Goal: Task Accomplishment & Management: Use online tool/utility

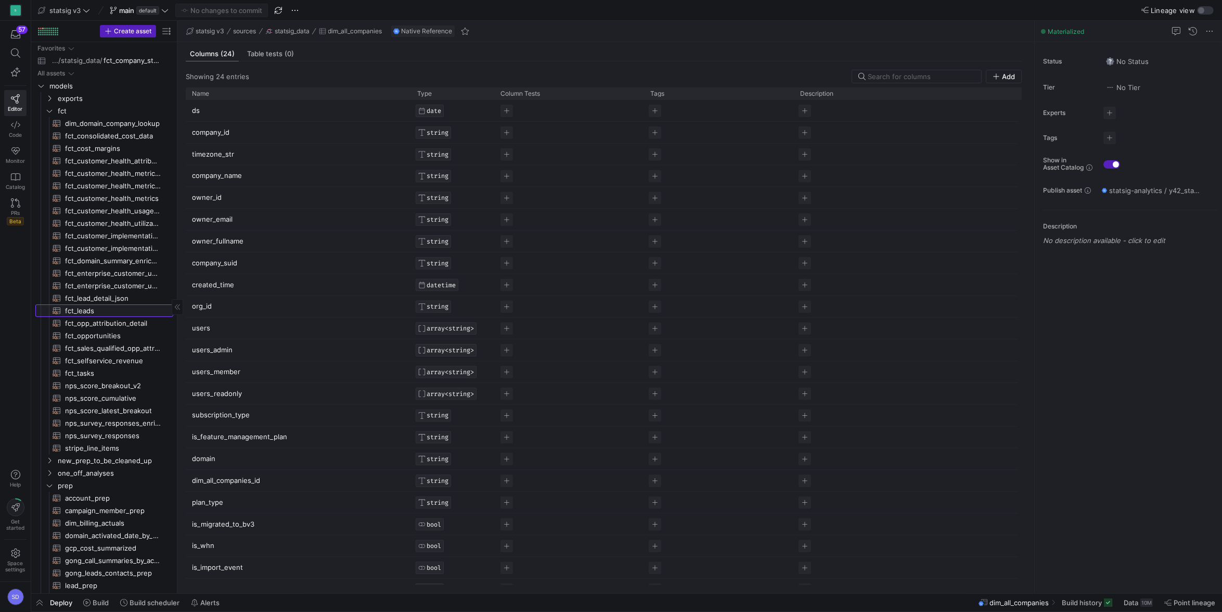
click at [88, 312] on span "fct_leads​​​​​​​​​​" at bounding box center [113, 311] width 96 height 12
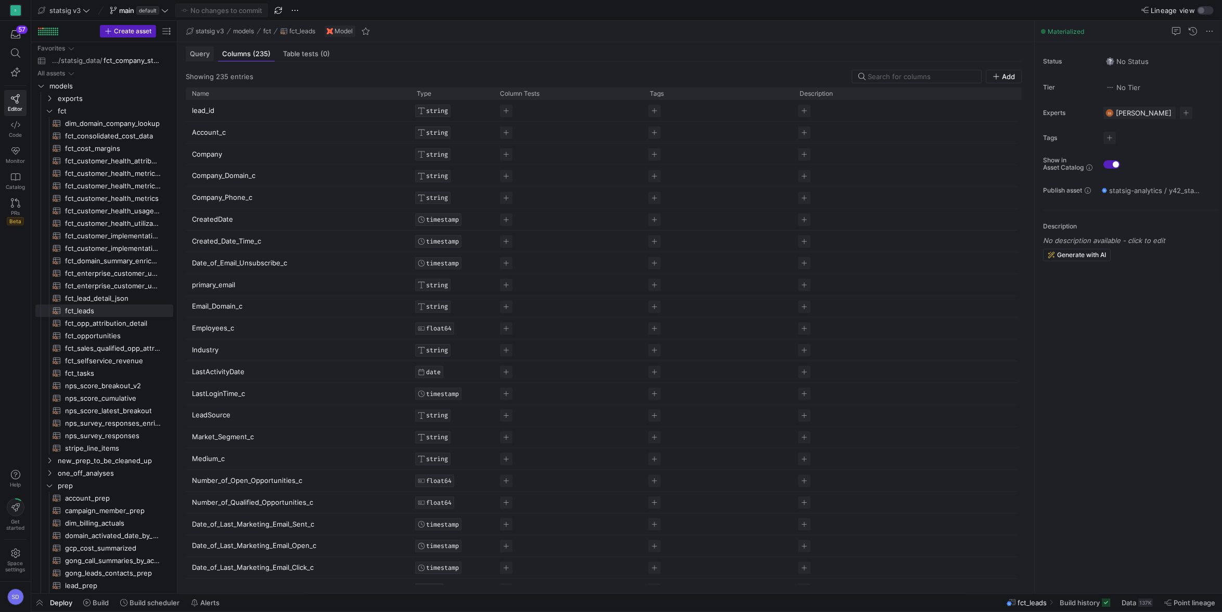
click at [199, 55] on span "Query" at bounding box center [200, 53] width 20 height 7
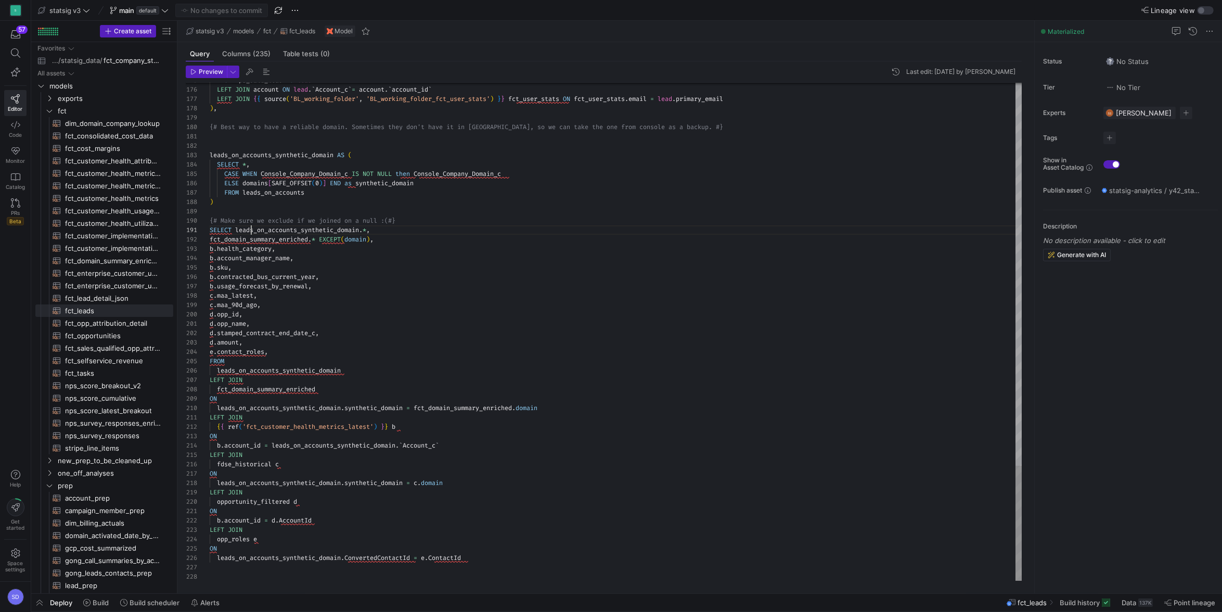
scroll to position [0, 41]
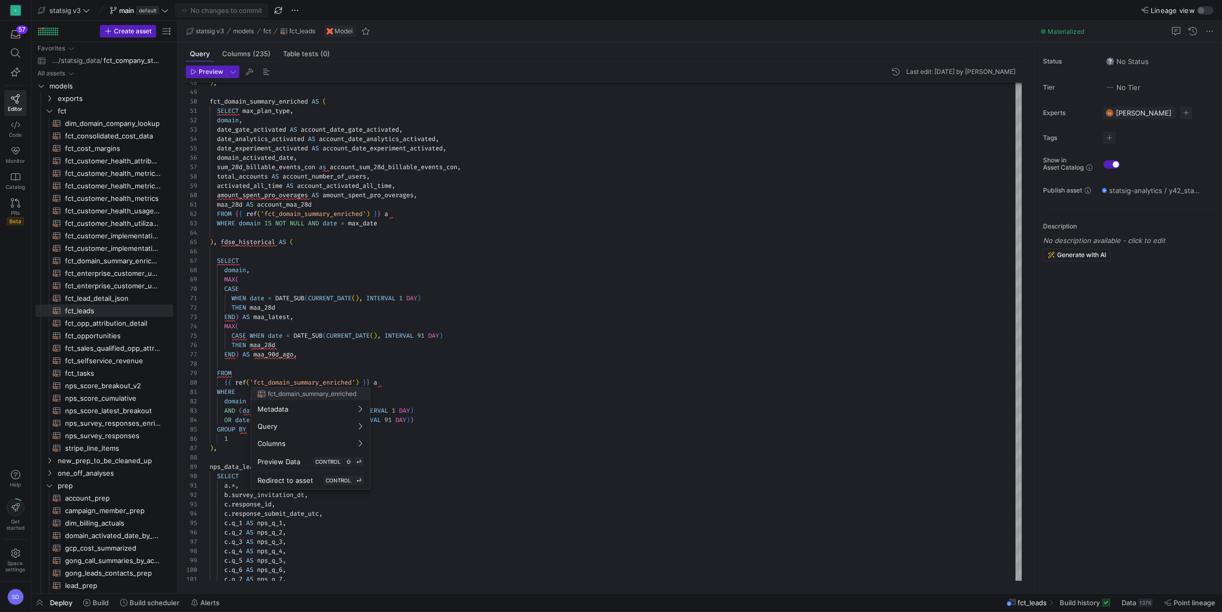
click at [295, 381] on div at bounding box center [611, 306] width 1222 height 612
click at [344, 125] on div at bounding box center [611, 306] width 1222 height 612
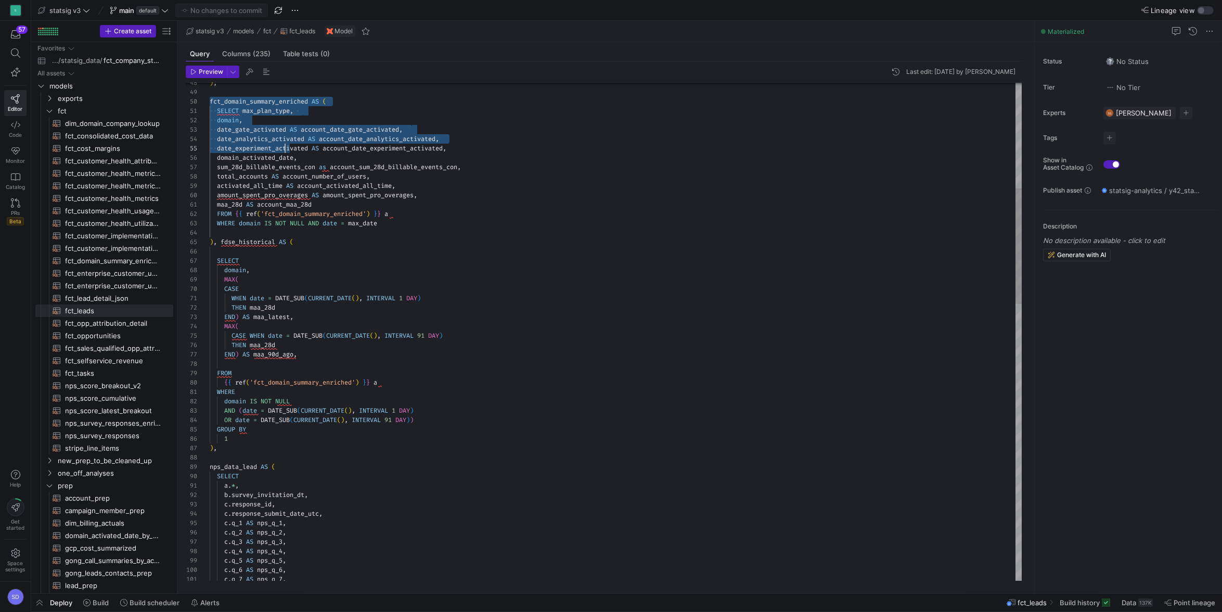
type textarea "cr.ContactId, --cr.Role AS contact_role, STRING_AGG(cr.role, ', ') as contact_r…"
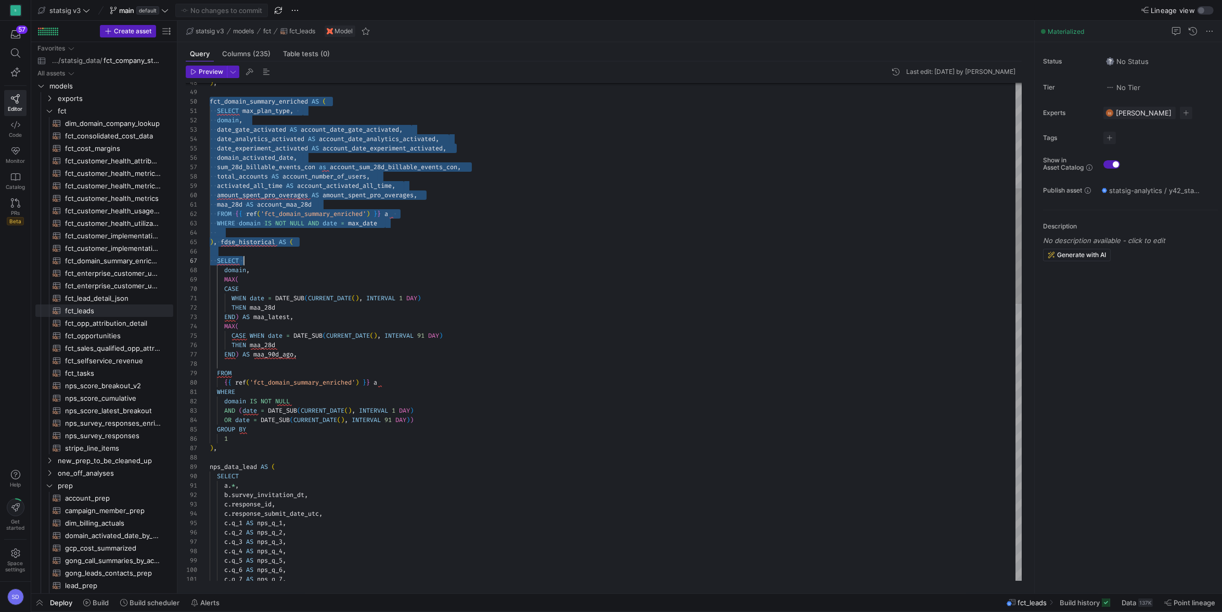
scroll to position [84, 34]
drag, startPoint x: 210, startPoint y: 100, endPoint x: 299, endPoint y: 258, distance: 181.4
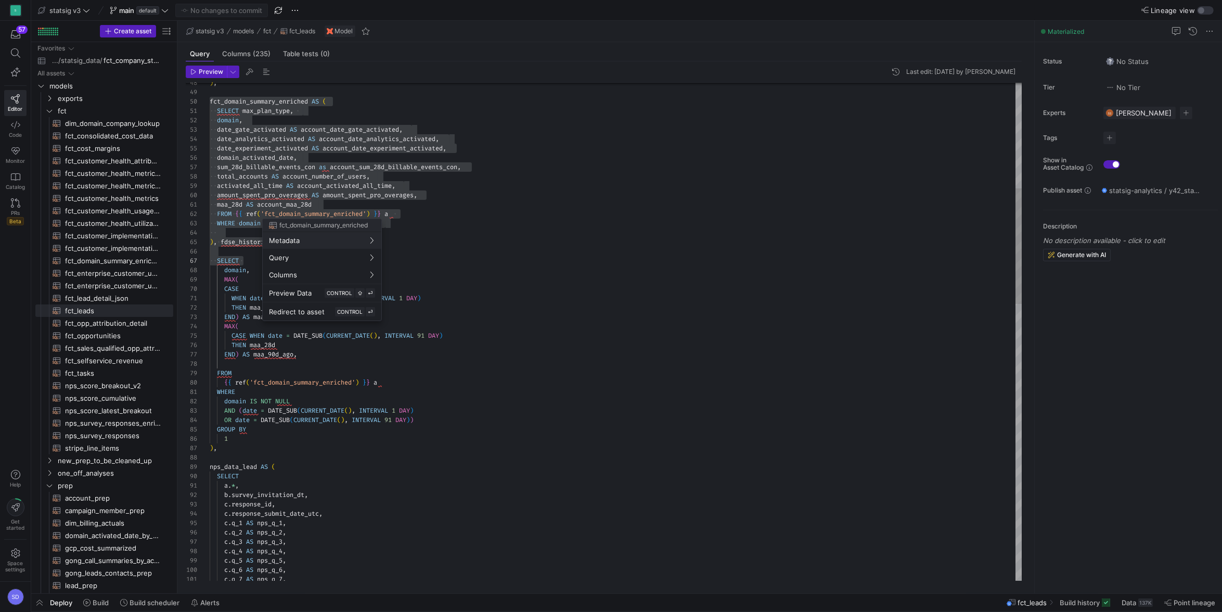
click at [265, 205] on div at bounding box center [611, 306] width 1222 height 612
click at [20, 55] on span at bounding box center [15, 52] width 13 height 9
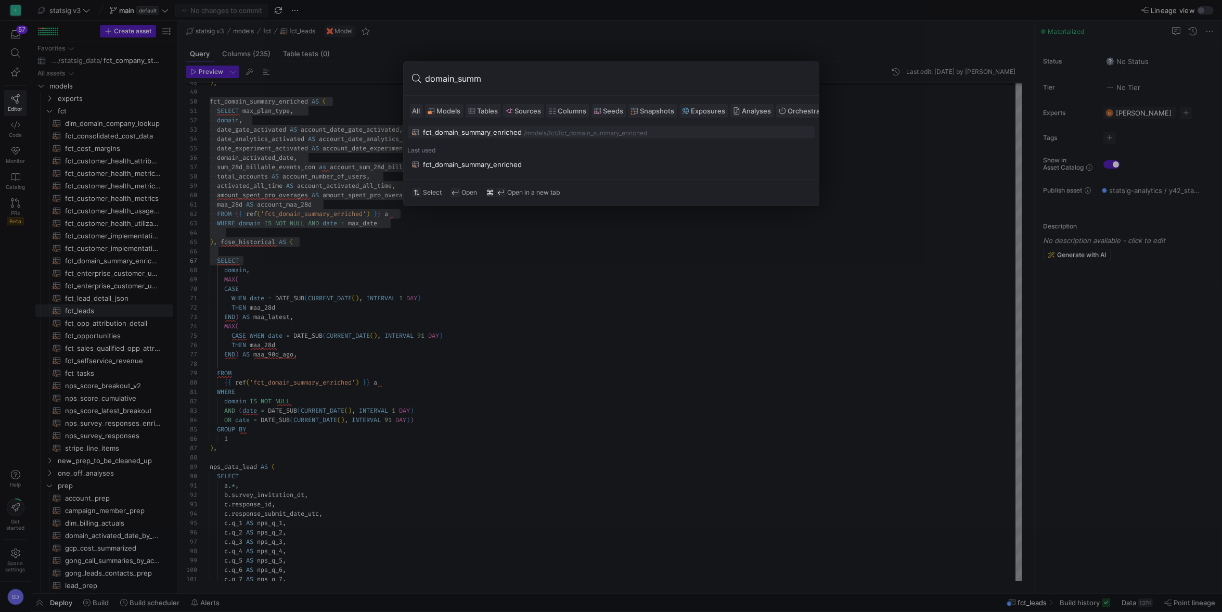
type input "domain_summ"
click at [498, 132] on div "fct_domain_summary_enriched" at bounding box center [472, 132] width 99 height 8
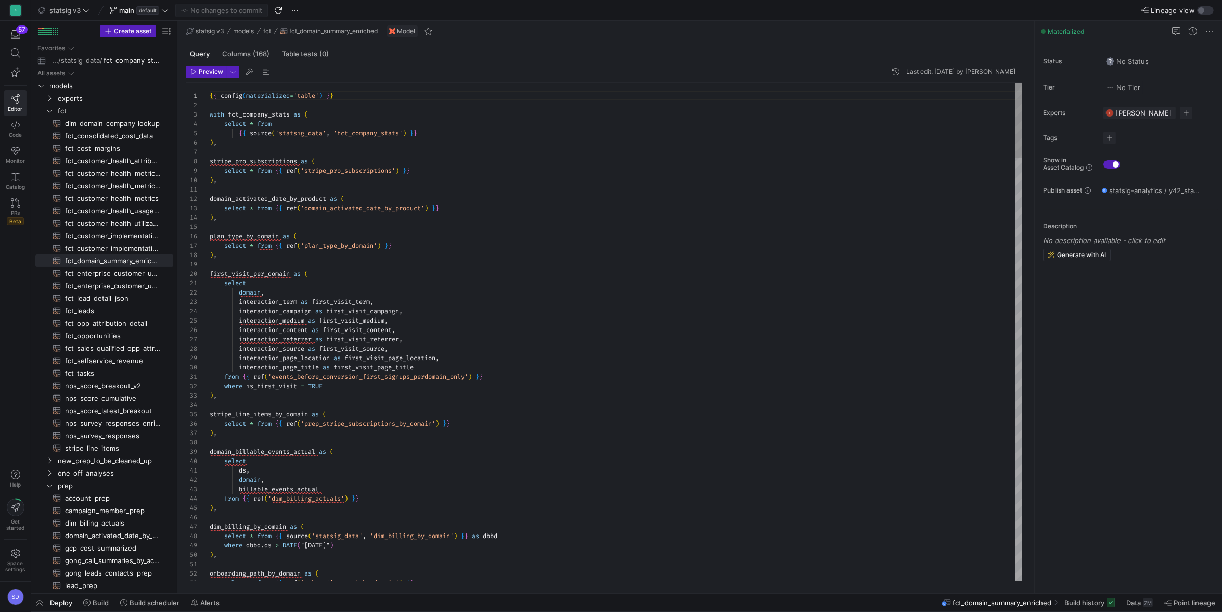
scroll to position [94, 0]
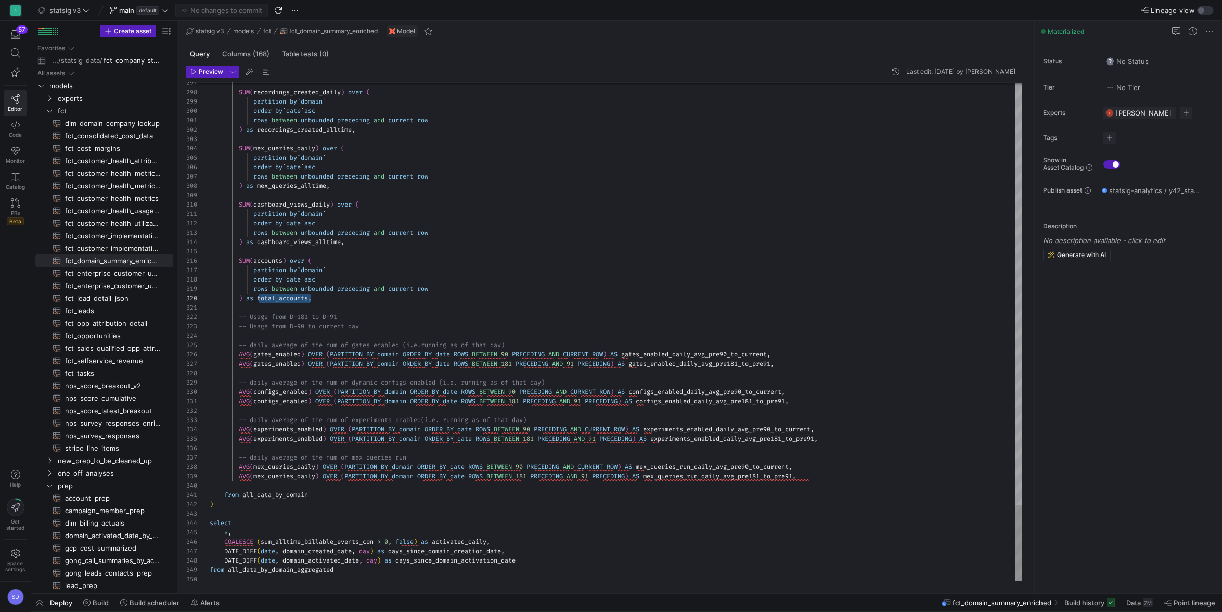
type textarea "from all_data_by_domain ) select *, COALESCE (sum_alltime_billable_events_con >…"
click at [18, 56] on icon at bounding box center [14, 52] width 9 height 9
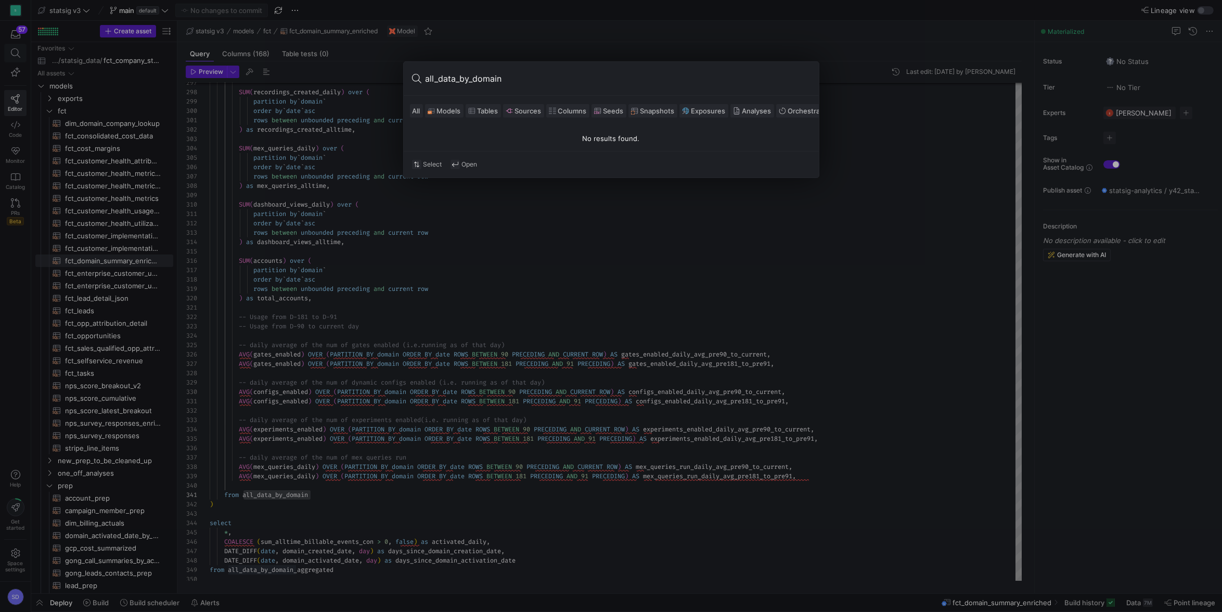
type input "all_data_by_domain"
click at [346, 275] on div at bounding box center [611, 306] width 1222 height 612
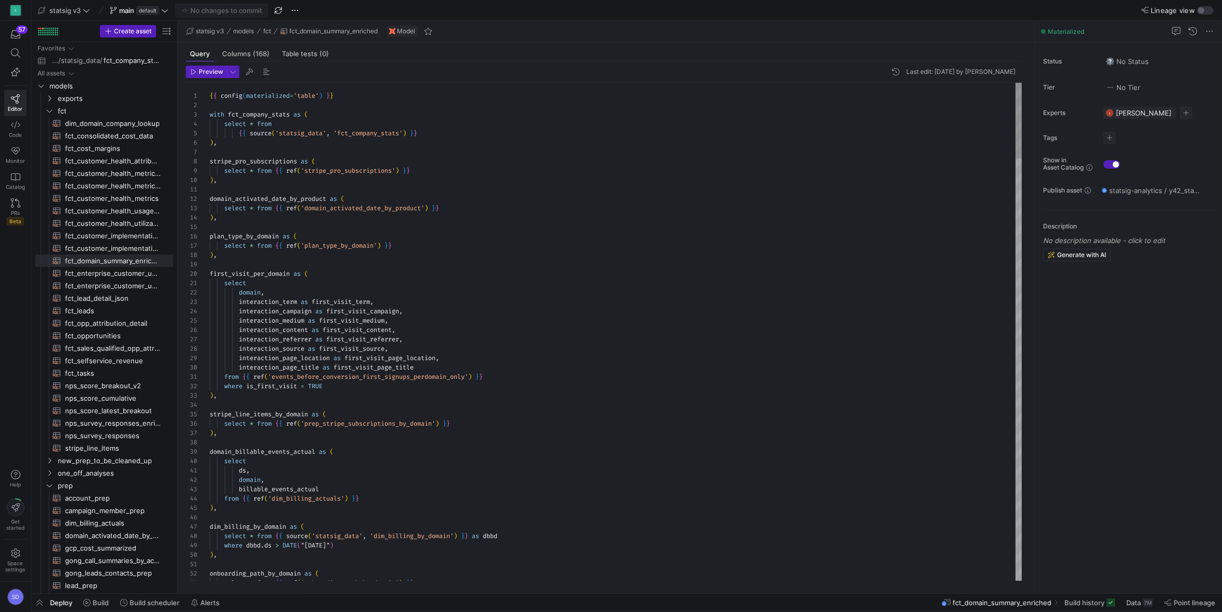
type textarea "select domain, interaction_term as first_visit_term, interaction_campaign as fi…"
type textarea "a"
type textarea "from {{ ref('events_before_conversion_first_signups_perdomain_only') }} where i…"
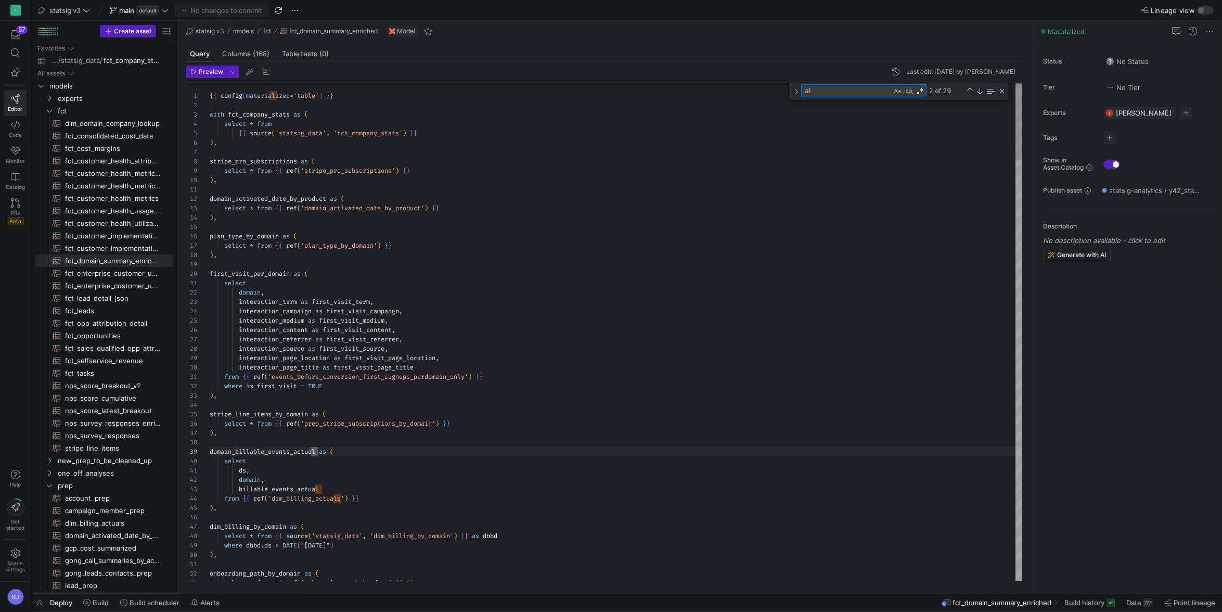
type textarea "a"
type textarea "select domain, interaction_term as first_visit_term, interaction_campaign as fi…"
type textarea "select * from {{ ref('vercel_prep') }} ), all_data_by_domain as ( select fcs.* …"
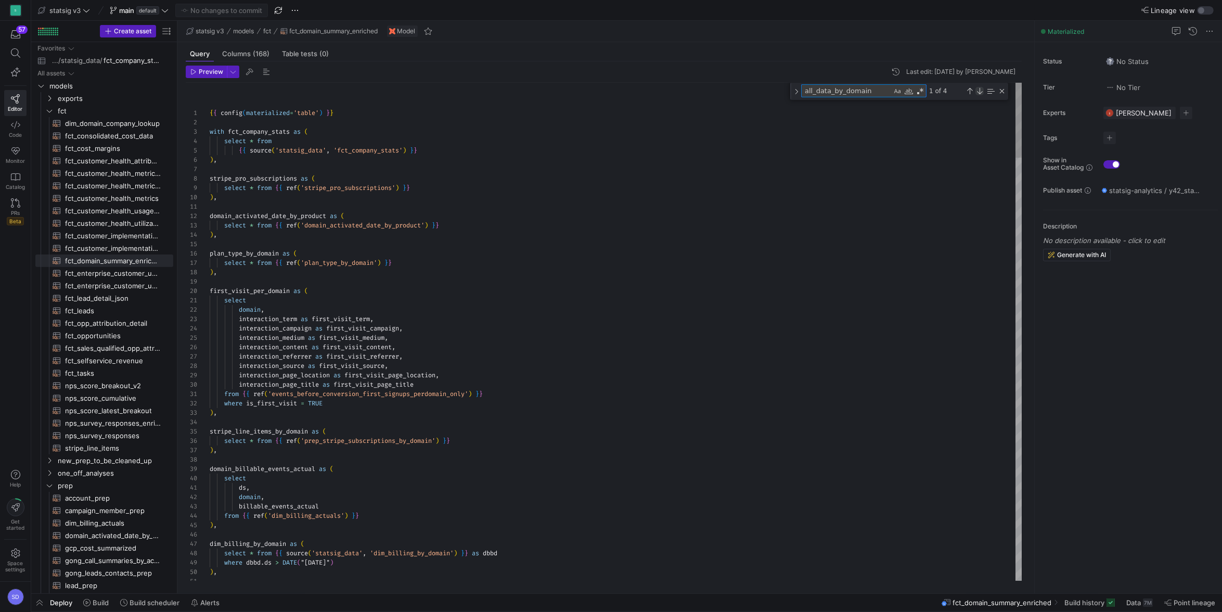
type textarea "all_data_by_domain"
click at [978, 91] on div "Next Match (Enter)" at bounding box center [979, 91] width 8 height 8
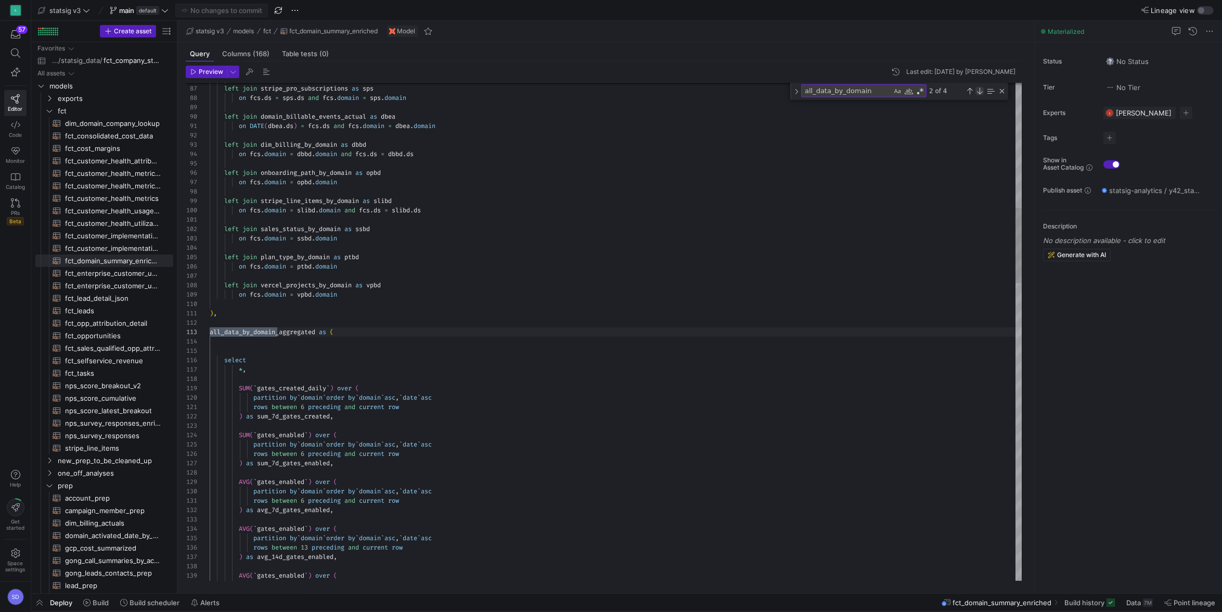
click at [978, 91] on div "Next Match (Enter)" at bounding box center [979, 91] width 8 height 8
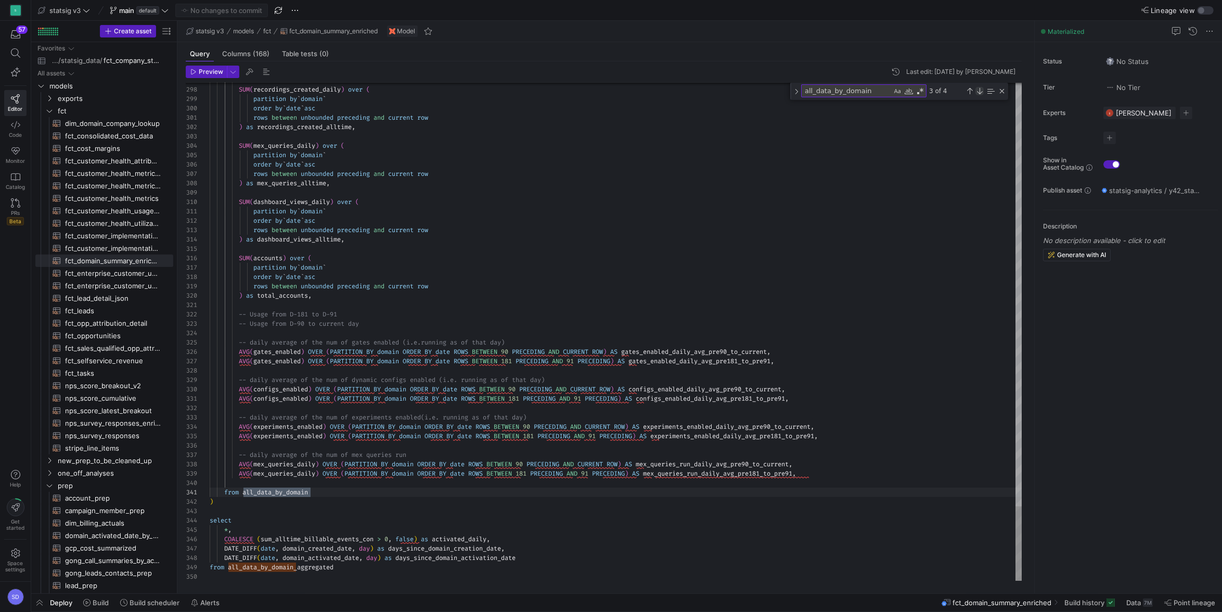
click at [978, 91] on div "Next Match (Enter)" at bounding box center [979, 91] width 8 height 8
type textarea "select * from {{ ref('vercel_prep') }} ), all_data_by_domain as ( select fcs.* …"
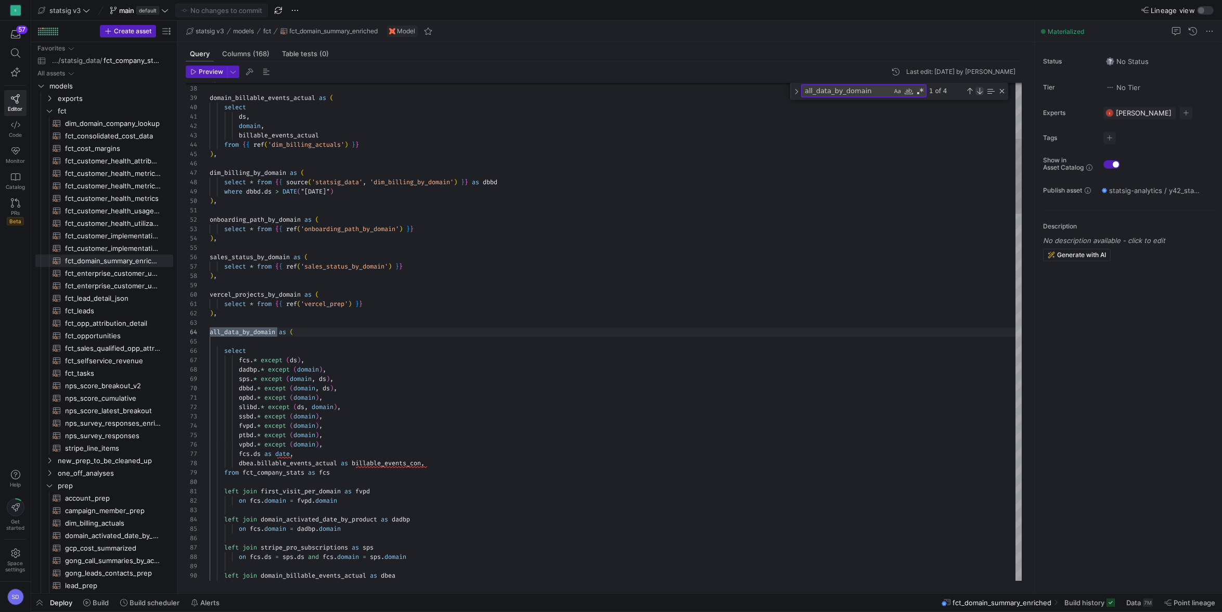
scroll to position [94, 68]
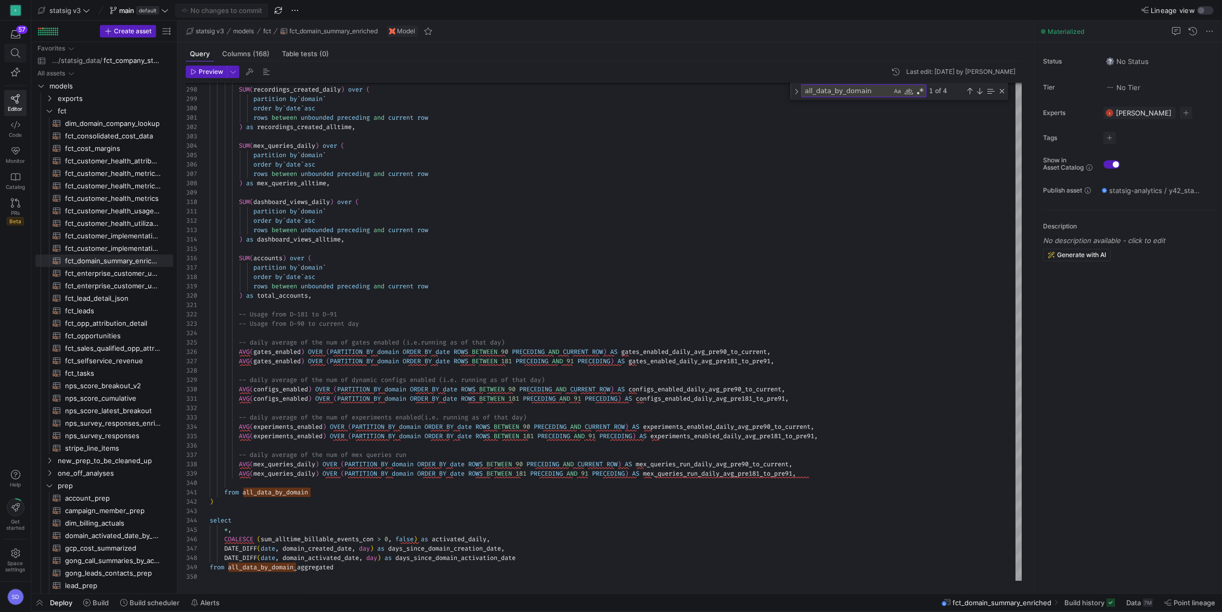
click at [15, 59] on span at bounding box center [15, 53] width 21 height 18
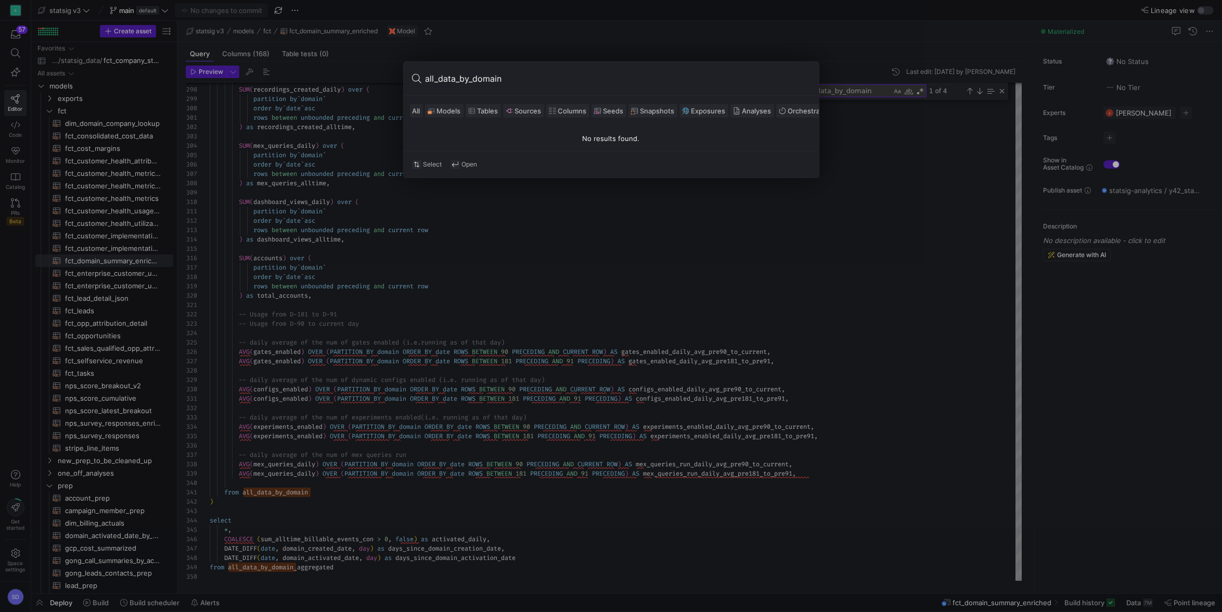
type input "all_data_by_domain"
click at [348, 182] on div at bounding box center [611, 306] width 1222 height 612
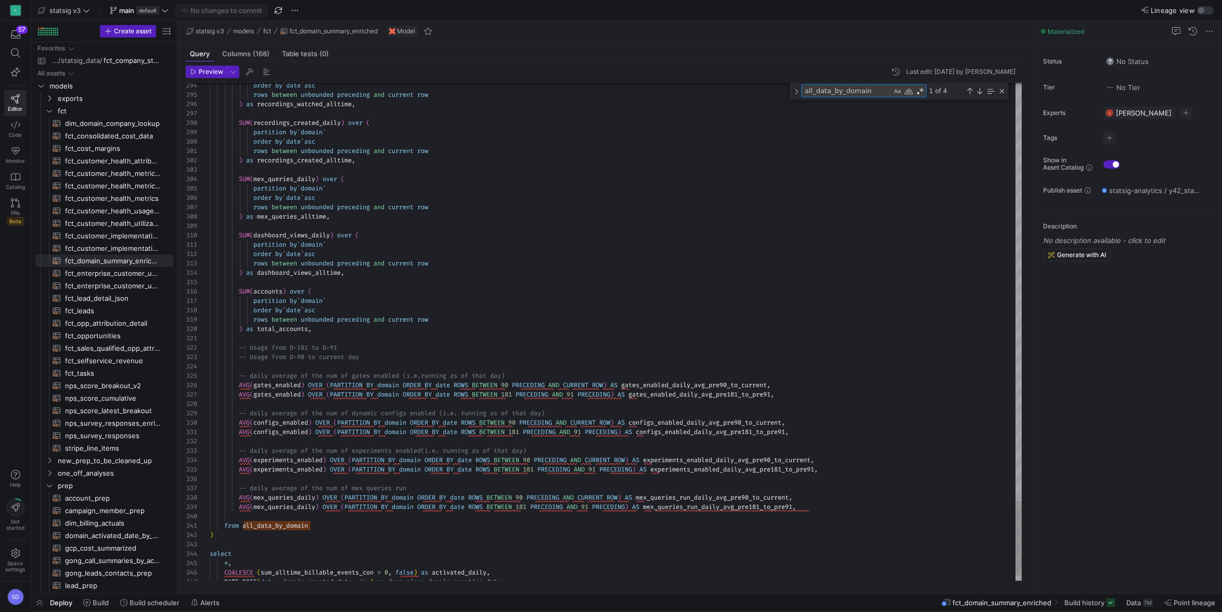
click at [826, 93] on textarea "all_data_by_domain" at bounding box center [847, 91] width 90 height 12
type textarea "onboarding_path_by_domain as ( select * from {{ ref('onboarding_path_by_domain'…"
type textarea "j"
type textarea "left join first_visit_per_domain as fvpd on fcs.domain = fvpd.domain left join …"
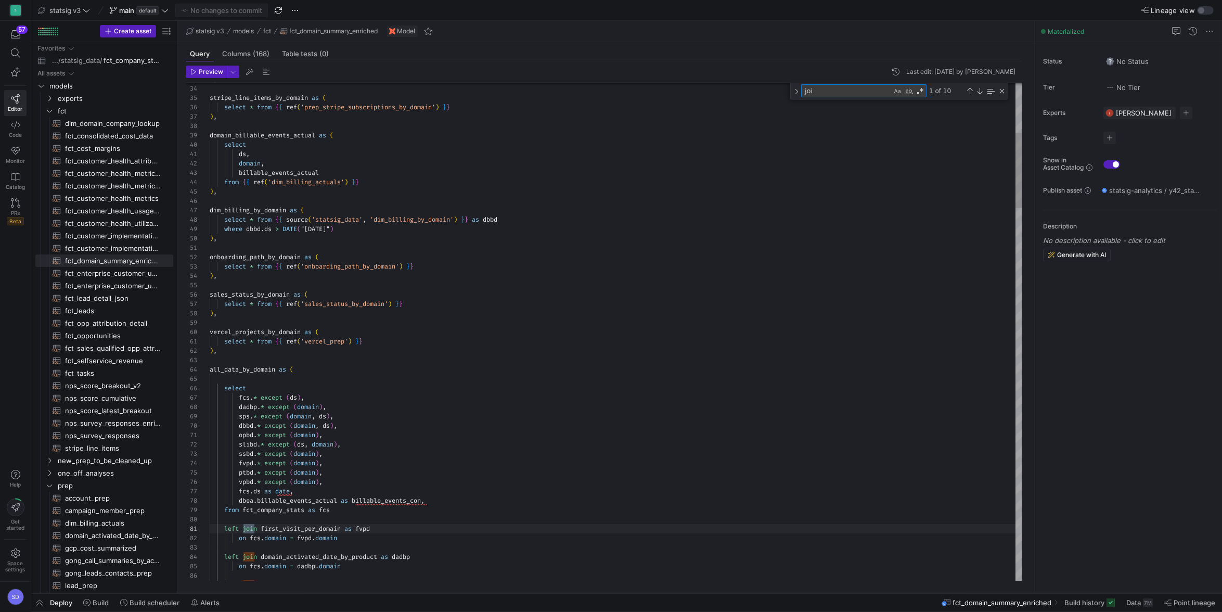
type textarea "join"
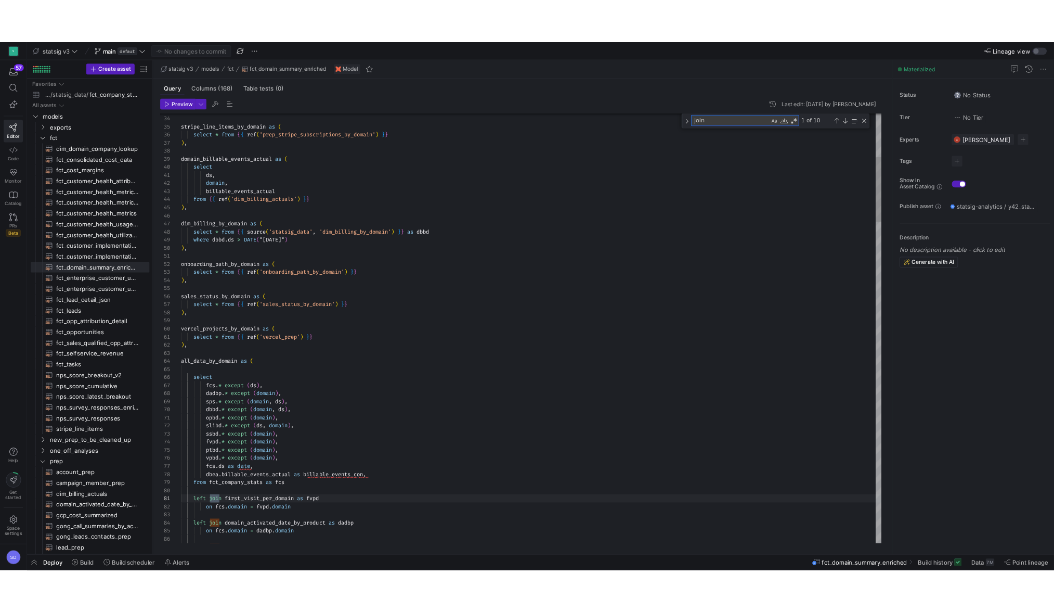
scroll to position [94, 48]
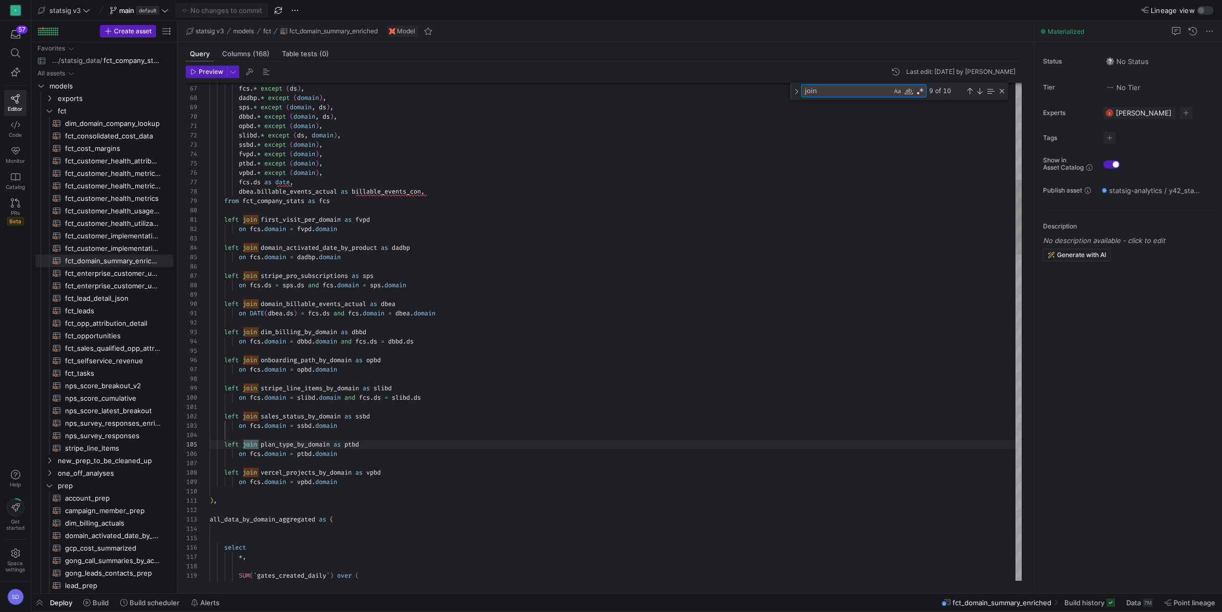
type textarea "left join first_visit_per_domain as fvpd on fcs.domain = fvpd.domain left join …"
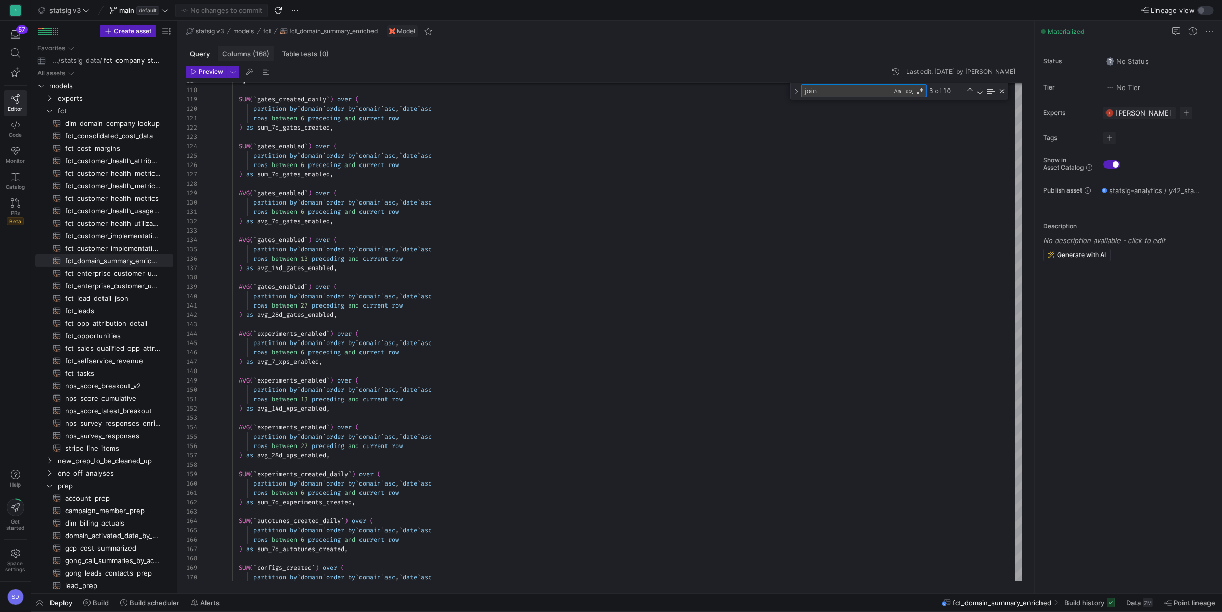
type textarea "join"
click at [226, 54] on span "Columns (168)" at bounding box center [245, 53] width 47 height 7
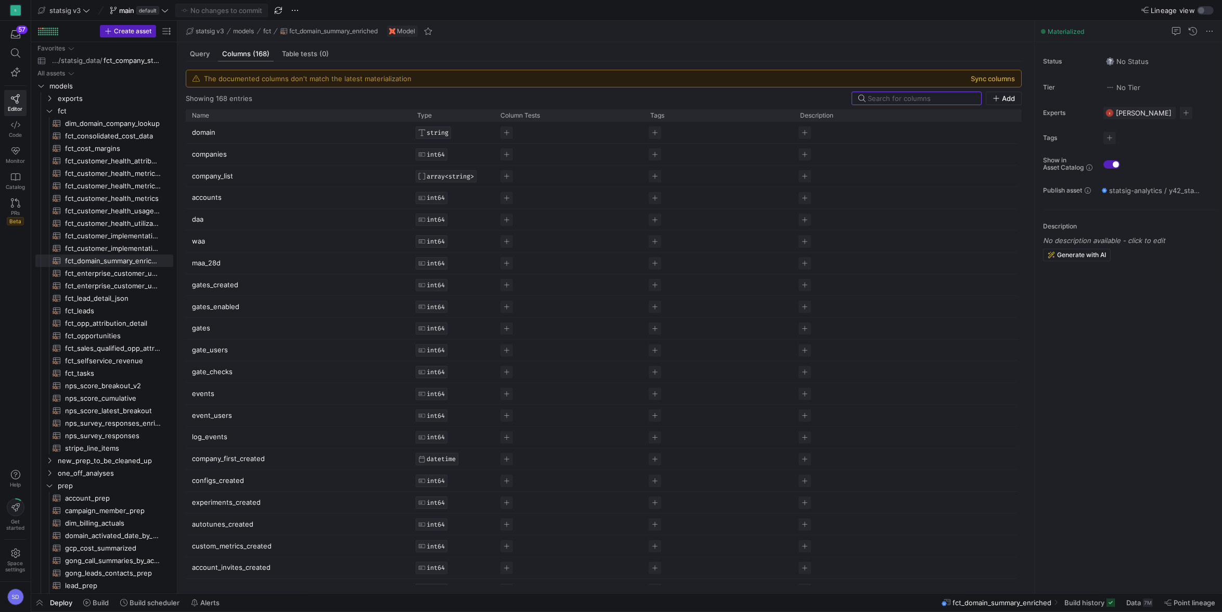
click at [1000, 79] on button "Sync columns" at bounding box center [993, 78] width 44 height 8
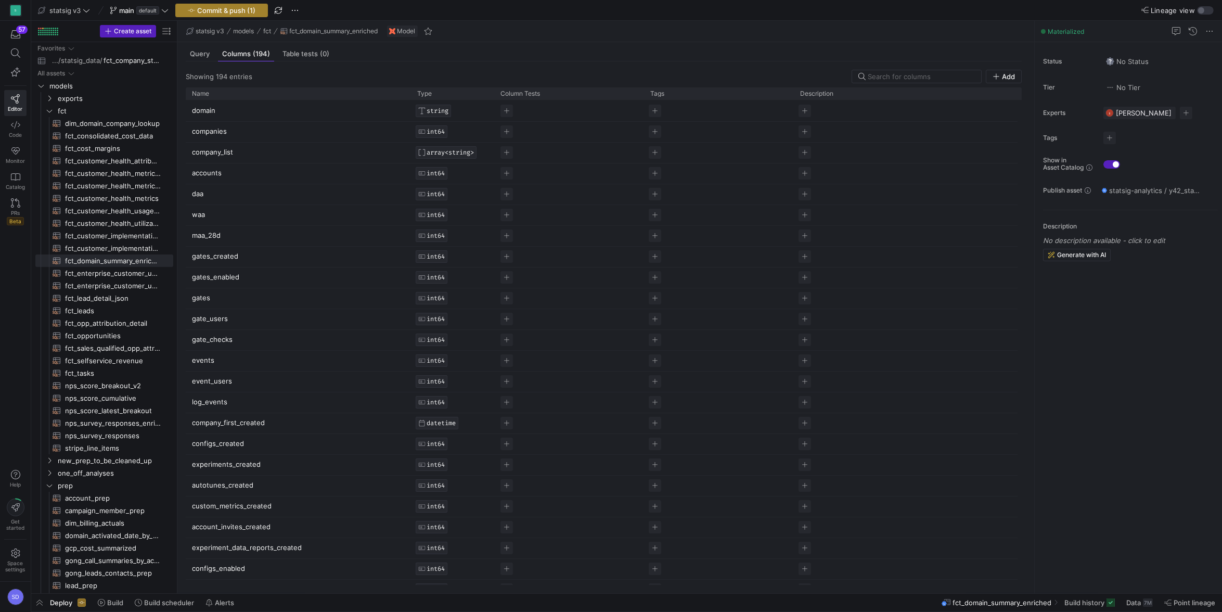
click at [236, 8] on span "Commit & push (1)" at bounding box center [226, 10] width 58 height 8
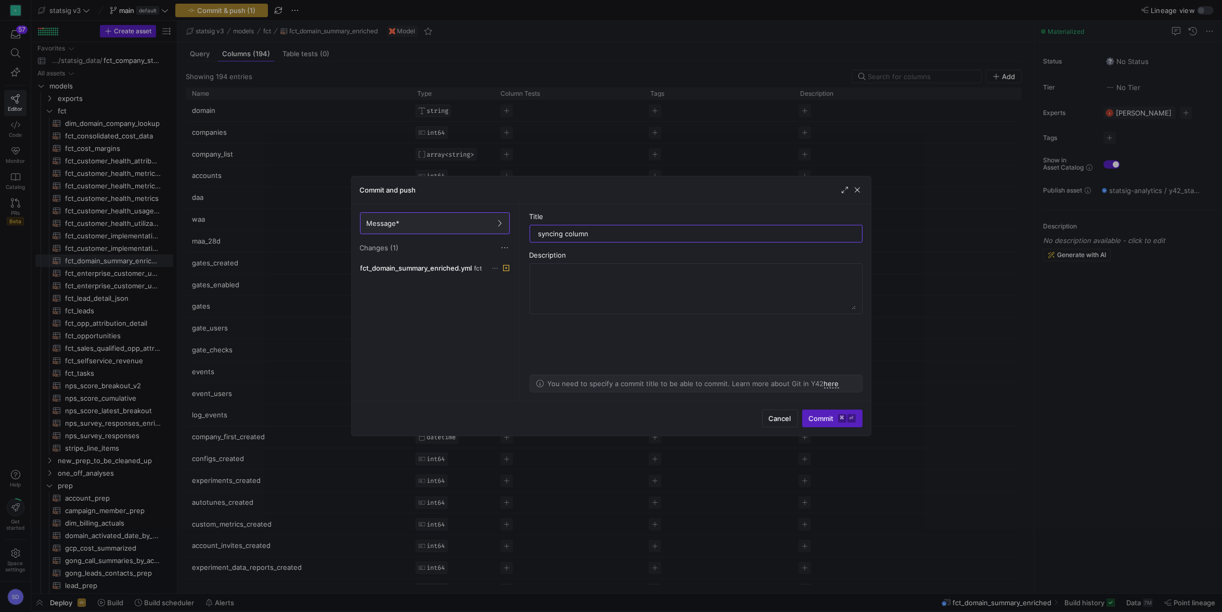
type input "syncing columns"
click at [818, 416] on span "Commit ⌘ ⏎" at bounding box center [832, 418] width 47 height 8
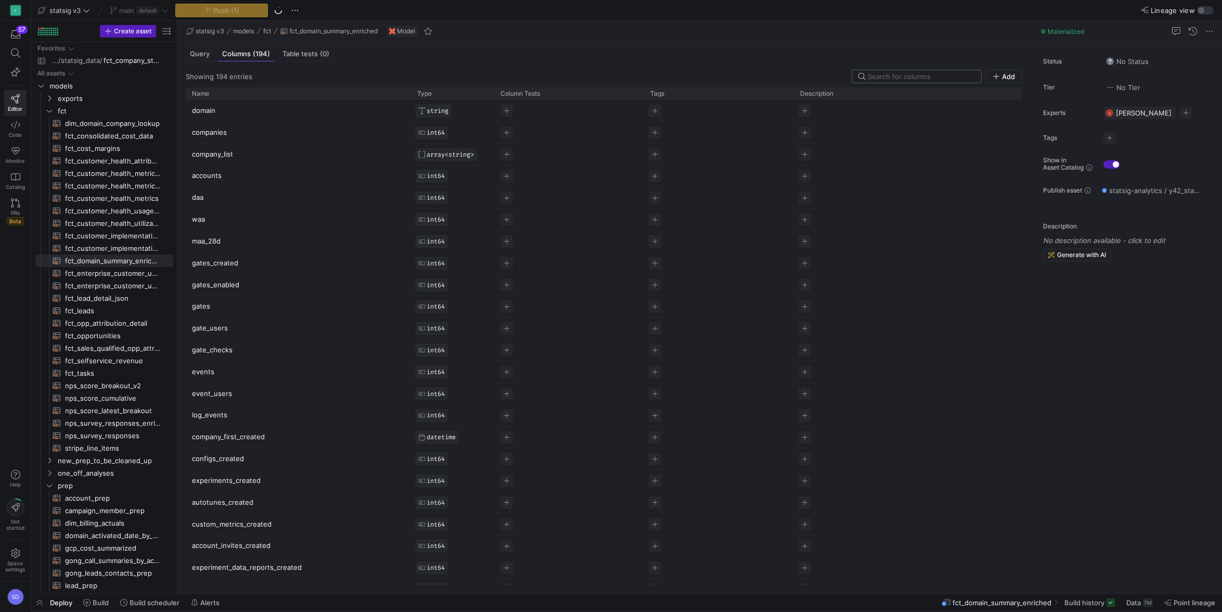
click at [882, 75] on input at bounding box center [921, 76] width 107 height 8
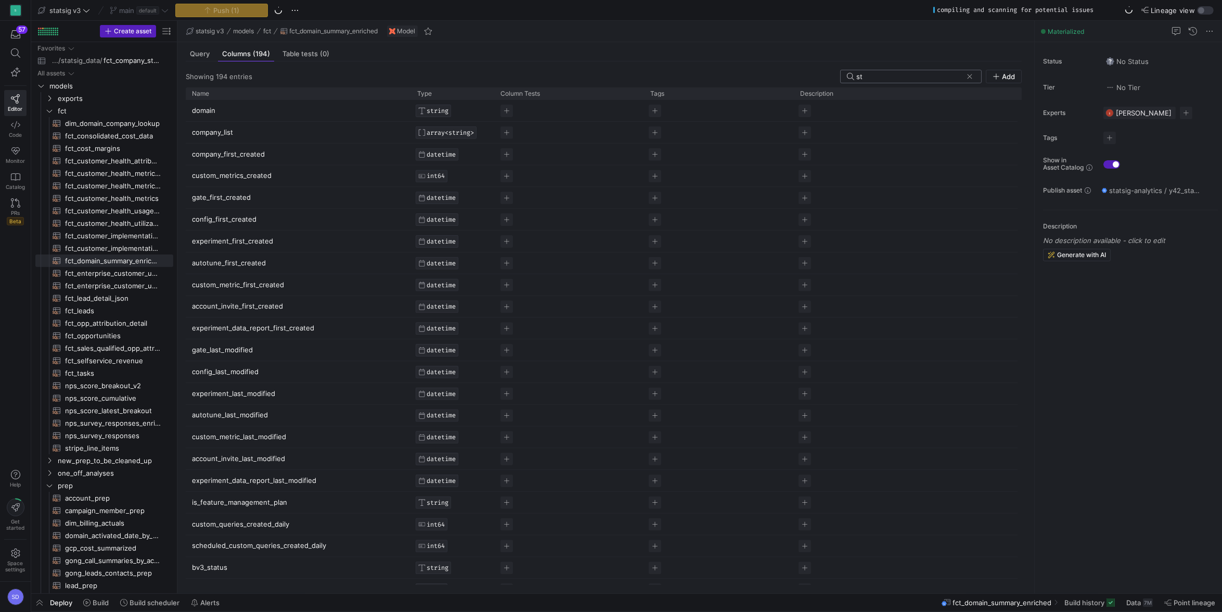
type input "s"
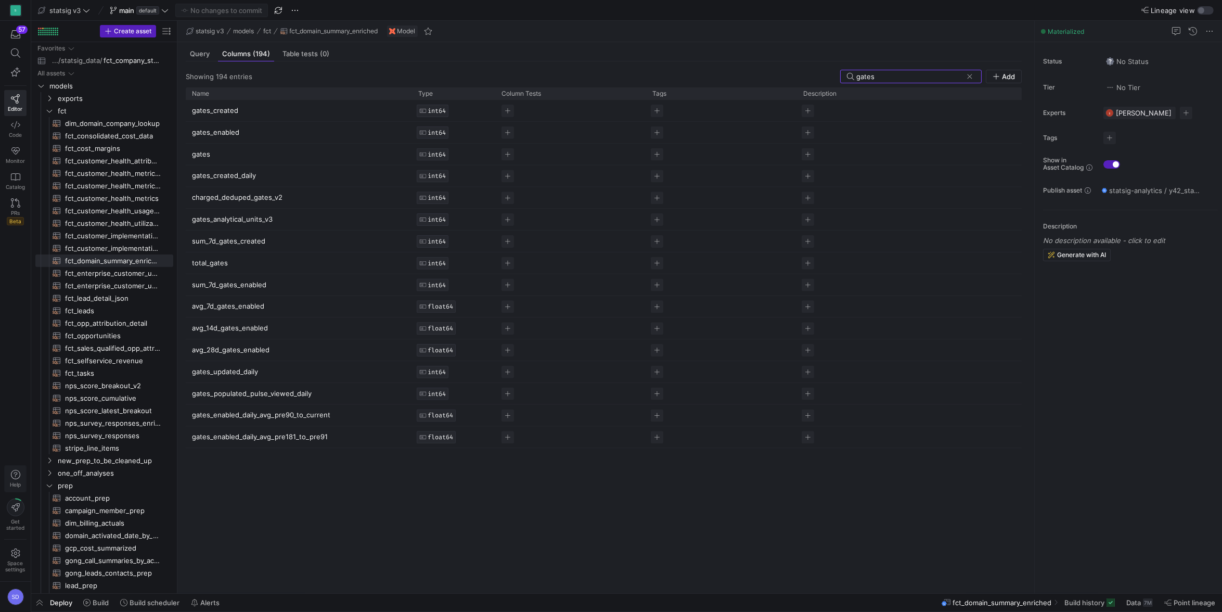
type input "gates"
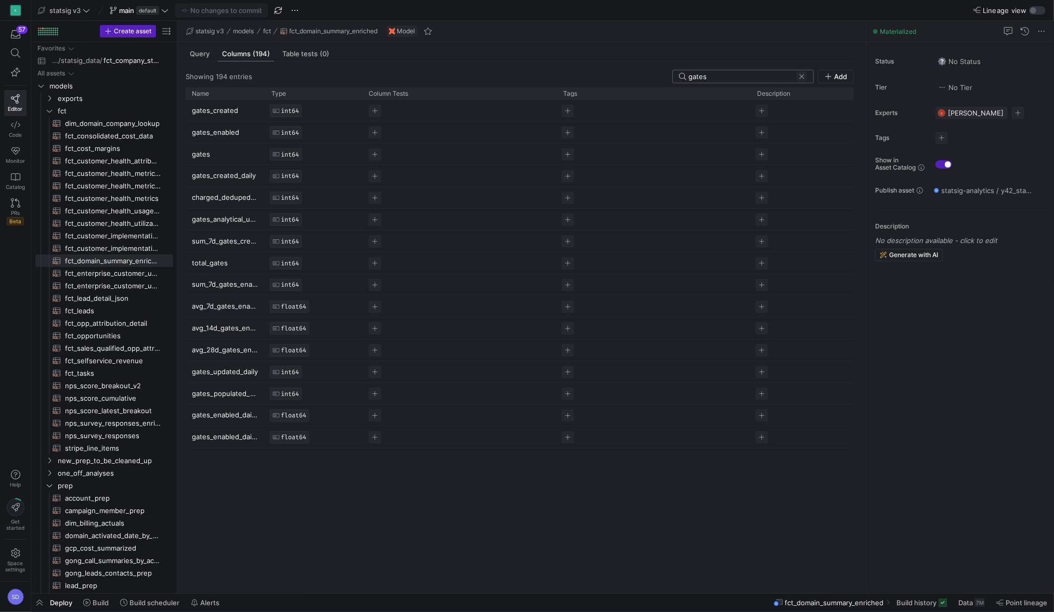
click at [803, 79] on span at bounding box center [802, 76] width 10 height 10
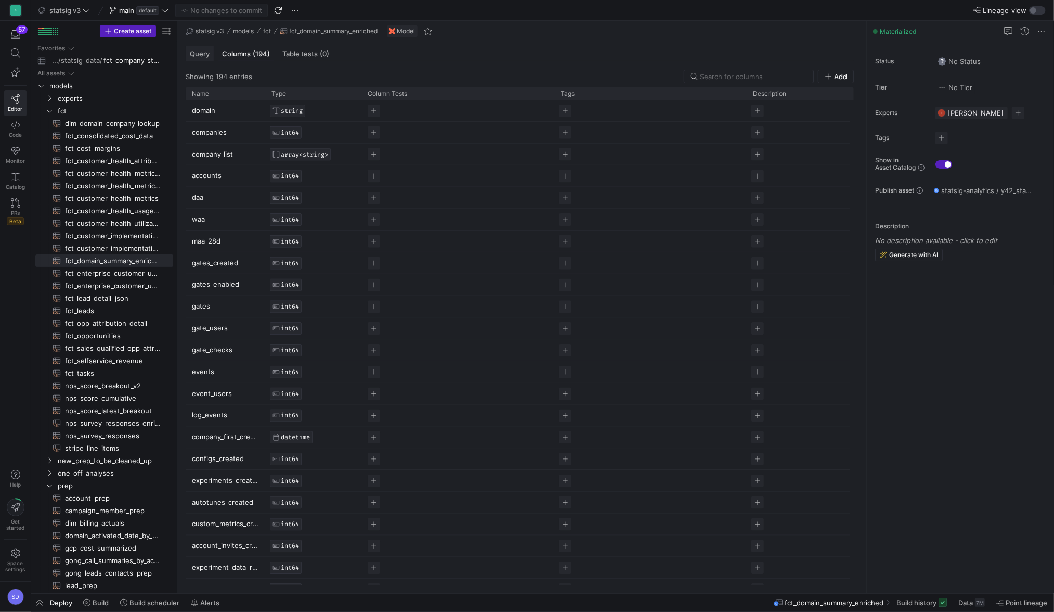
click at [204, 57] on span "Query" at bounding box center [200, 53] width 20 height 7
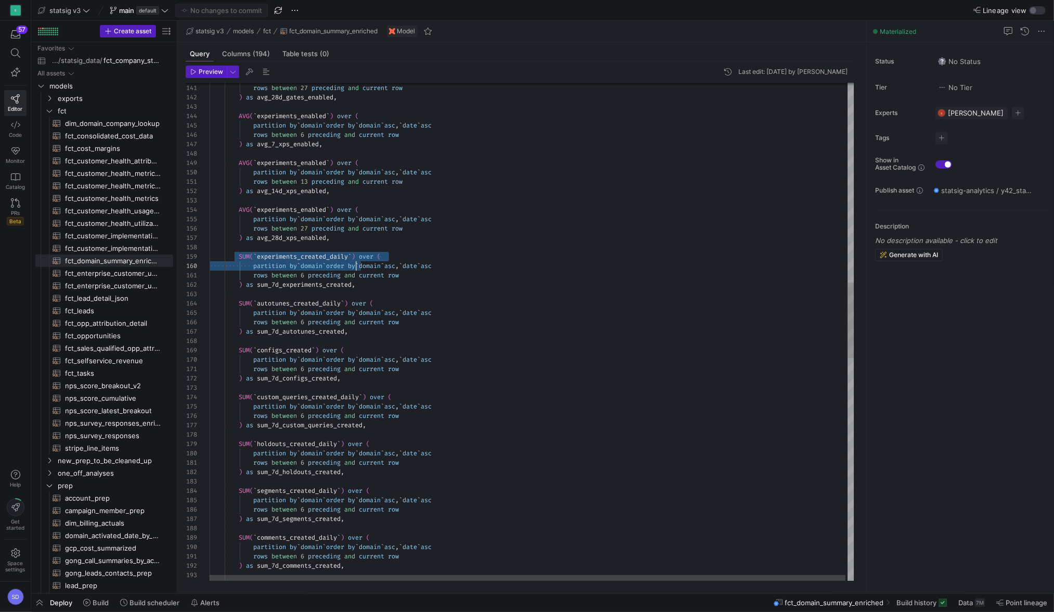
scroll to position [74, 150]
drag, startPoint x: 241, startPoint y: 255, endPoint x: 366, endPoint y: 283, distance: 128.1
click at [366, 283] on div "SUM ( ` tags_created_daily ` ) over ( ) as sum_7d_comments_created , rows betwe…" at bounding box center [534, 409] width 648 height 3291
click at [371, 286] on div "SUM ( ` tags_created_daily ` ) over ( ) as sum_7d_comments_created , rows betwe…" at bounding box center [534, 409] width 648 height 3291
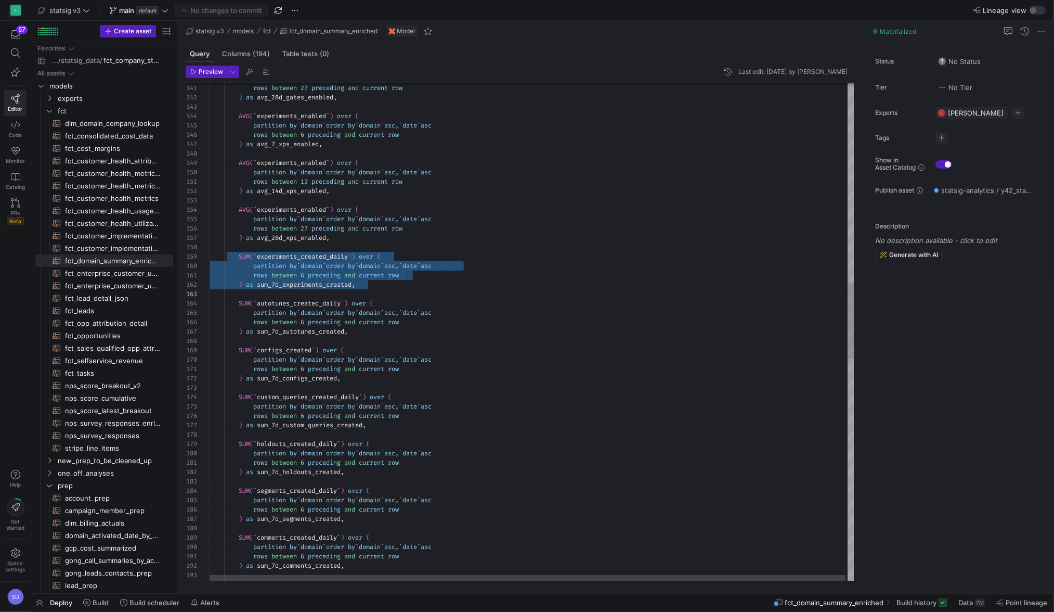
drag, startPoint x: 234, startPoint y: 253, endPoint x: 372, endPoint y: 288, distance: 142.7
click at [373, 289] on div "SUM ( ` tags_created_daily ` ) over ( ) as sum_7d_comments_created , rows betwe…" at bounding box center [534, 409] width 648 height 3291
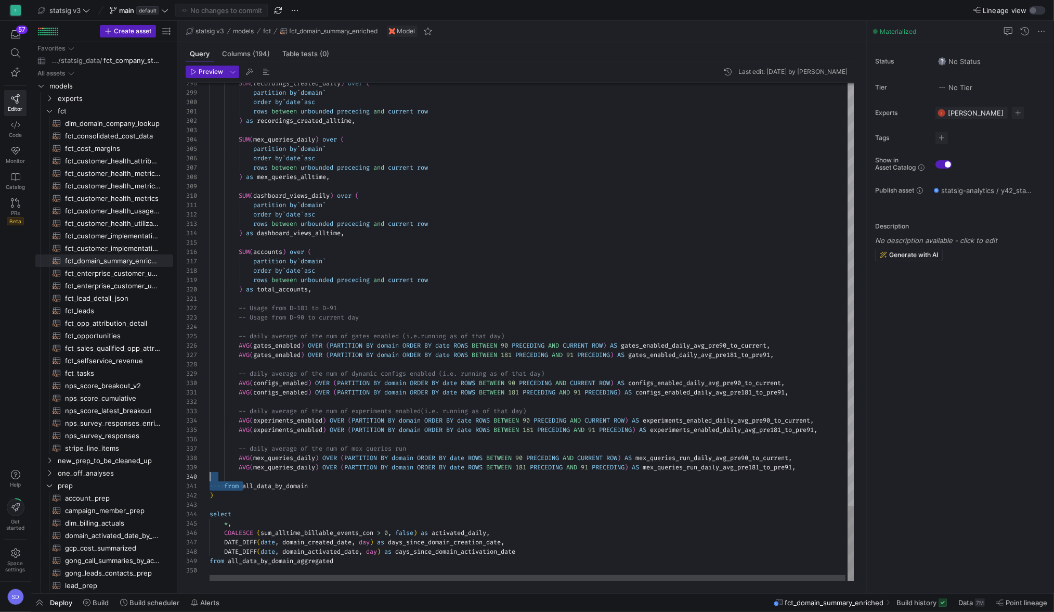
scroll to position [0, 100]
drag, startPoint x: 244, startPoint y: 485, endPoint x: 309, endPoint y: 482, distance: 65.6
click at [804, 89] on div "Previous Match (⇧Enter)" at bounding box center [802, 91] width 8 height 8
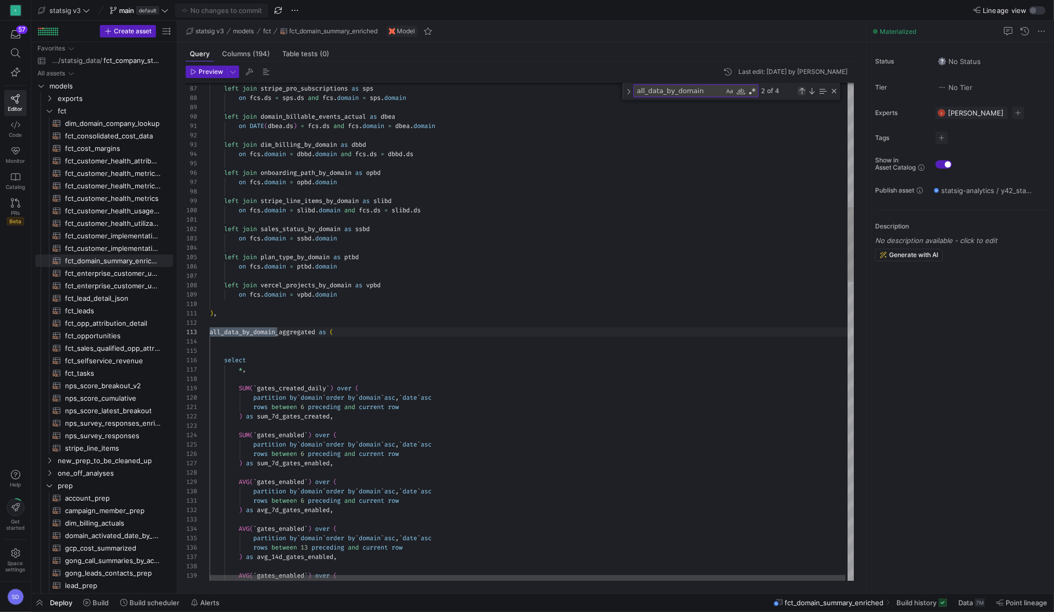
click at [805, 89] on div "Previous Match (⇧Enter)" at bounding box center [802, 91] width 8 height 8
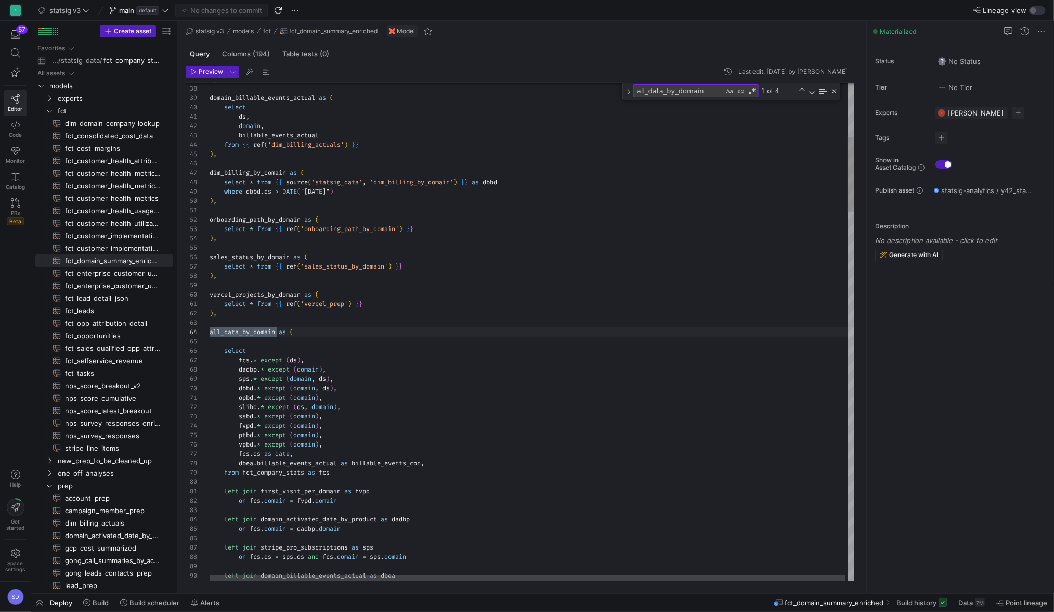
type textarea "opbd.* except (domain), slibd.* except (ds, domain), ssbd.* except (domain), fv…"
drag, startPoint x: 224, startPoint y: 470, endPoint x: 350, endPoint y: 470, distance: 125.3
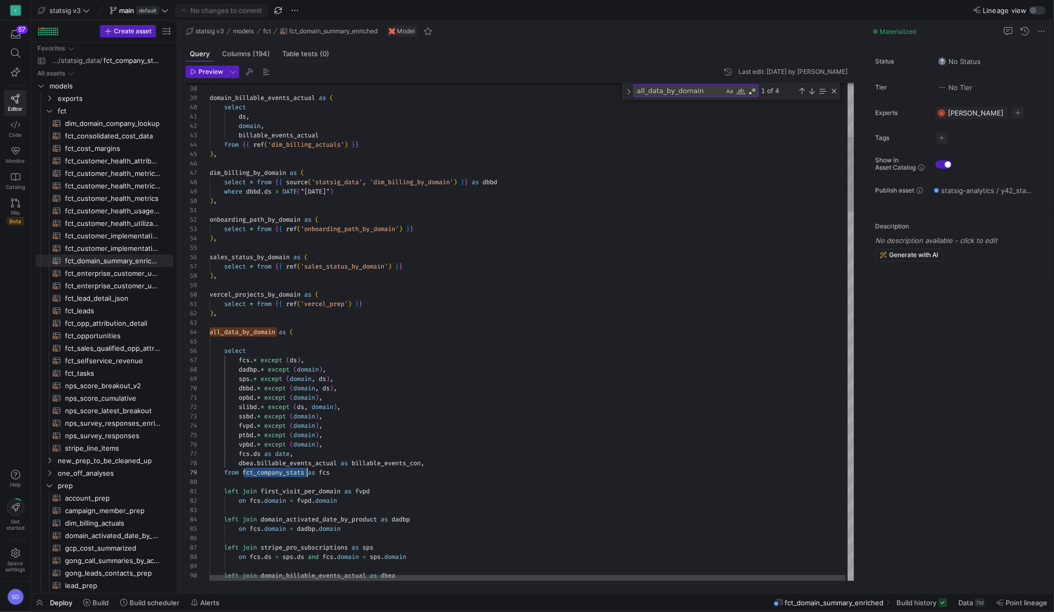
scroll to position [74, 97]
drag, startPoint x: 243, startPoint y: 470, endPoint x: 306, endPoint y: 469, distance: 62.9
click at [12, 51] on icon at bounding box center [15, 52] width 9 height 9
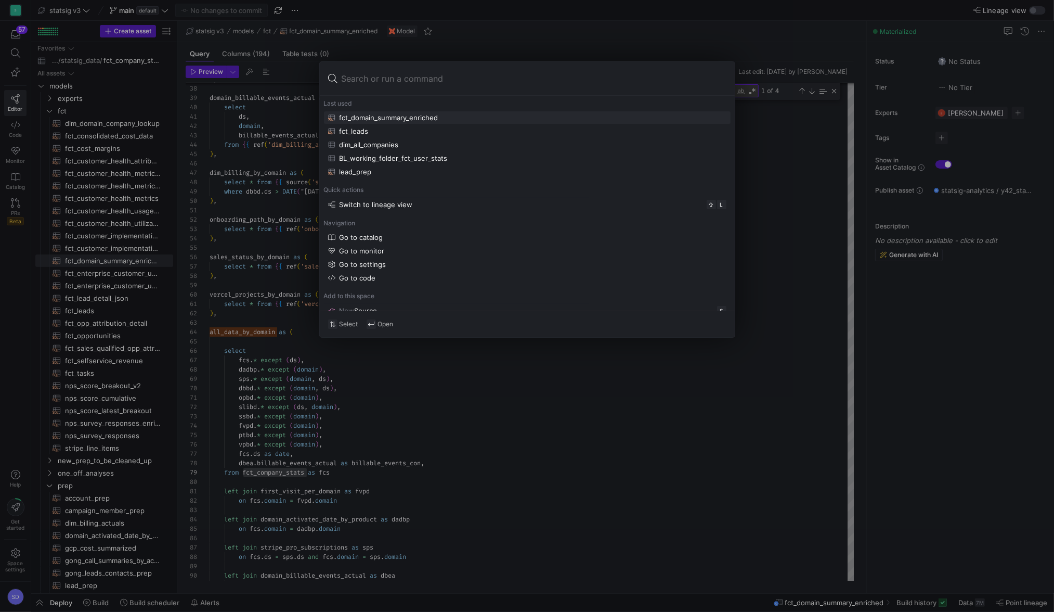
type input "fct_company_stats"
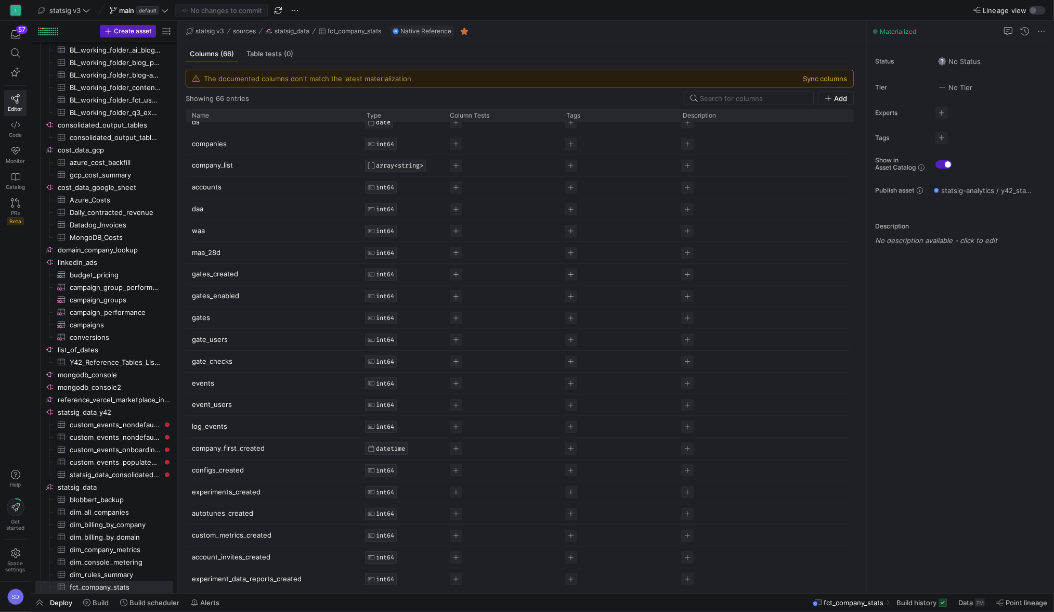
click at [222, 294] on p "gates_enabled" at bounding box center [273, 296] width 162 height 20
click at [503, 50] on div "Columns (66) Table tests (0)" at bounding box center [520, 53] width 668 height 15
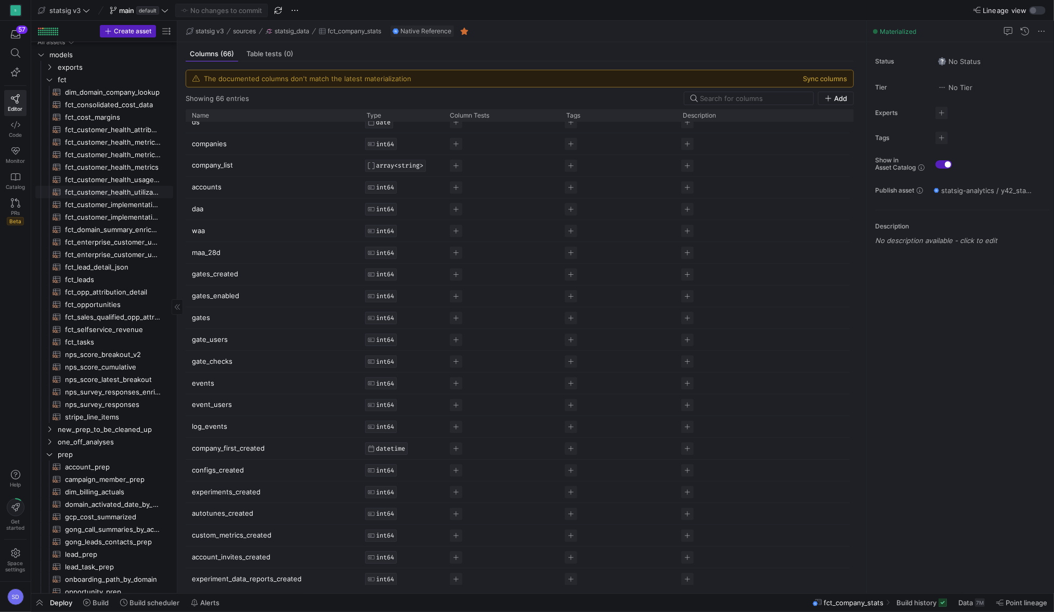
scroll to position [29, 0]
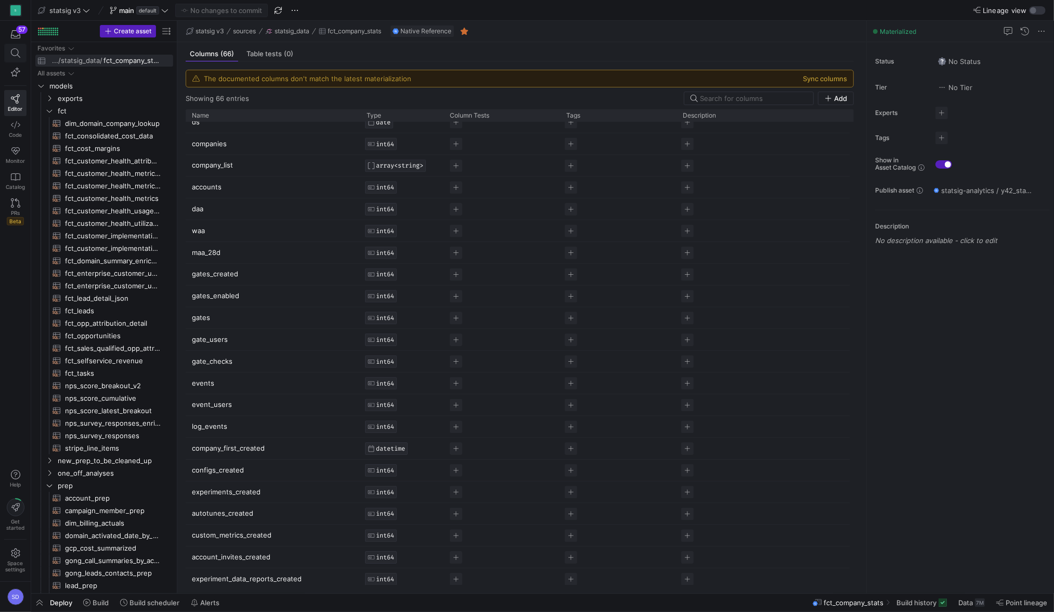
click at [17, 48] on icon at bounding box center [15, 52] width 9 height 9
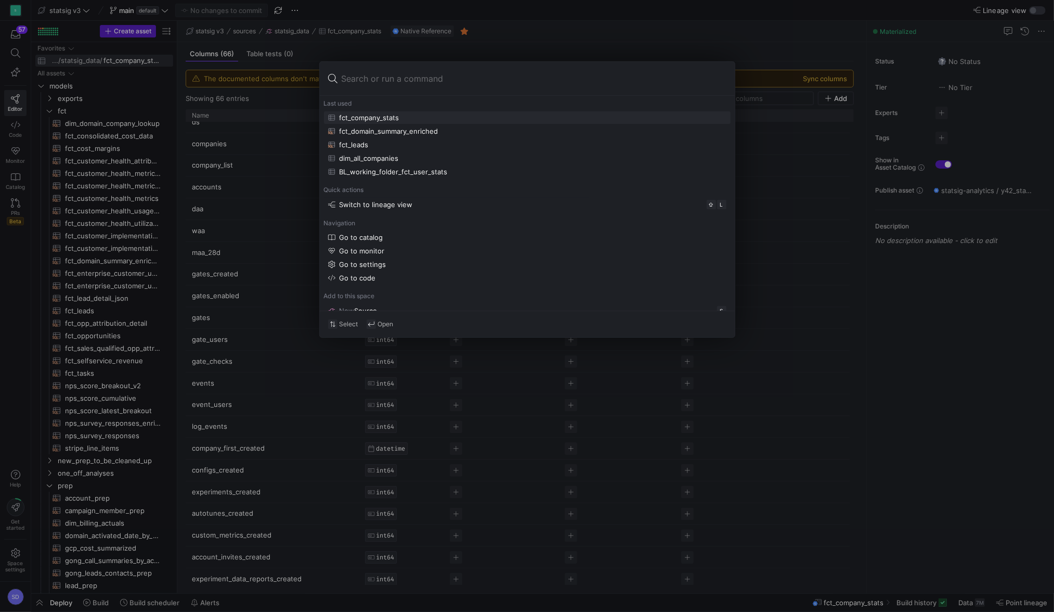
click at [316, 51] on div at bounding box center [527, 306] width 1054 height 612
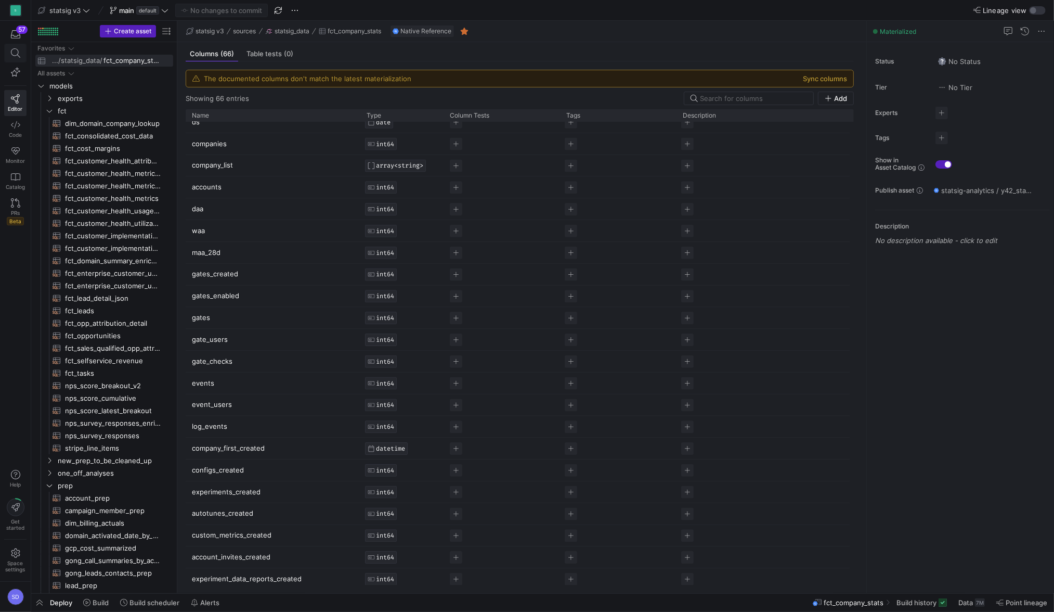
click at [16, 54] on icon at bounding box center [15, 52] width 9 height 9
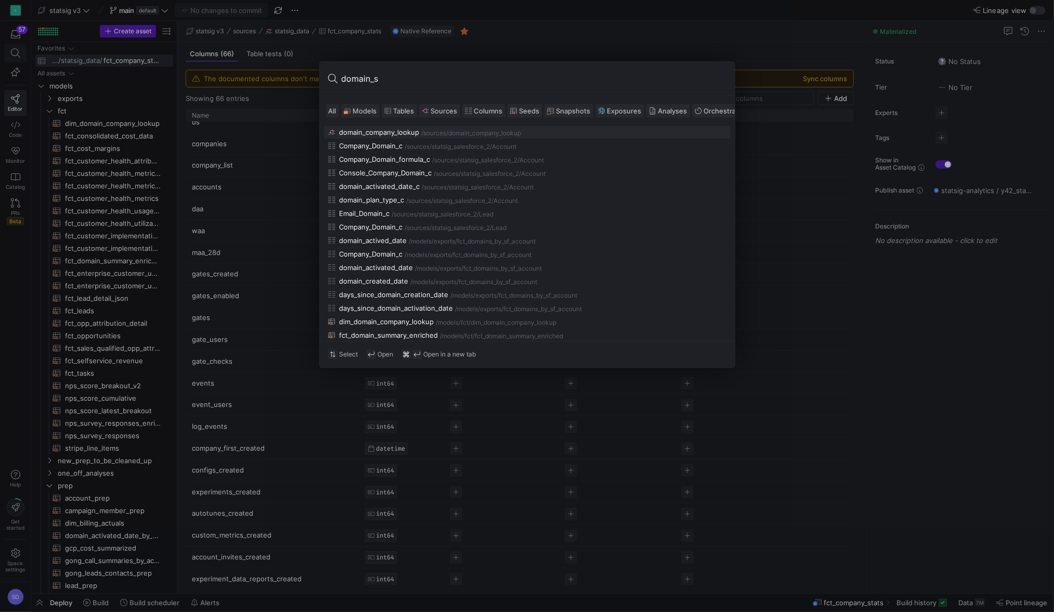
type input "domain_su"
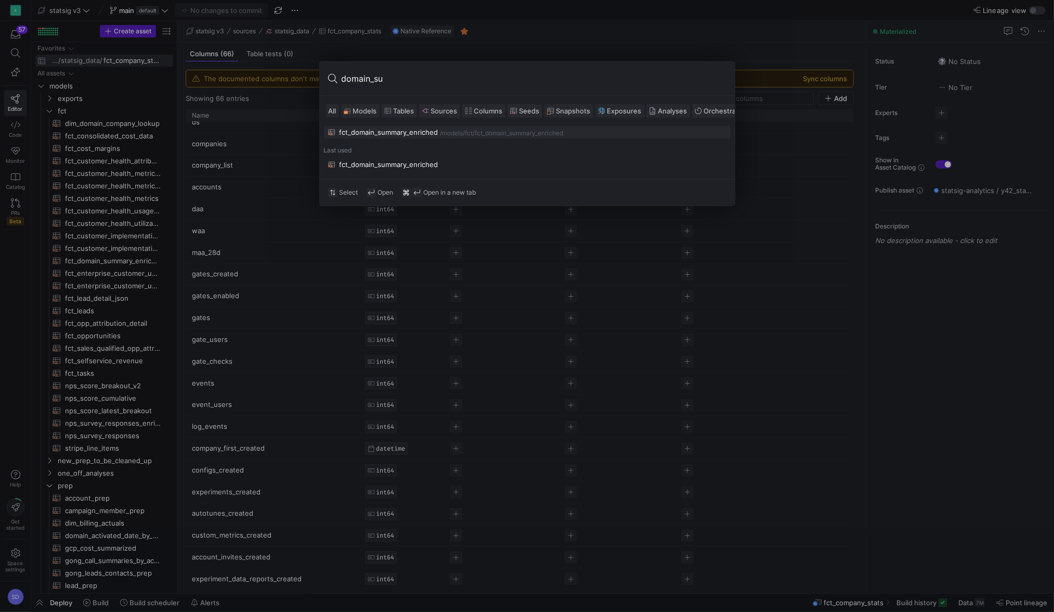
click at [373, 135] on div "fct_domain_summary_enriched" at bounding box center [389, 132] width 99 height 8
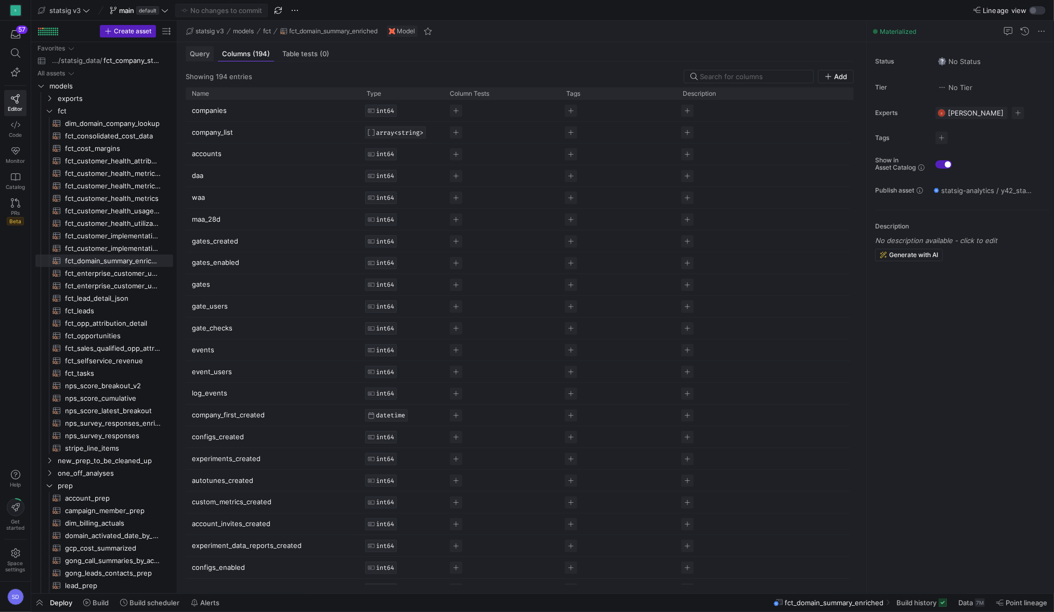
click at [193, 57] on span "Query" at bounding box center [200, 53] width 20 height 7
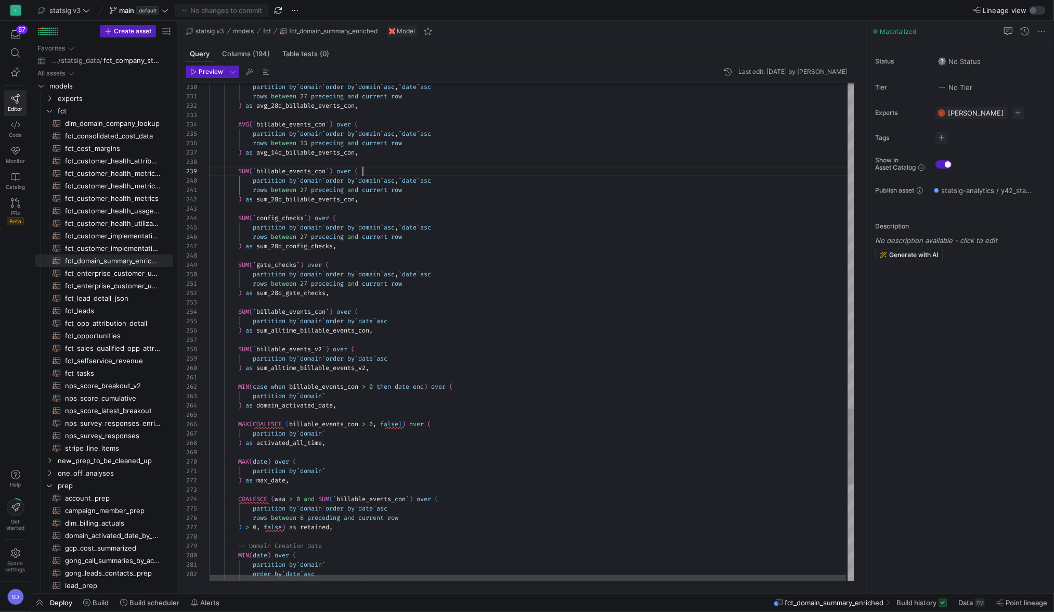
type textarea "rows between 27 preceding and current row ) as sum_28d_billable_events_con, SUM…"
type textarea "gate"
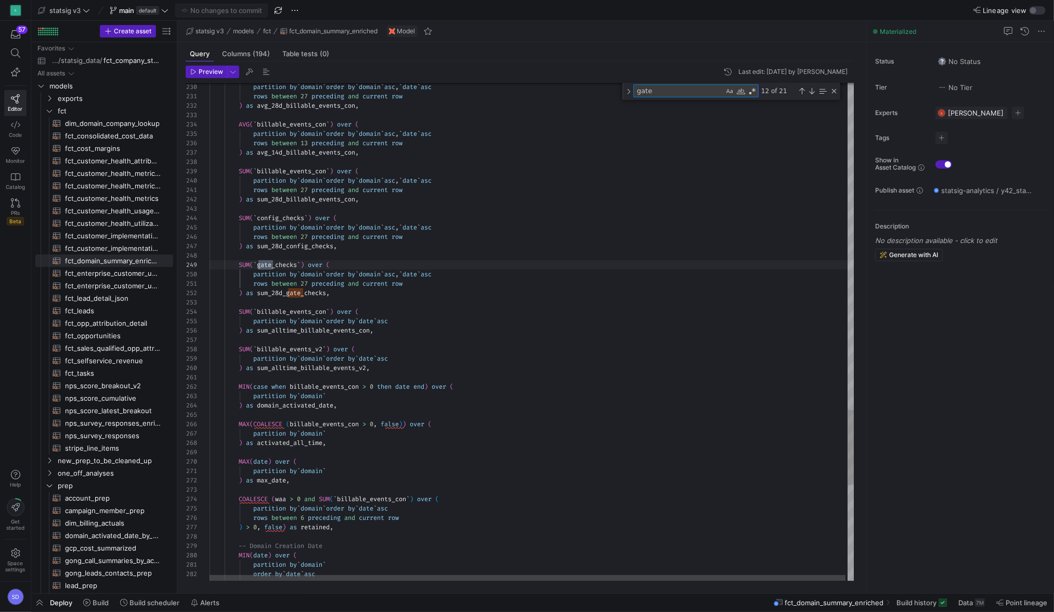
type textarea "partition by `domain` order by `date` asc rows between unbounded preceding and …"
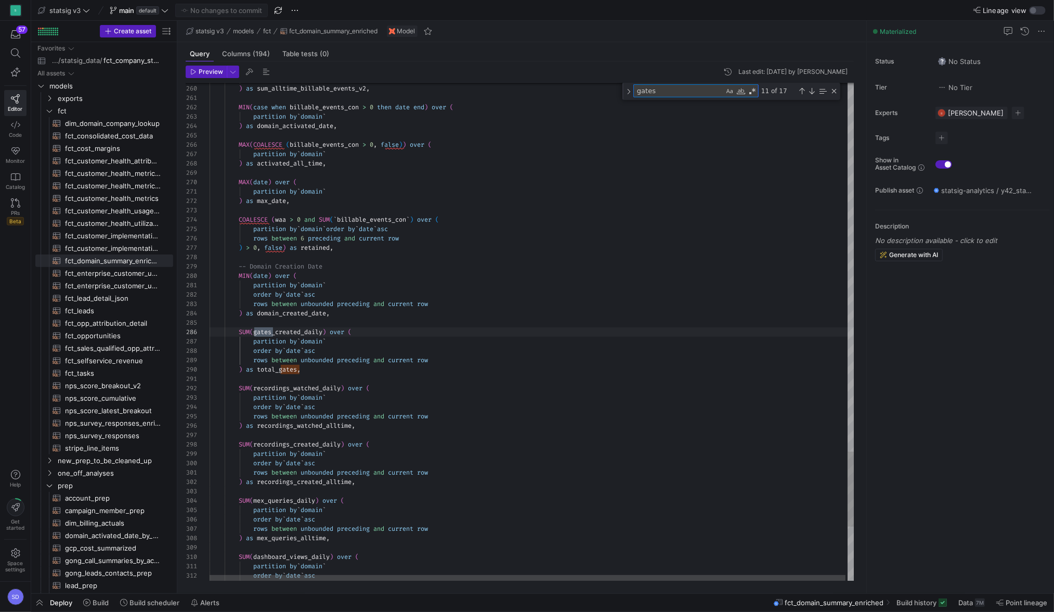
type textarea "gates_"
type textarea "-- Usage from D-181 to D-91 -- Usage from D-90 to current day -- daily average …"
type textarea "gates_e"
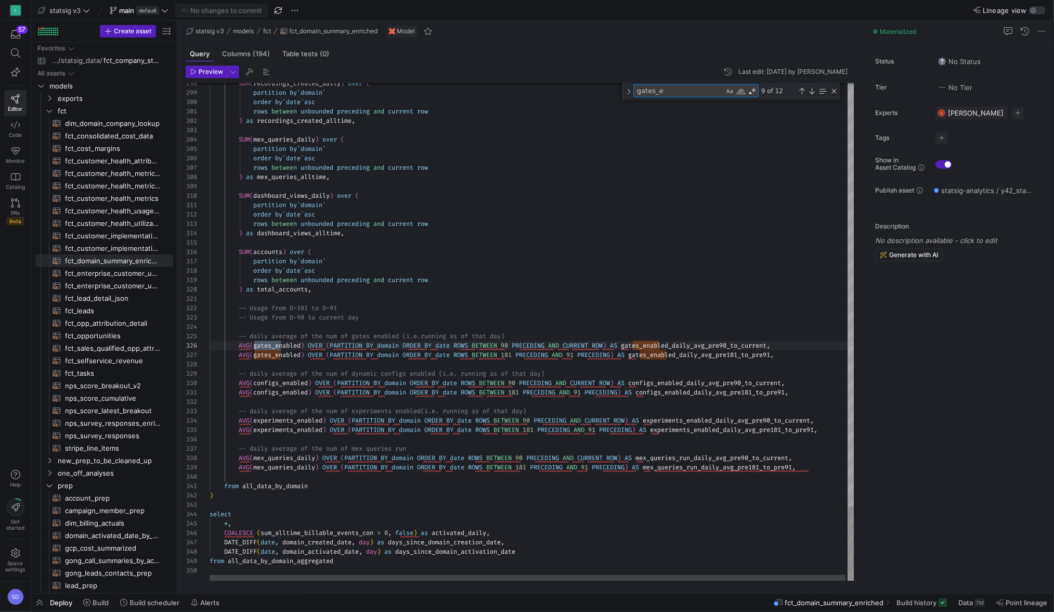
type textarea "-- Usage from D-181 to D-91 -- Usage from D-90 to current day -- daily average …"
type textarea "gates_en"
type textarea "-- Usage from D-181 to D-91 -- Usage from D-90 to current day -- daily average …"
type textarea "gates_ena"
type textarea "-- Usage from D-181 to D-91 -- Usage from D-90 to current day -- daily average …"
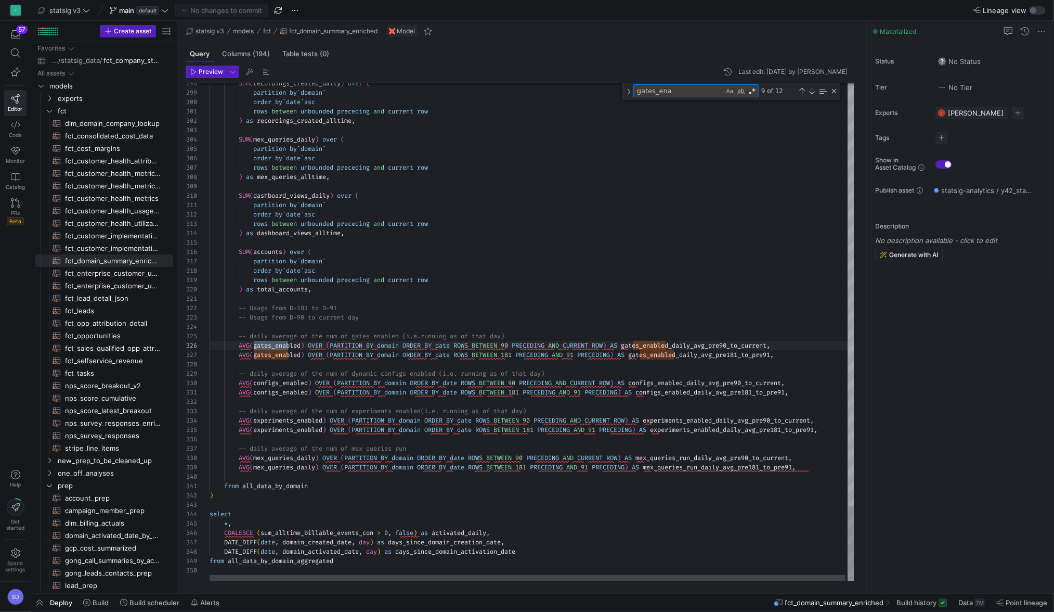
type textarea "gates_enab"
type textarea "-- Usage from D-181 to D-91 -- Usage from D-90 to current day -- daily average …"
type textarea "gates_enabl"
type textarea "-- Usage from D-181 to D-91 -- Usage from D-90 to current day -- daily average …"
type textarea "gates_enable"
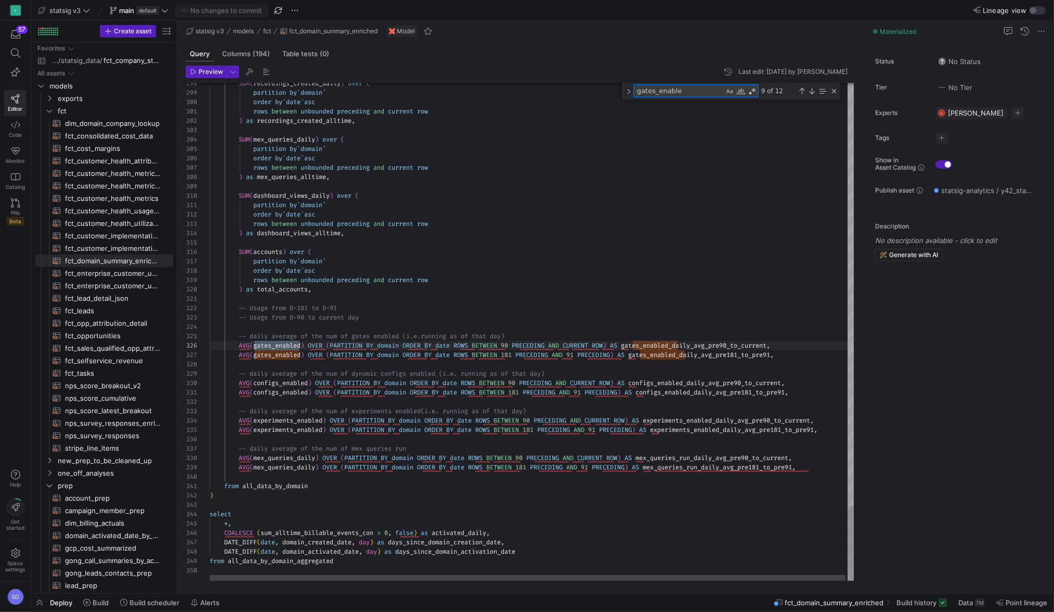
type textarea "-- Usage from D-181 to D-91 -- Usage from D-90 to current day -- daily average …"
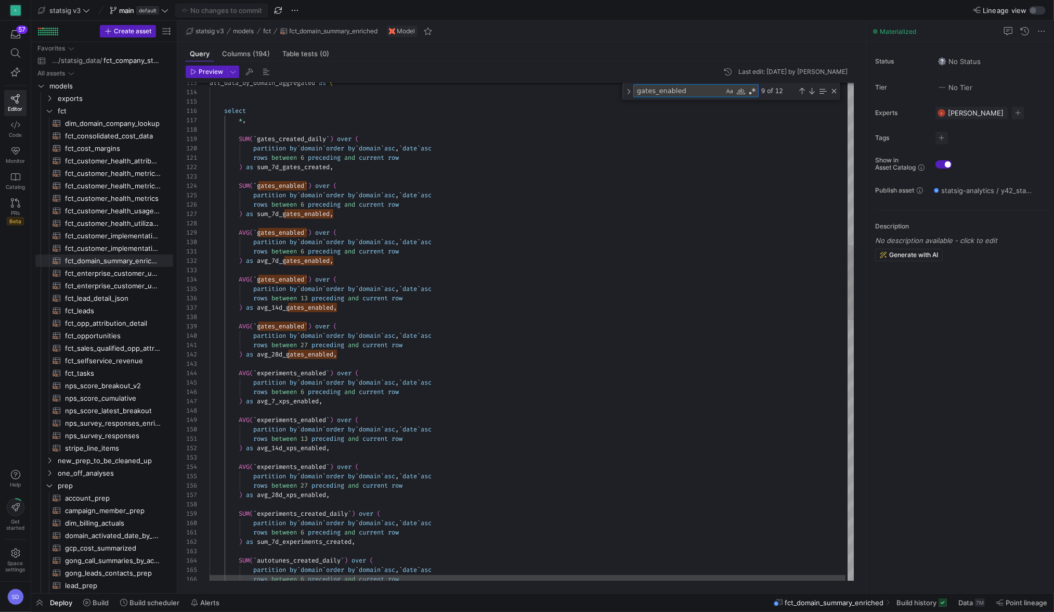
type textarea "gates_enabled"
drag, startPoint x: 349, startPoint y: 355, endPoint x: 238, endPoint y: 321, distance: 116.5
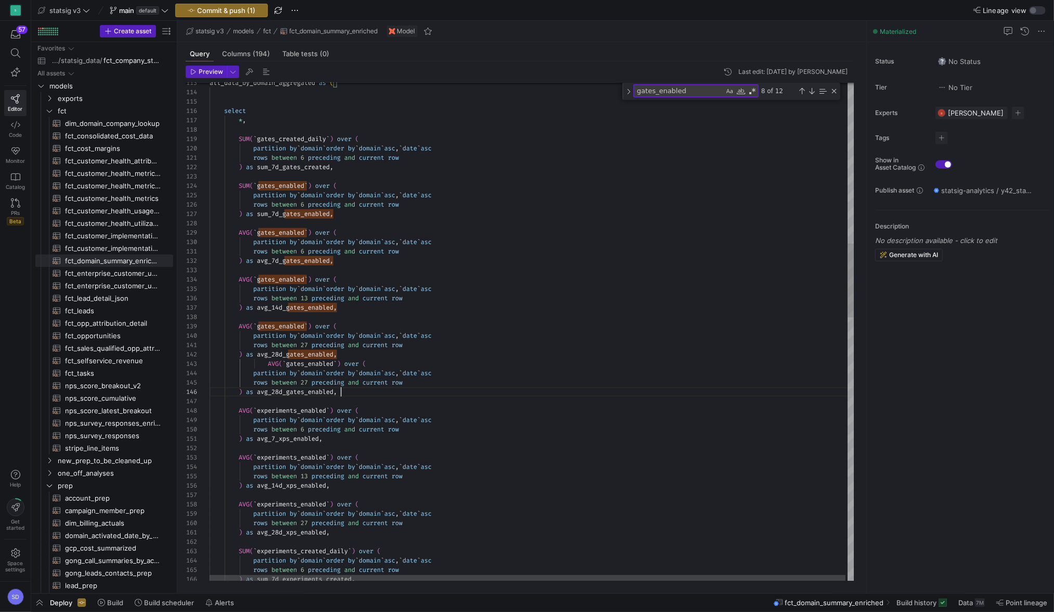
scroll to position [47, 131]
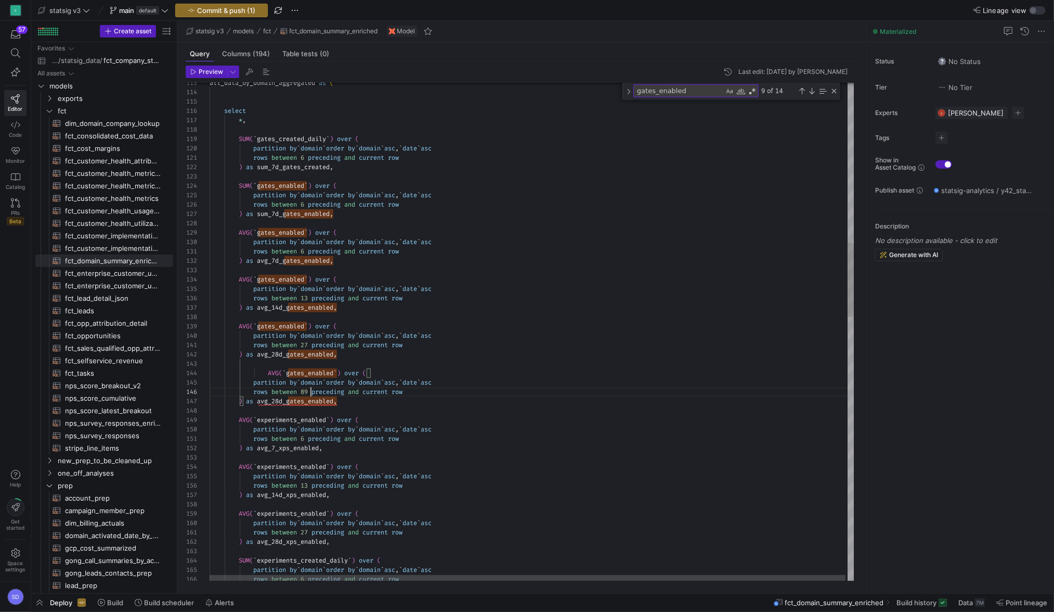
scroll to position [47, 100]
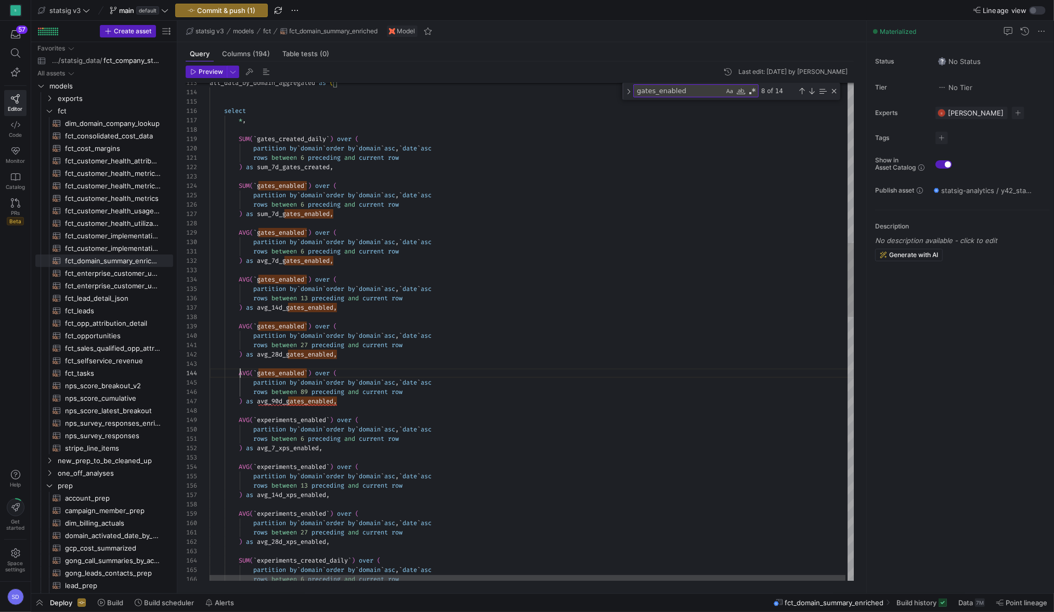
scroll to position [28, 30]
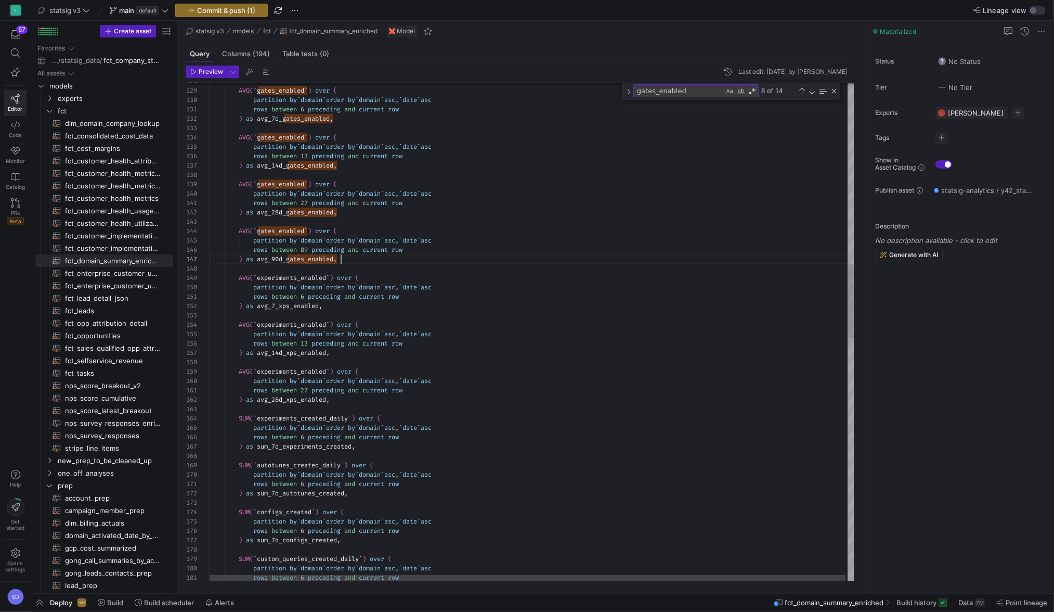
click at [332, 348] on div "partition by ` domain ` order by ` domain ` asc , ` date ` asc SUM ( ` experime…" at bounding box center [534, 539] width 648 height 3355
click at [335, 374] on div "partition by ` domain ` order by ` domain ` asc , ` date ` asc SUM ( ` experime…" at bounding box center [534, 539] width 648 height 3355
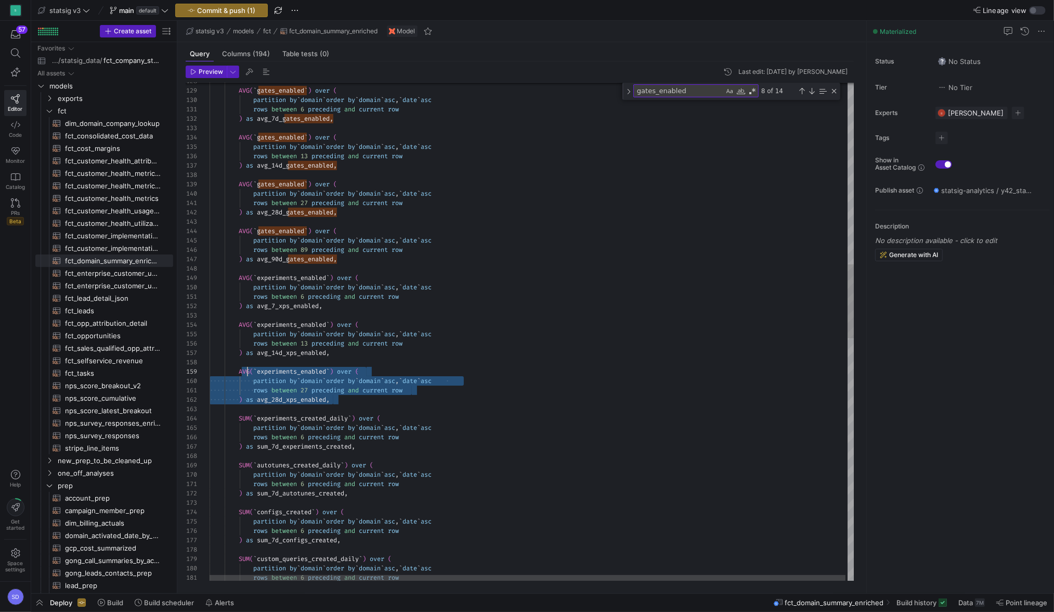
scroll to position [74, 30]
drag, startPoint x: 338, startPoint y: 400, endPoint x: 239, endPoint y: 370, distance: 103.3
click at [239, 370] on div "partition by ` domain ` order by ` domain ` asc , ` date ` asc SUM ( ` experime…" at bounding box center [534, 539] width 648 height 3355
click at [350, 404] on div "partition by ` domain ` order by ` domain ` asc , ` date ` asc SUM ( ` experime…" at bounding box center [534, 539] width 648 height 3355
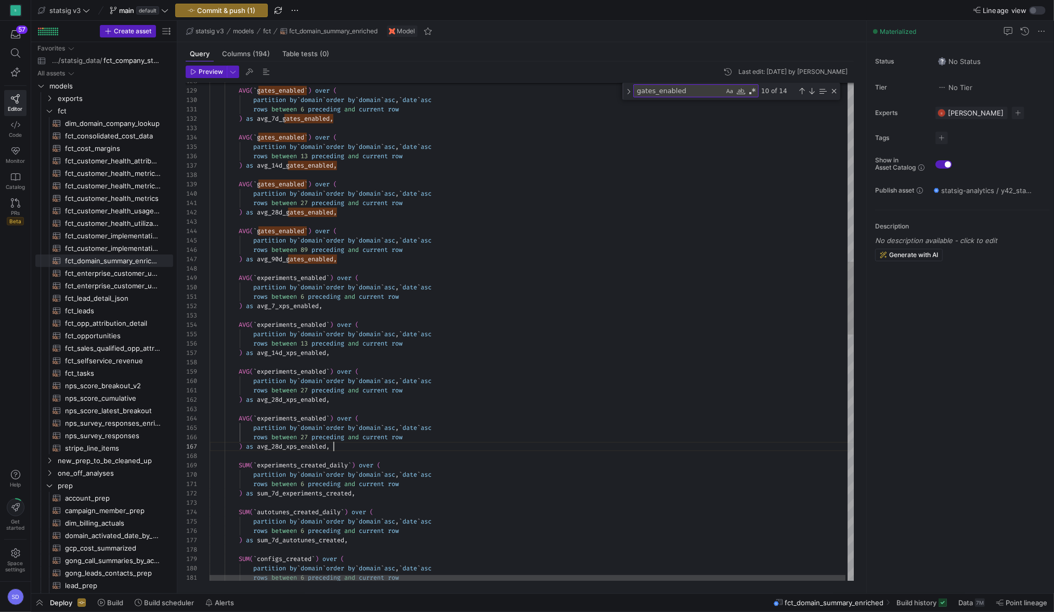
scroll to position [56, 124]
click at [310, 435] on div "partition by ` domain ` order by ` domain ` asc , ` date ` asc SUM ( ` experime…" at bounding box center [534, 563] width 648 height 3402
click at [280, 448] on div "partition by ` domain ` order by ` domain ` asc , ` date ` asc SUM ( ` experime…" at bounding box center [534, 563] width 648 height 3402
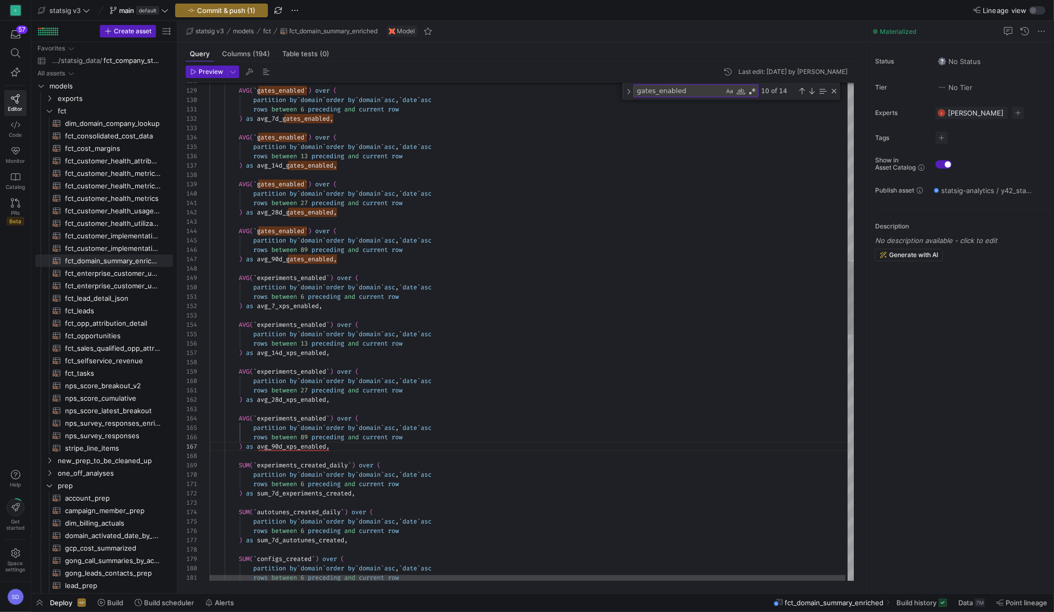
click at [345, 448] on div "partition by ` domain ` order by ` domain ` asc , ` date ` asc SUM ( ` experime…" at bounding box center [534, 563] width 648 height 3402
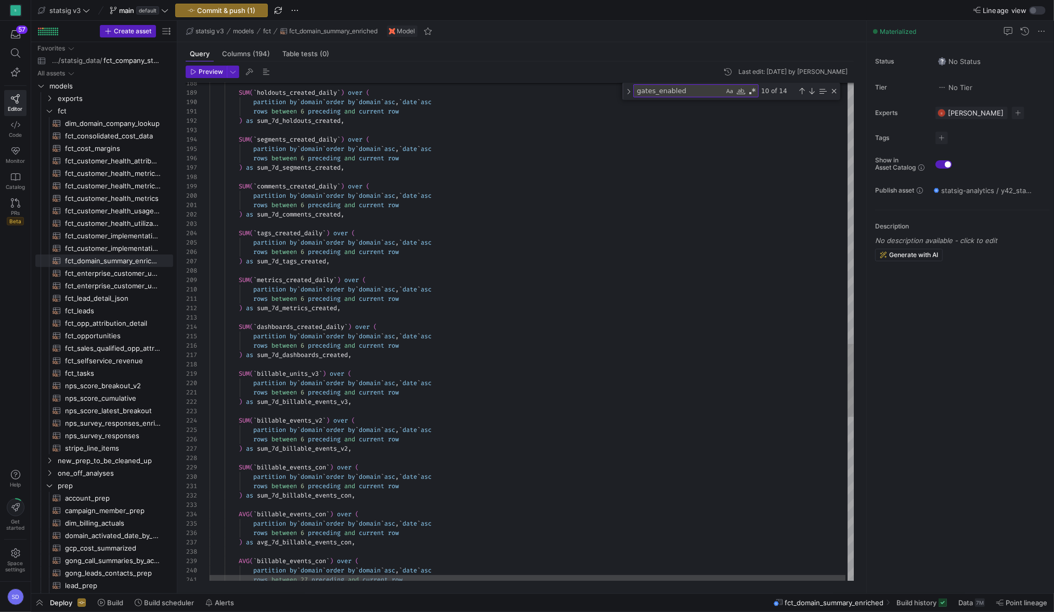
type textarea "rows between 27 preceding and current row ) as avg_28d_xps_enabled, AVG(`experi…"
click at [665, 95] on textarea "gates_enabled" at bounding box center [679, 91] width 90 height 12
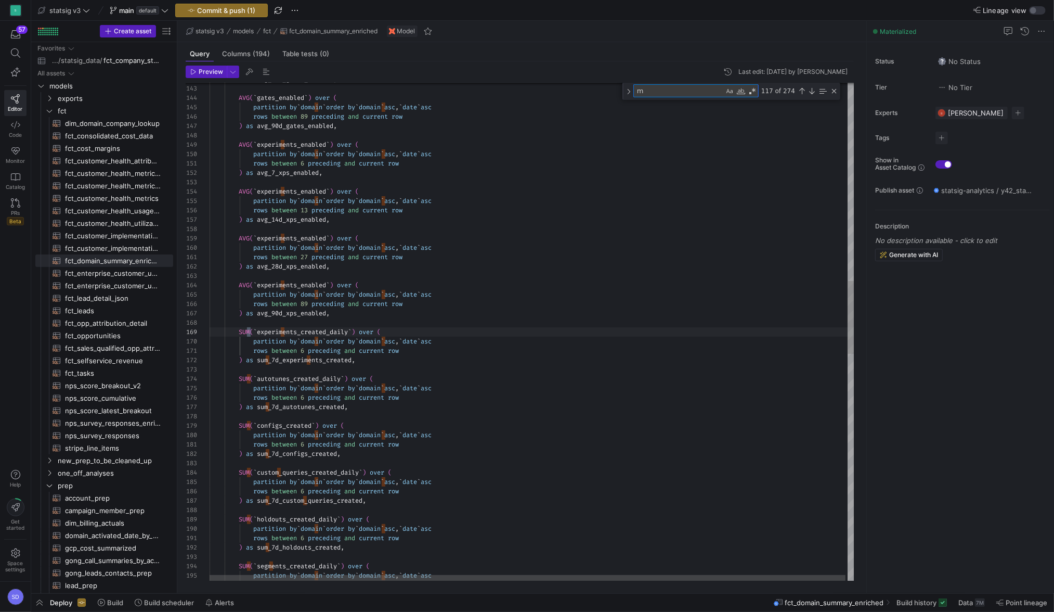
type textarea "me"
type textarea "rows between unbounded preceding and current row ) as recordings_created_alltim…"
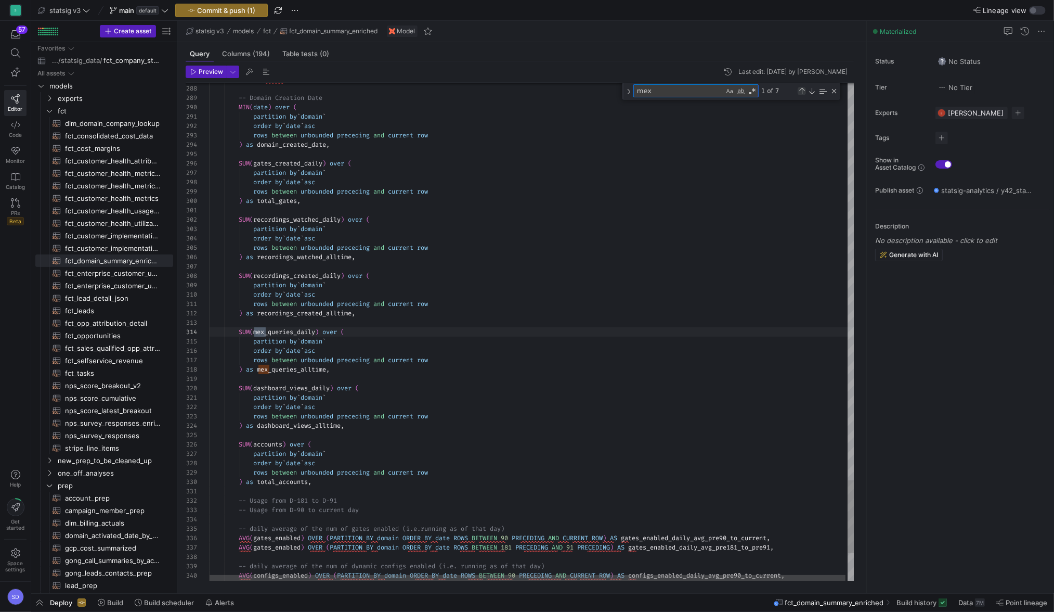
type textarea "mex"
click at [802, 91] on div "Previous Match (⇧Enter)" at bounding box center [802, 91] width 8 height 8
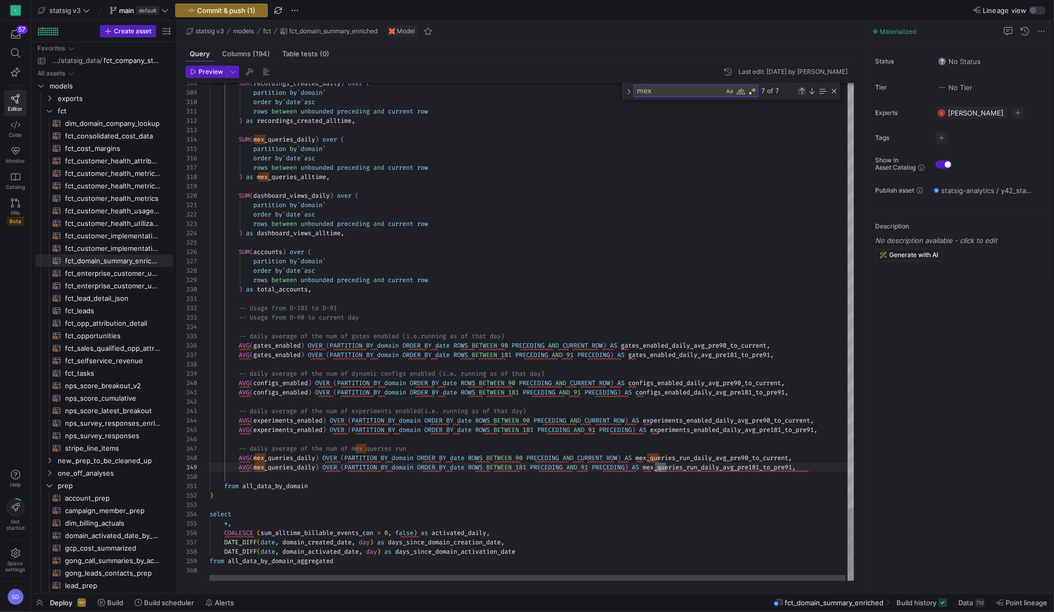
click at [803, 89] on div "Previous Match (⇧Enter)" at bounding box center [802, 91] width 8 height 8
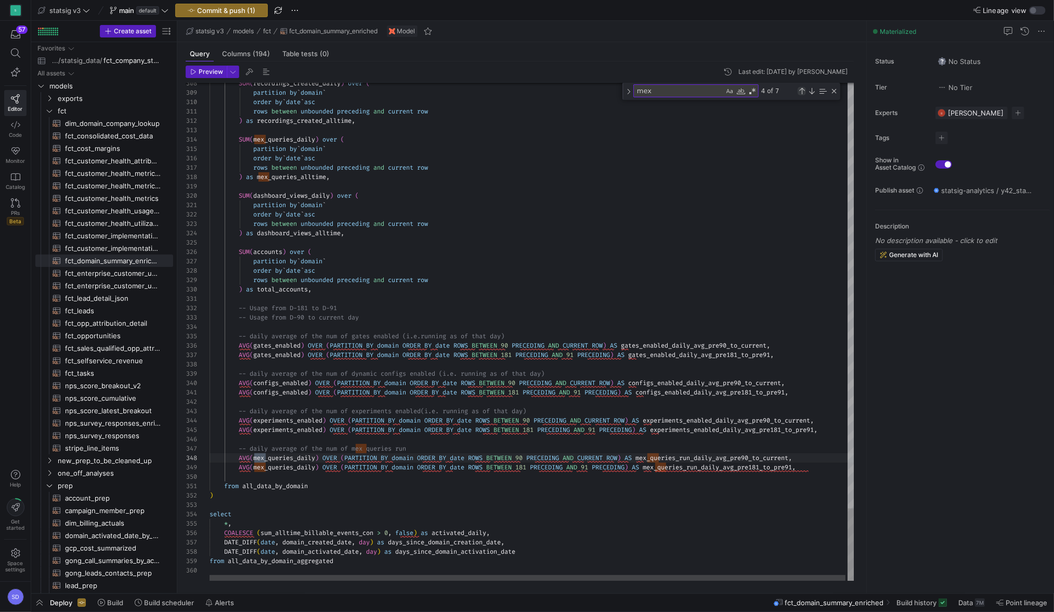
click at [803, 91] on div "Previous Match (⇧Enter)" at bounding box center [802, 91] width 8 height 8
click at [803, 92] on div "Previous Match (⇧Enter)" at bounding box center [802, 91] width 8 height 8
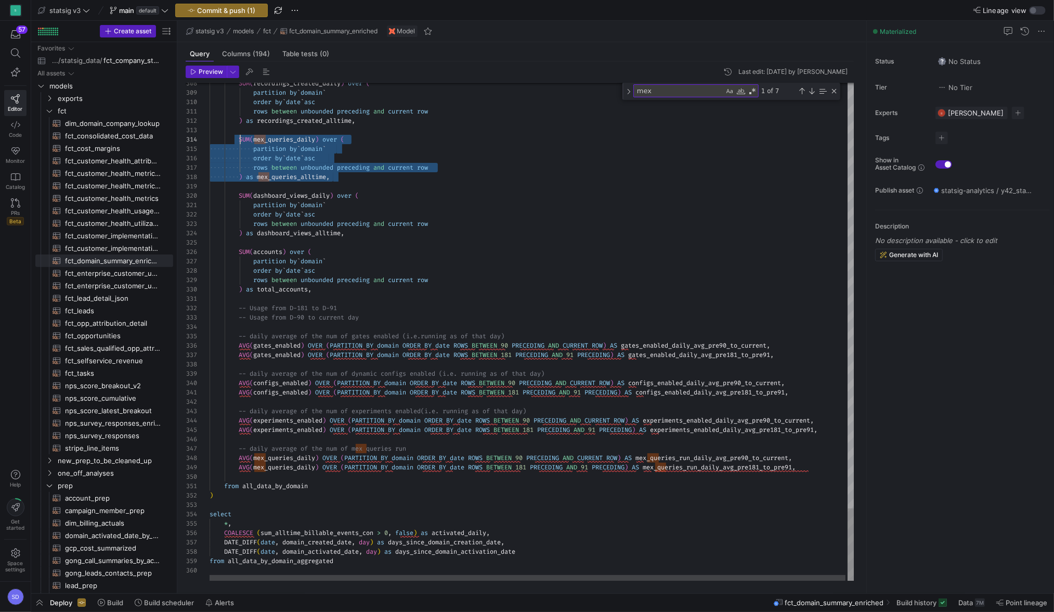
scroll to position [28, 30]
drag, startPoint x: 343, startPoint y: 176, endPoint x: 240, endPoint y: 138, distance: 109.1
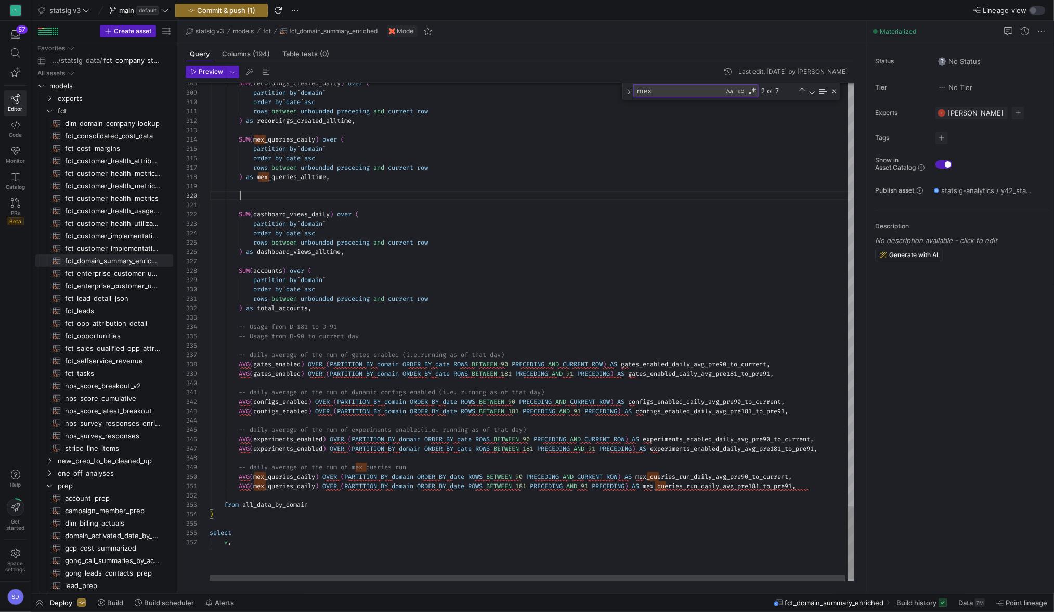
scroll to position [28, 124]
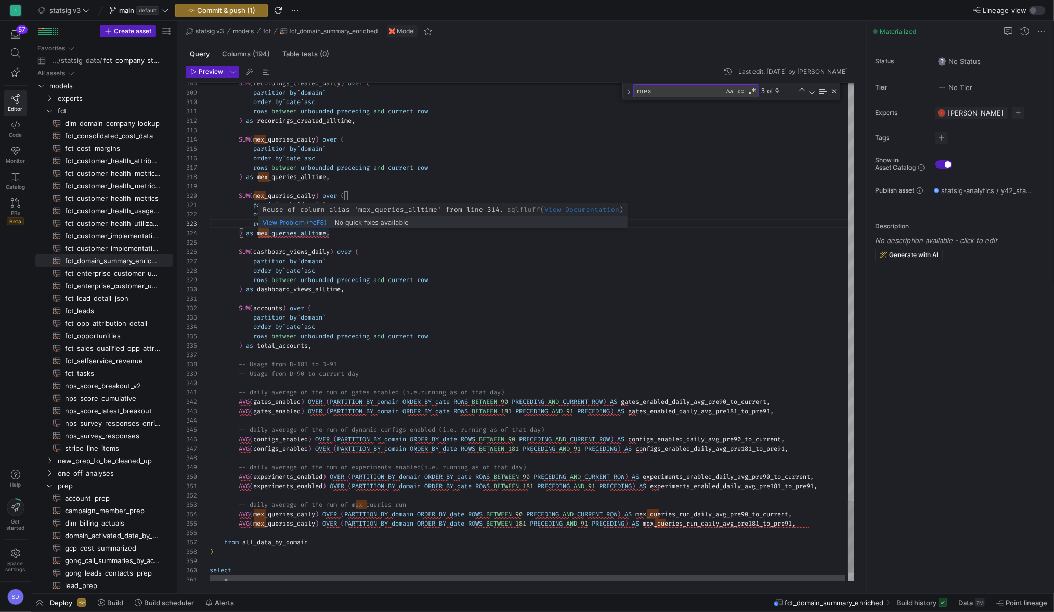
drag, startPoint x: 304, startPoint y: 232, endPoint x: 326, endPoint y: 231, distance: 21.9
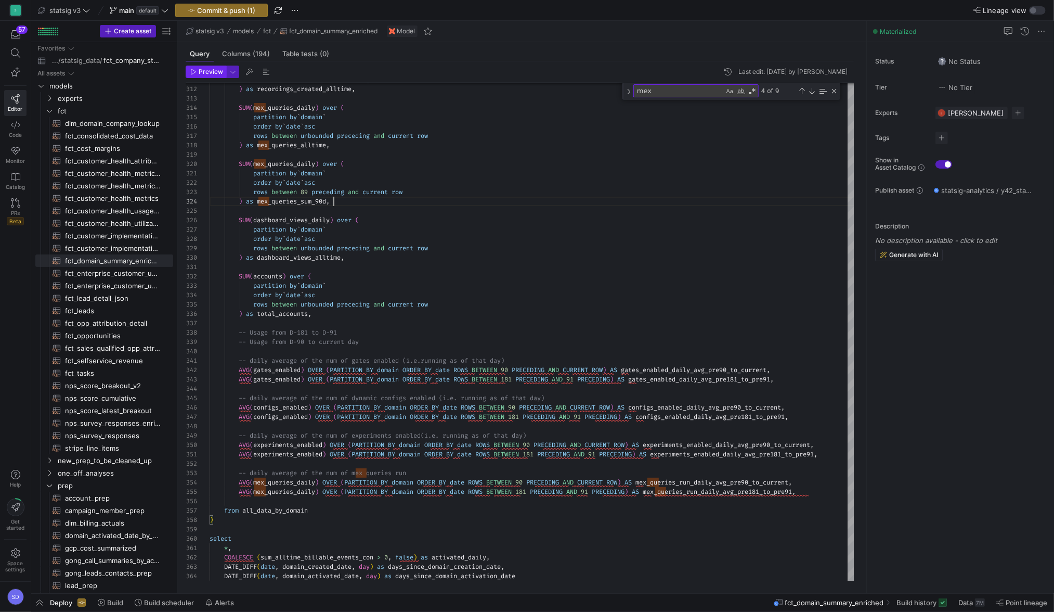
type textarea "partition by `domain` order by `date` asc rows between 89 preceding and current…"
click at [205, 69] on span "Preview" at bounding box center [211, 71] width 24 height 7
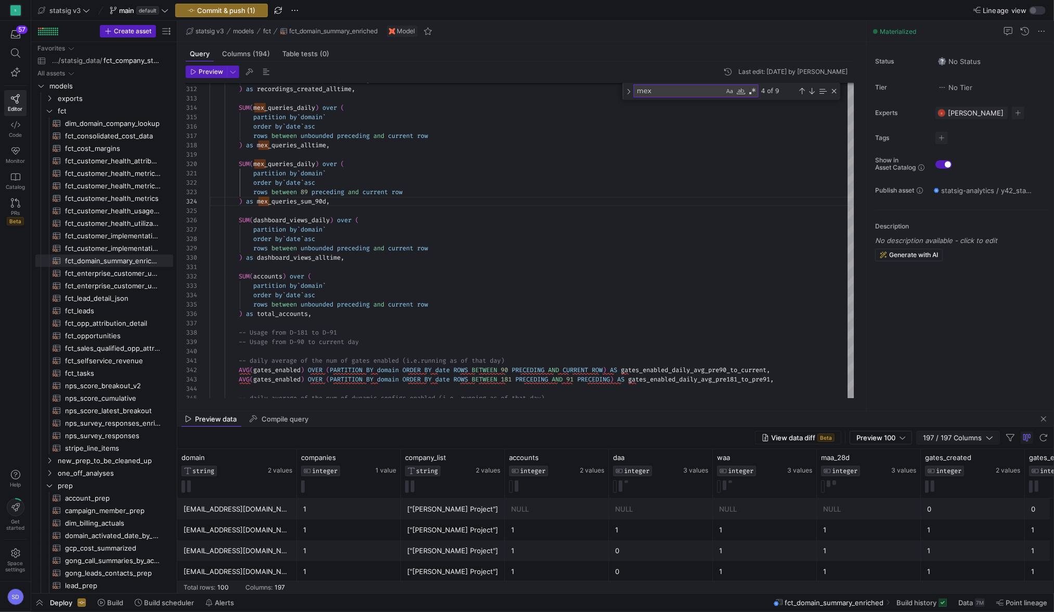
click at [934, 436] on span "197 / 197 Columns" at bounding box center [954, 437] width 63 height 8
click at [975, 456] on input "Filter Columns Input" at bounding box center [1008, 455] width 83 height 21
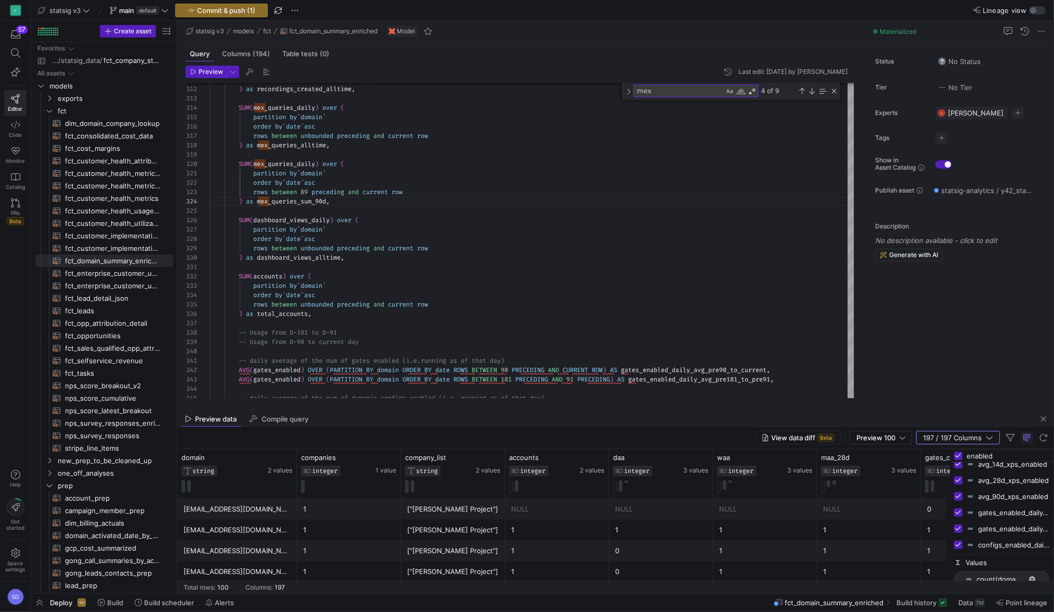
scroll to position [173, 0]
click at [985, 456] on input "enabled" at bounding box center [1008, 455] width 83 height 21
type input "m"
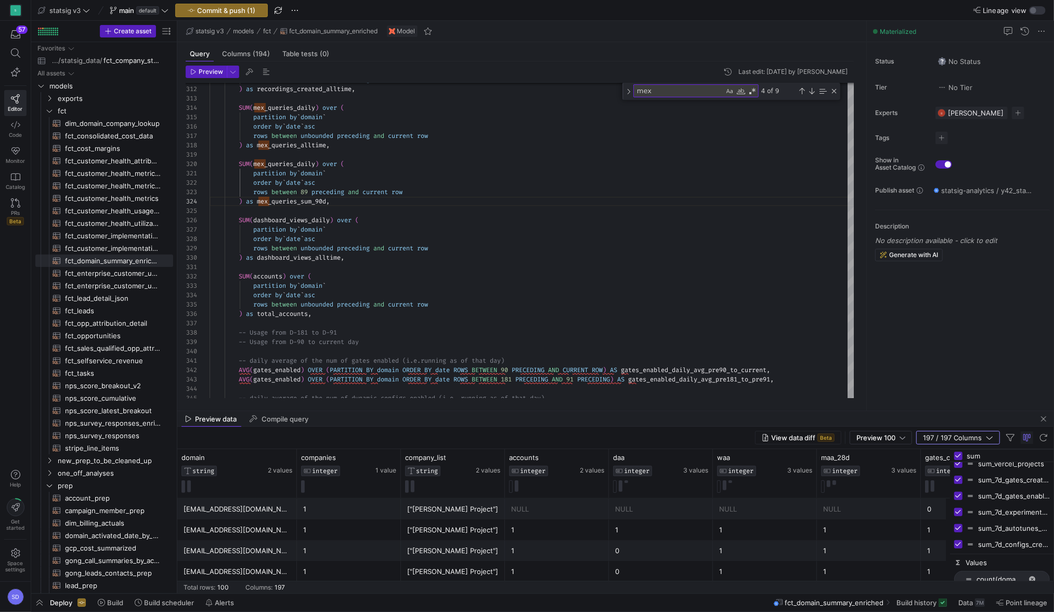
scroll to position [267, 0]
type input "sum"
click at [1003, 543] on span "mex_queries_sum_90d" at bounding box center [1014, 544] width 72 height 8
checkbox input "false"
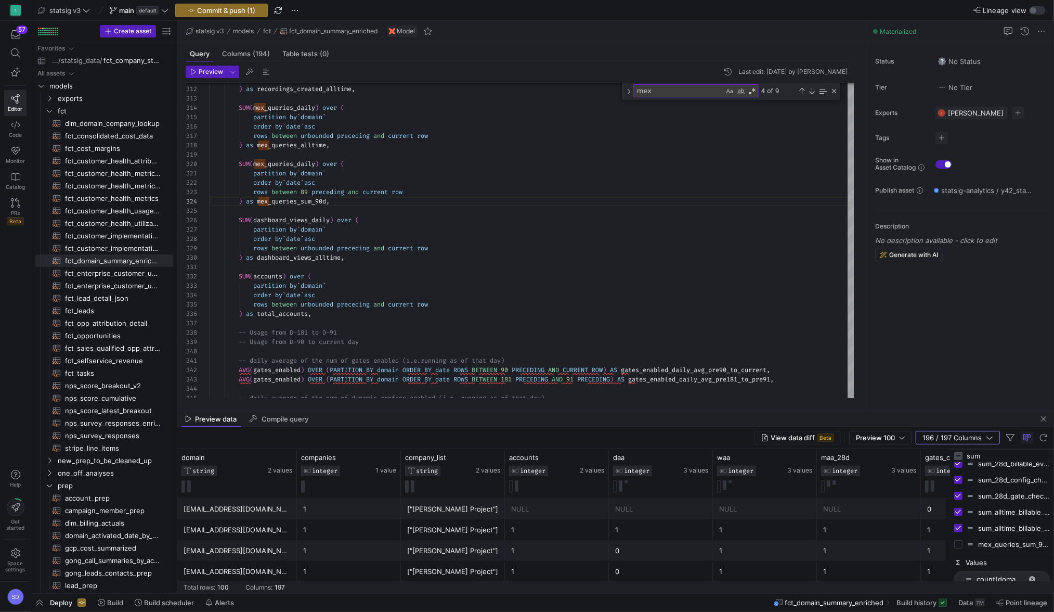
click at [1003, 543] on span "mex_queries_sum_90d" at bounding box center [1014, 544] width 72 height 8
checkbox input "true"
click at [1003, 543] on span "mex_queries_sum_90d" at bounding box center [1014, 544] width 72 height 8
checkbox input "false"
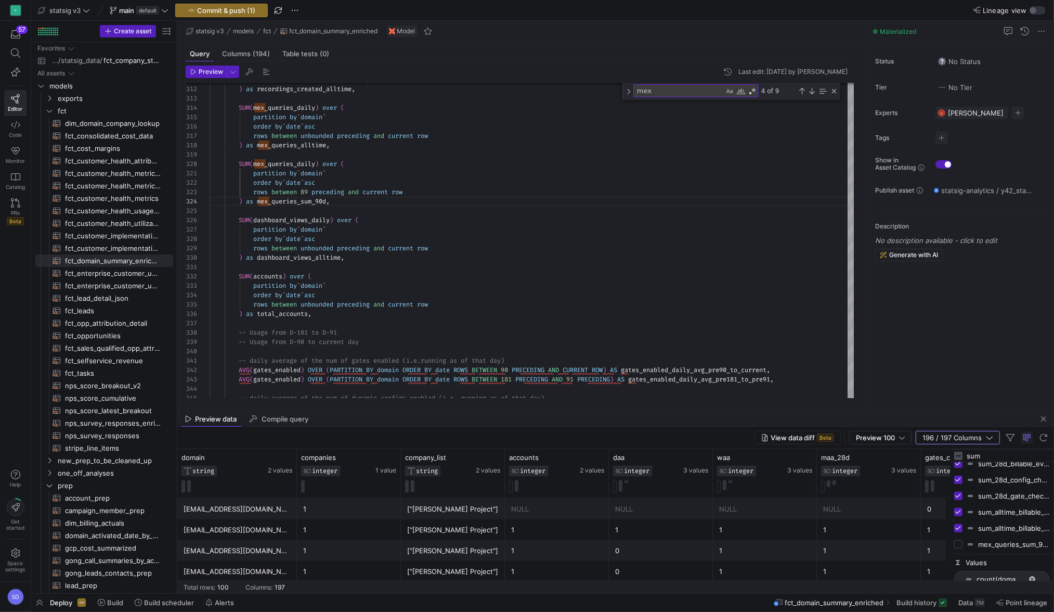
checkbox input "false"
click at [1042, 416] on span "button" at bounding box center [1044, 418] width 12 height 12
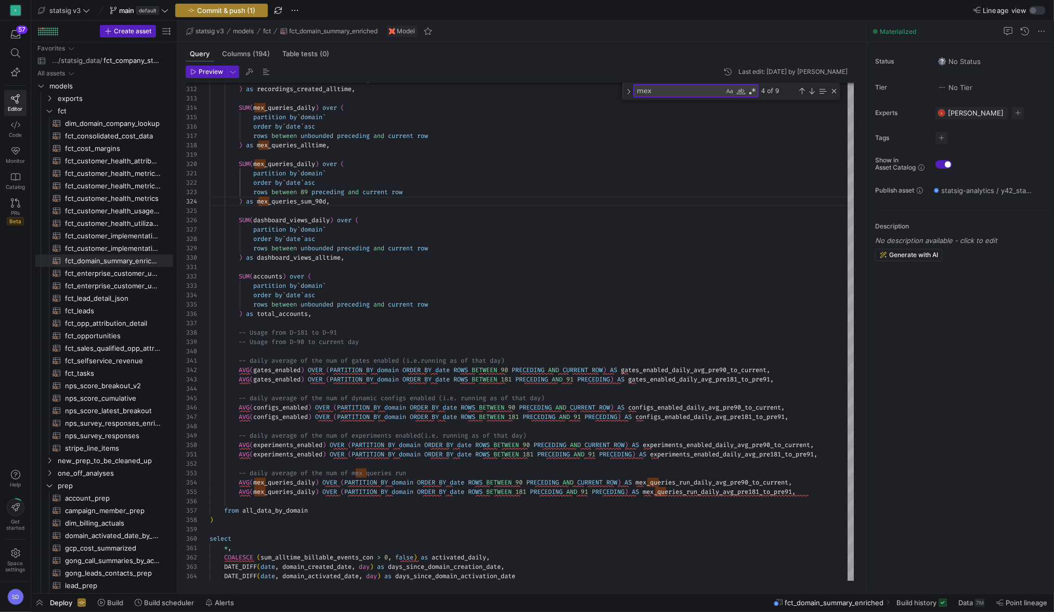
click at [213, 5] on span "button" at bounding box center [222, 10] width 92 height 12
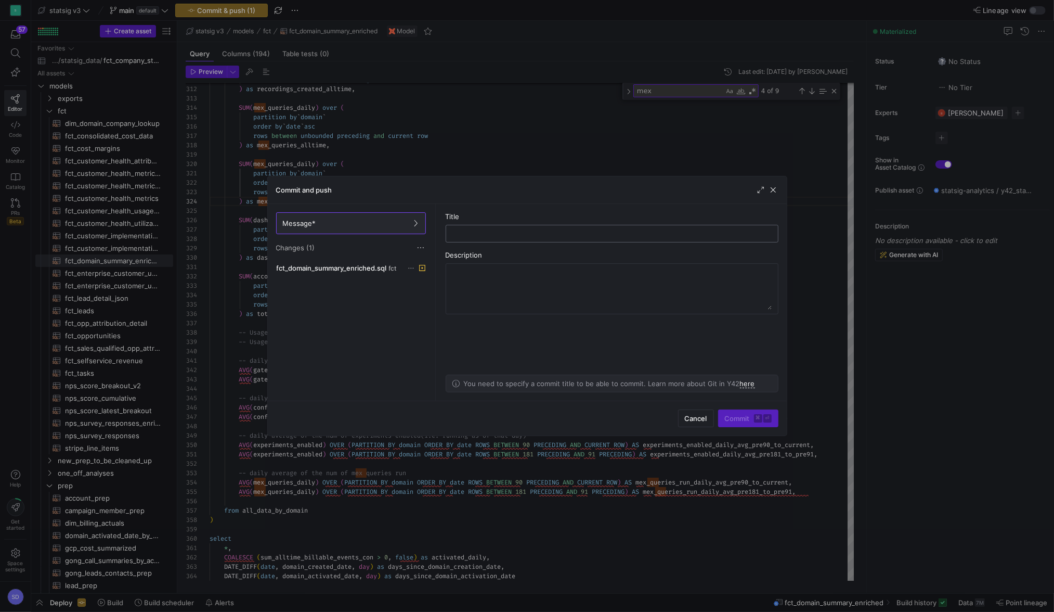
click at [455, 235] on input "text" at bounding box center [612, 233] width 315 height 8
type input "adding for qbr"
click at [738, 424] on span "submit" at bounding box center [748, 418] width 59 height 17
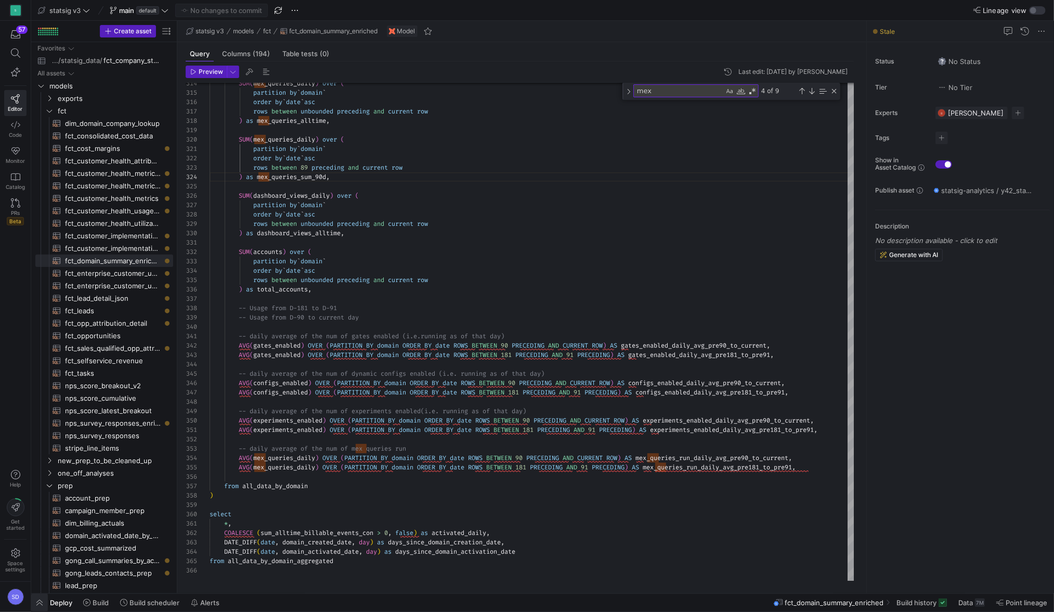
click at [38, 601] on span "button" at bounding box center [39, 602] width 17 height 18
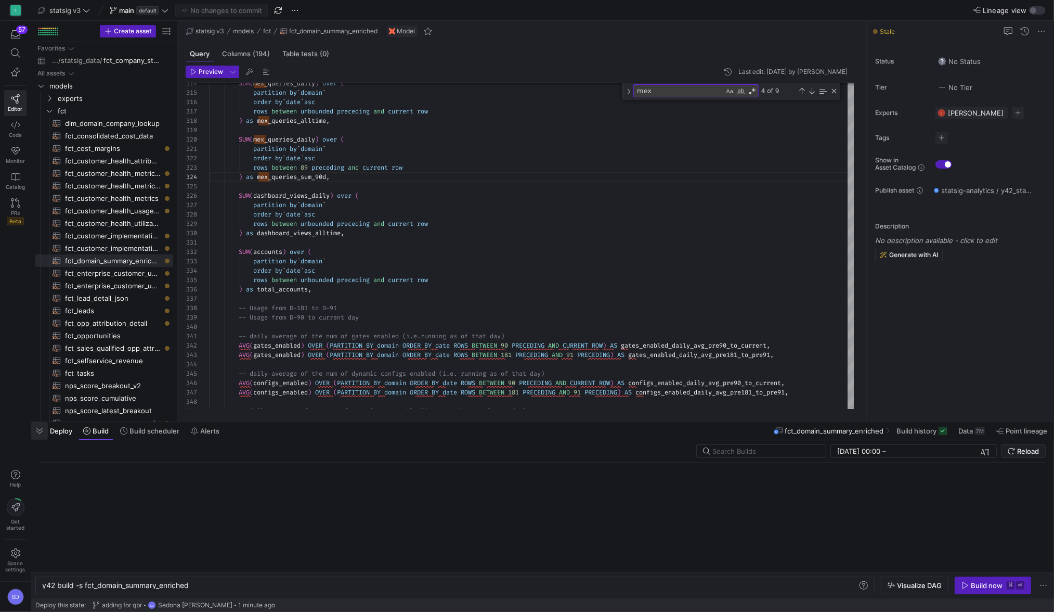
scroll to position [0, 148]
click at [979, 584] on div "Build now" at bounding box center [987, 585] width 32 height 8
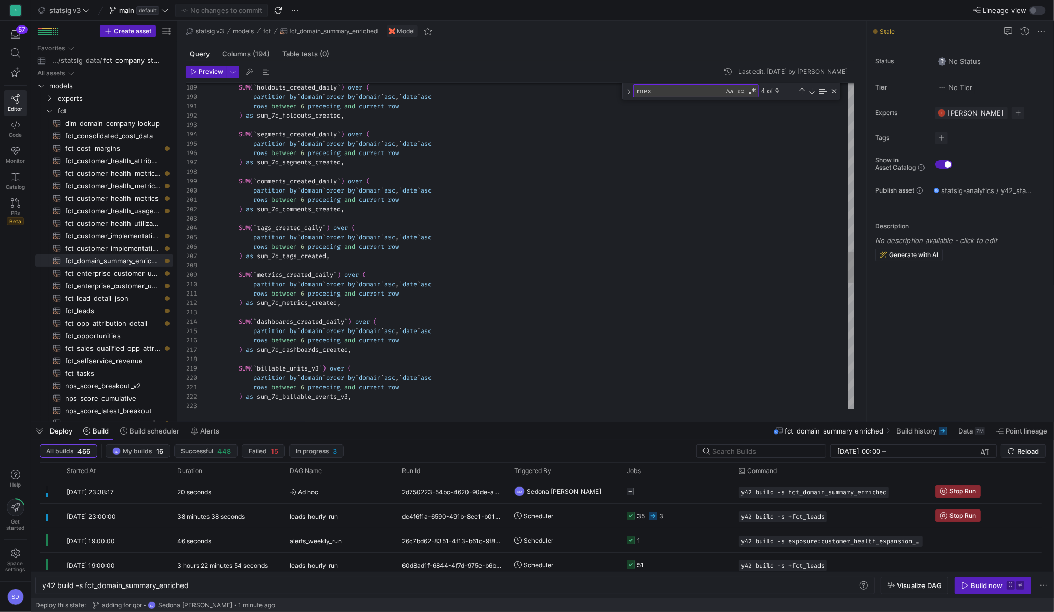
click at [655, 91] on textarea "mex" at bounding box center [679, 91] width 90 height 12
click at [663, 94] on textarea "mex" at bounding box center [679, 91] width 90 height 12
type textarea "g"
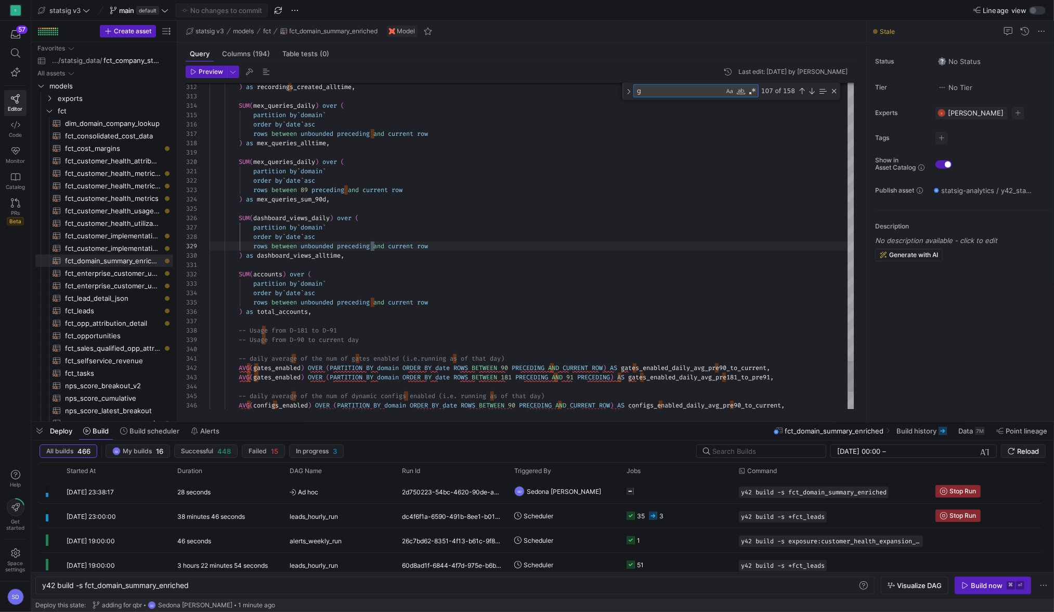
type textarea "-- daily average of the num of gates enabled (i.e. running as of that day) AVG(…"
type textarea "ga"
type textarea "-- daily average of the num of gates enabled (i.e. running as of that day) AVG(…"
type textarea "gat"
type textarea "-- daily average of the num of gates enabled (i.e. running as of that day) AVG(…"
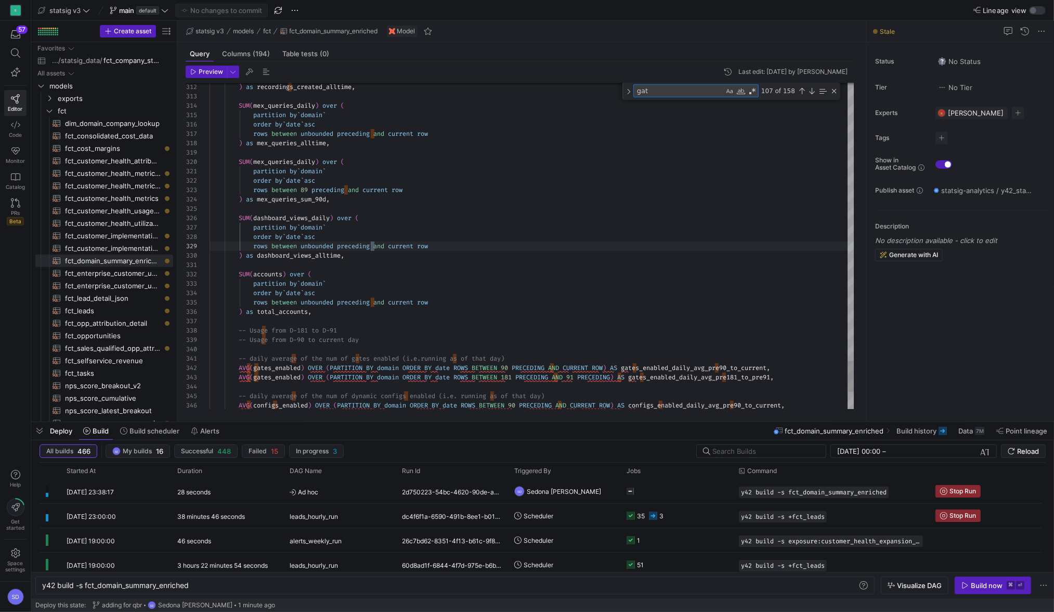
type textarea "gate"
type textarea "-- daily average of the num of gates enabled (i.e. running as of that day) AVG(…"
type textarea "gates"
type textarea "-- daily average of the num of gates enabled (i.e. running as of that day) AVG(…"
type textarea "gates_"
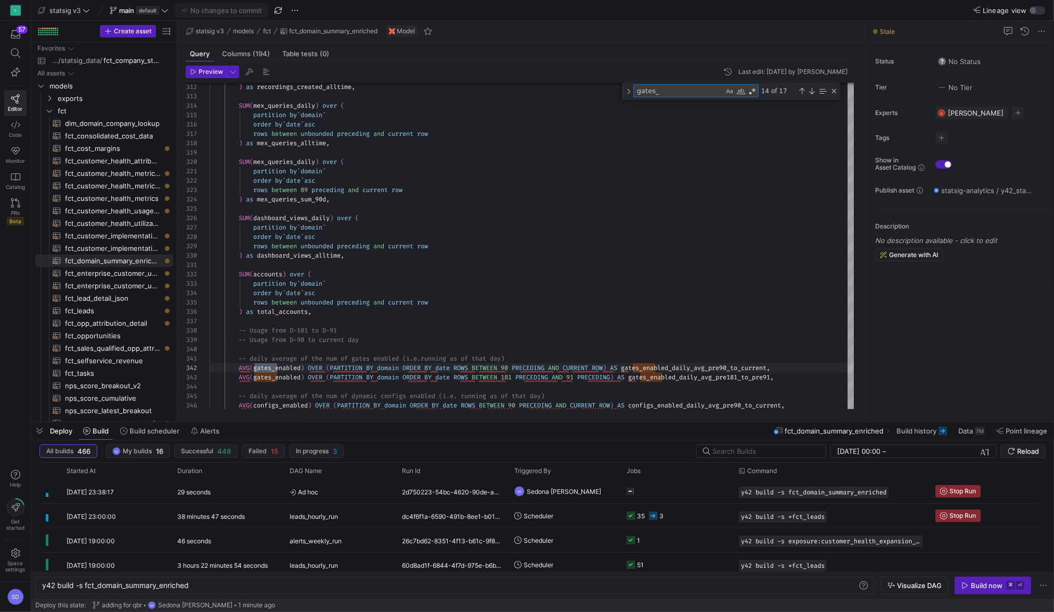
type textarea "-- daily average of the num of gates enabled (i.e. running as of that day) AVG(…"
type textarea "gates_en"
type textarea "-- daily average of the num of gates enabled (i.e. running as of that day) AVG(…"
type textarea "gates_ena"
type textarea "-- daily average of the num of gates enabled (i.e. running as of that day) AVG(…"
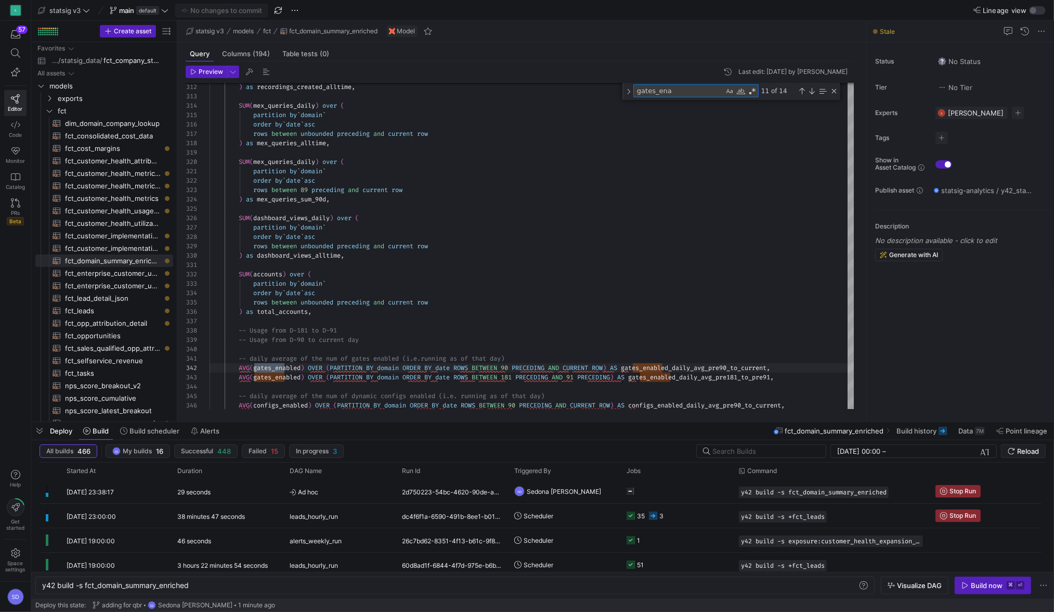
type textarea "gates_enab"
type textarea "-- daily average of the num of gates enabled (i.e. running as of that day) AVG(…"
type textarea "gates_enabl"
type textarea "-- daily average of the num of gates enabled (i.e. running as of that day) AVG(…"
type textarea "gates_enable"
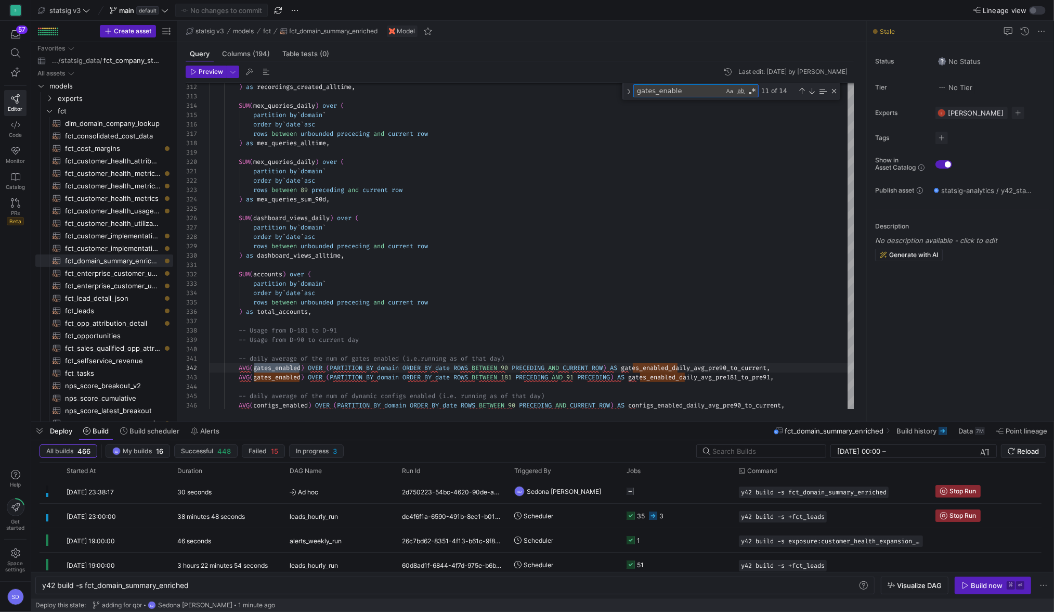
type textarea "-- daily average of the num of gates enabled (i.e. running as of that day) AVG(…"
type textarea "gates_enabled"
type textarea "rows between 6 preceding and current row ) as sum_7d_gates_created, SUM(`gates_…"
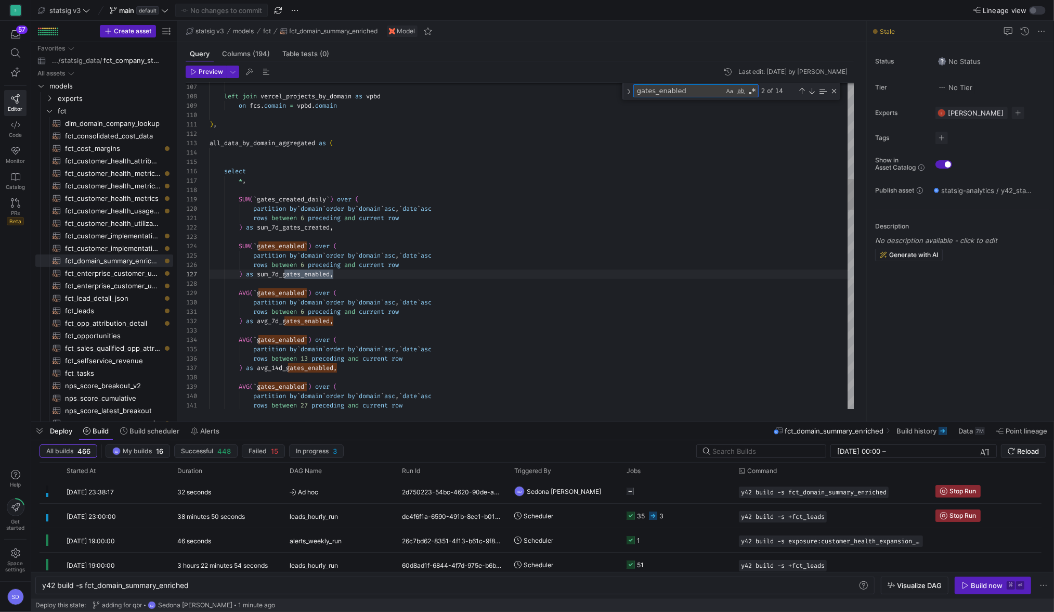
scroll to position [94, 124]
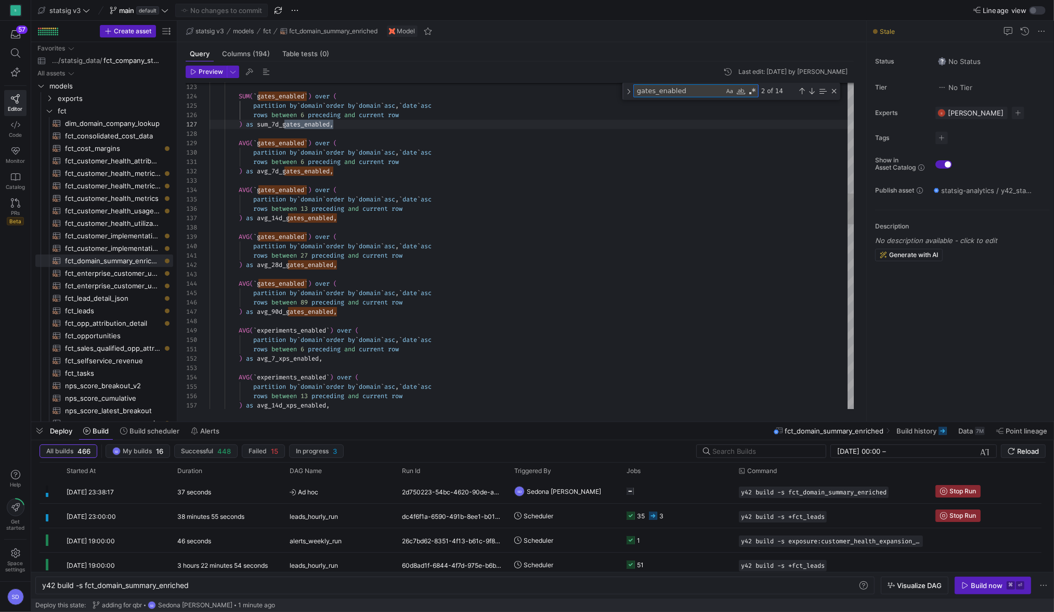
type textarea "gates_enabled"
type textarea "rows between 27 preceding and current row ) as avg_28d_gates_enabled, AVG(`gate…"
drag, startPoint x: 259, startPoint y: 311, endPoint x: 337, endPoint y: 308, distance: 78.0
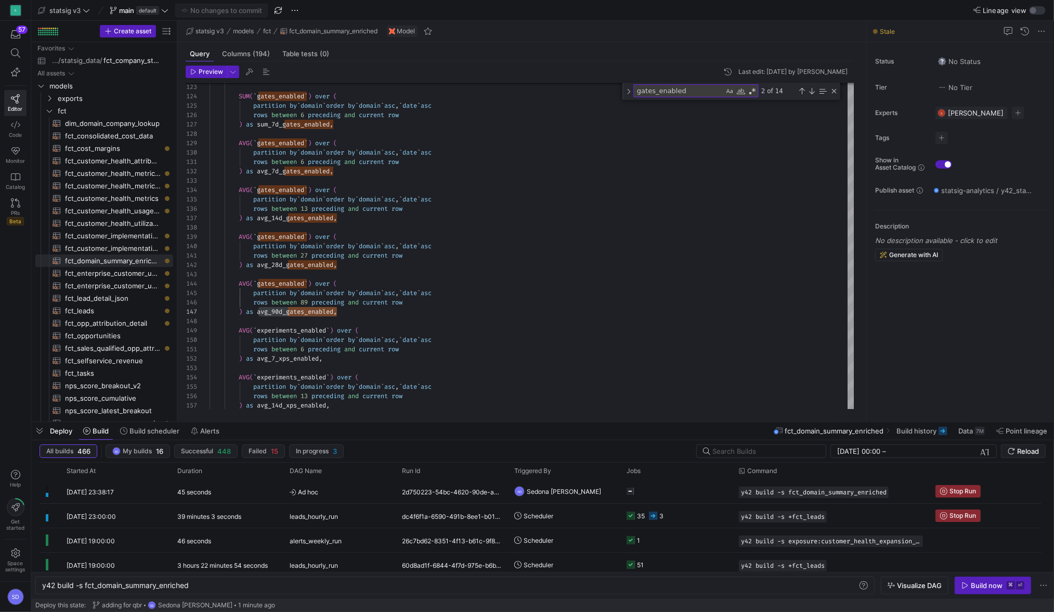
click at [649, 94] on textarea "gates_enabled" at bounding box center [679, 91] width 90 height 12
click at [655, 91] on textarea "gates_enabled" at bounding box center [679, 91] width 90 height 12
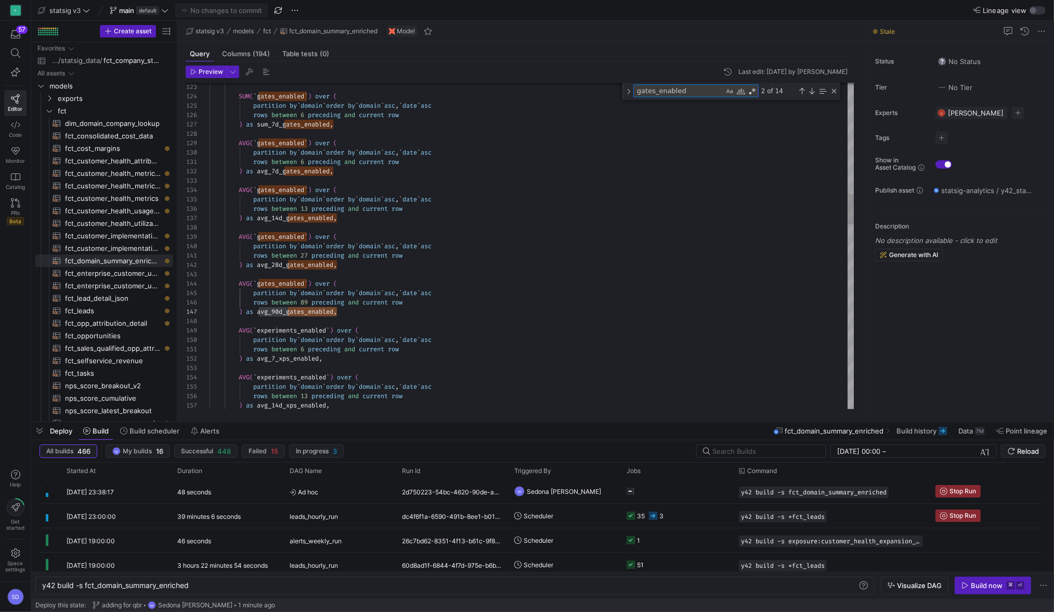
drag, startPoint x: 653, startPoint y: 90, endPoint x: 633, endPoint y: 90, distance: 20.3
click at [634, 90] on textarea "gates_enabled" at bounding box center [679, 91] width 90 height 12
type textarea "xp_enabled"
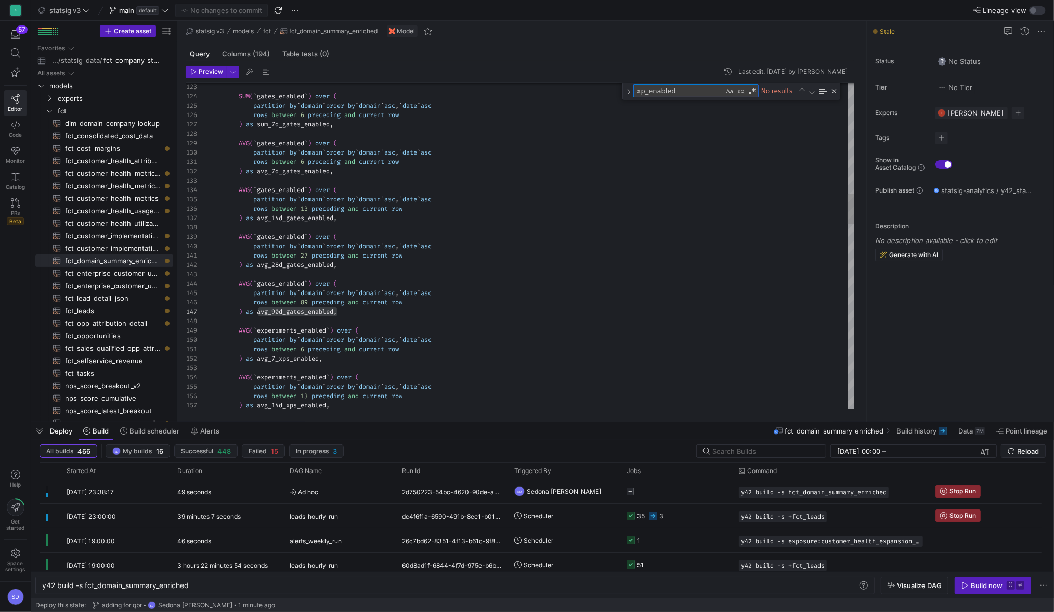
type textarea "rows between 6 preceding and current row ) as avg_7_xps_enabled, AVG(`experimen…"
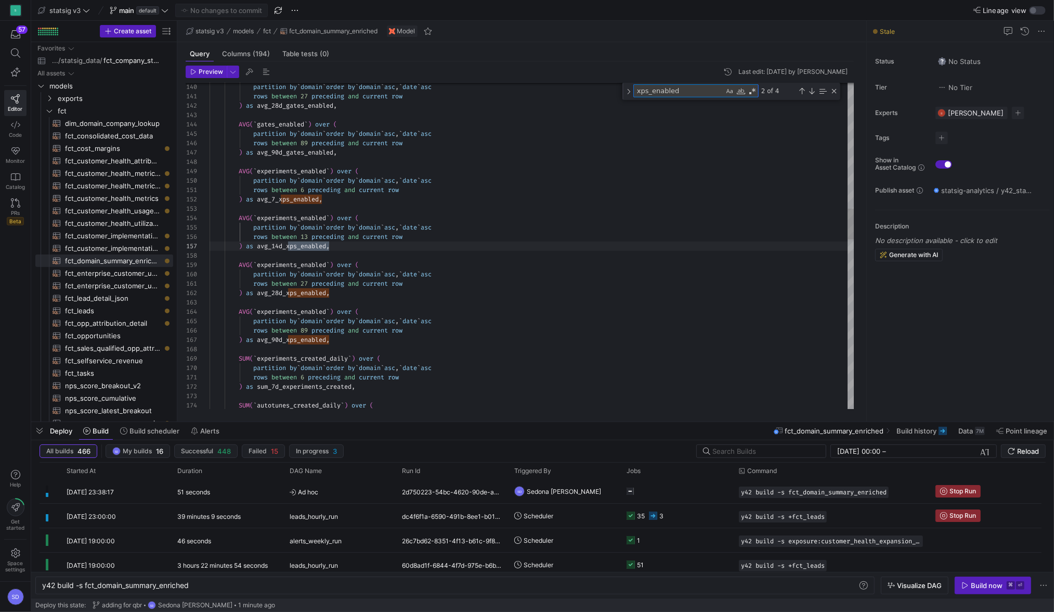
type textarea "xps_enabled"
type textarea "rows between 27 preceding and current row ) as avg_28d_xps_enabled, AVG(`experi…"
drag, startPoint x: 329, startPoint y: 338, endPoint x: 259, endPoint y: 338, distance: 70.2
click at [259, 338] on div "partition by ` domain ` order by ` domain ` asc , ` date ` asc rows between 27 …" at bounding box center [532, 481] width 645 height 3452
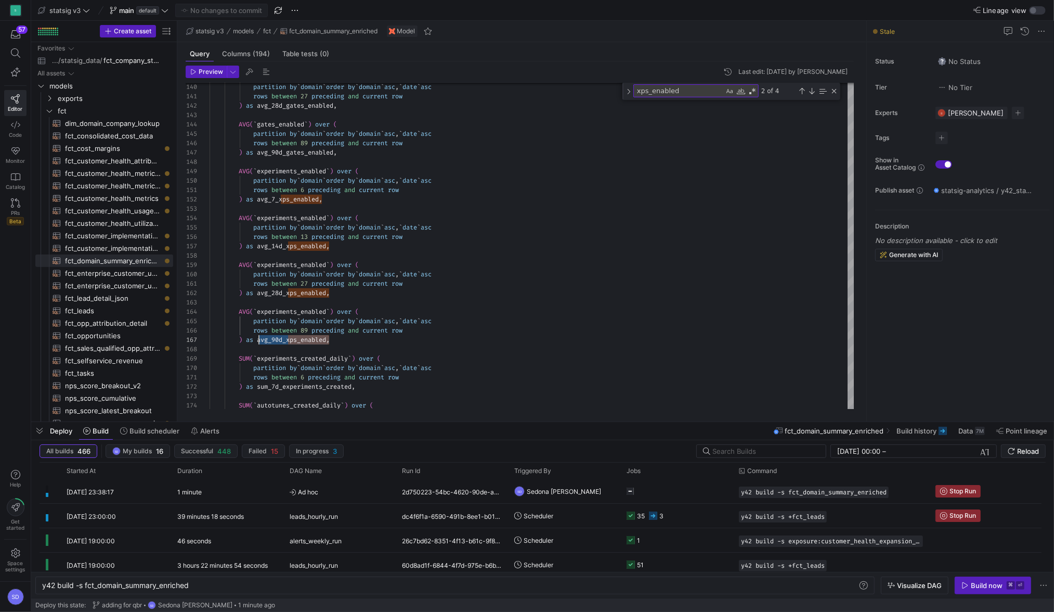
click at [664, 92] on textarea "xps_enabled" at bounding box center [679, 91] width 90 height 12
type textarea "me"
type textarea "rows between unbounded preceding and current row ) as recordings_created_alltim…"
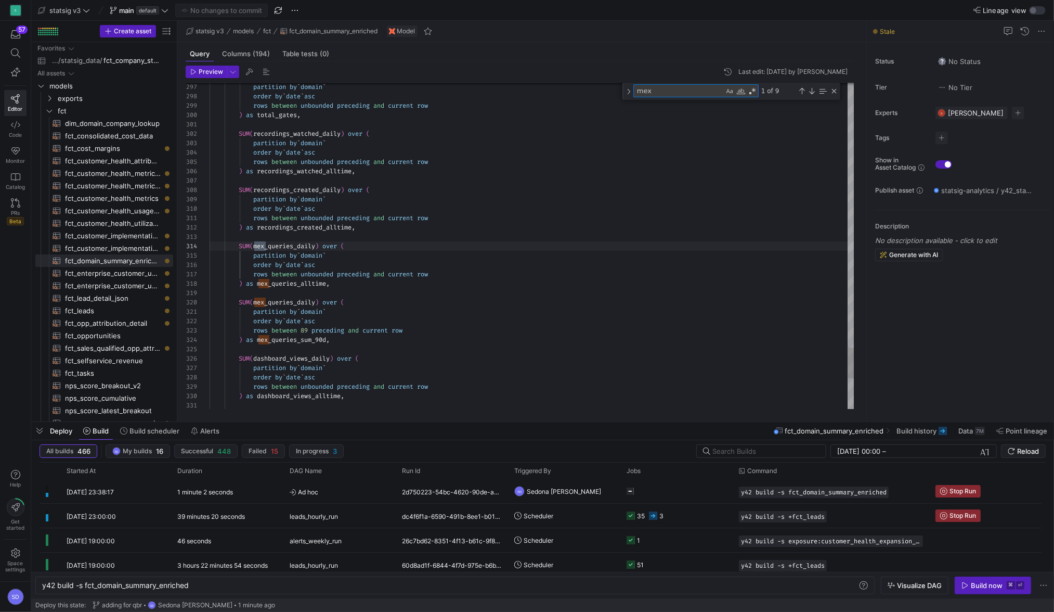
scroll to position [94, 56]
type textarea "mex"
drag, startPoint x: 329, startPoint y: 338, endPoint x: 257, endPoint y: 339, distance: 71.3
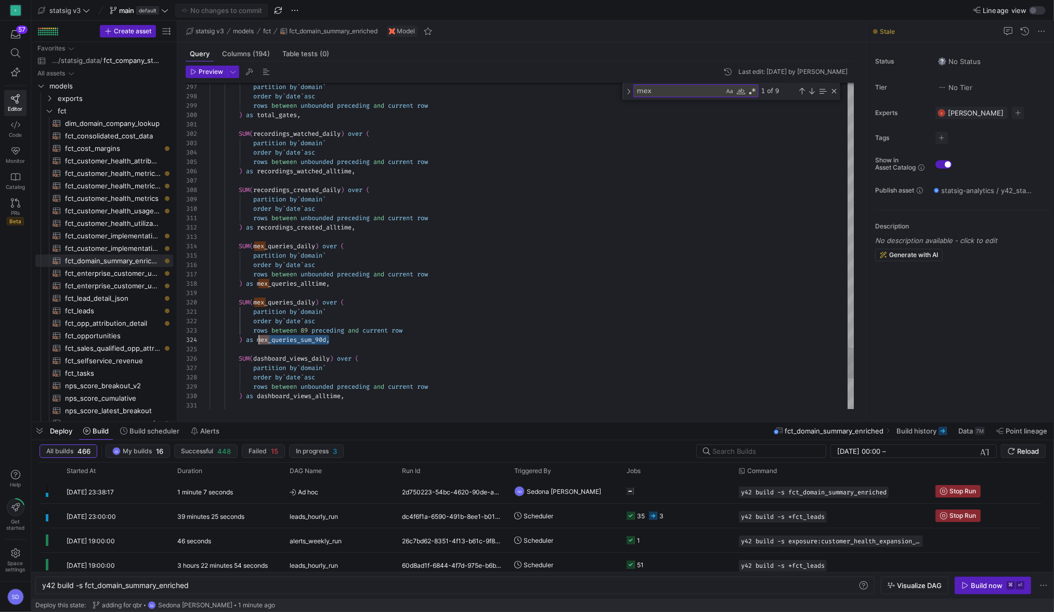
click at [78, 310] on span "fct_leads​​​​​​​​​​" at bounding box center [113, 311] width 96 height 12
type textarea "### all lead fields selected WITH lead AS ( SELECT * FROM {{ ref('lead_prep') }…"
type textarea "y42 build -s fct_leads"
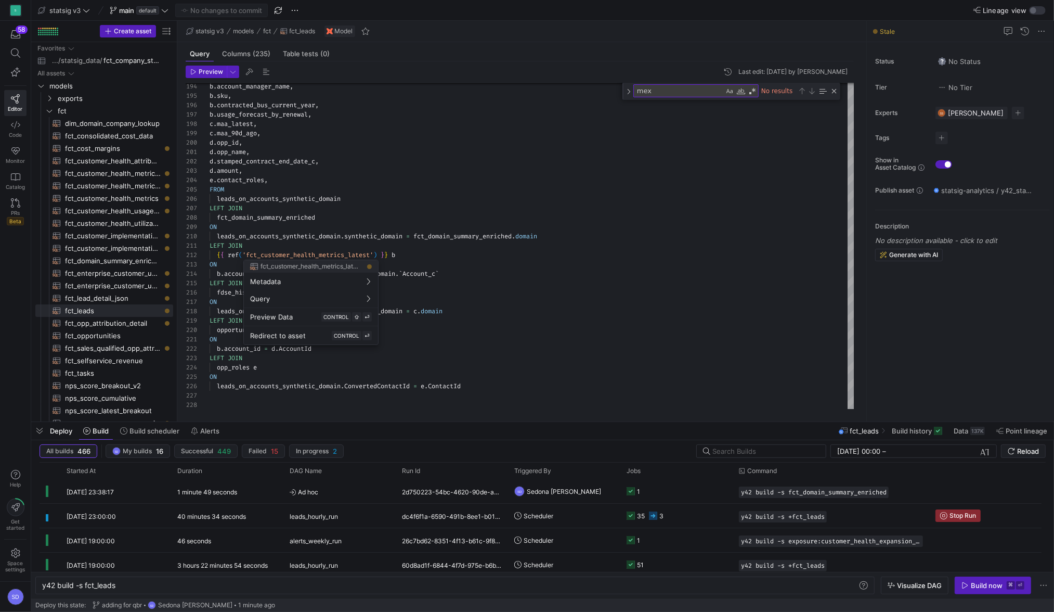
click at [317, 182] on div at bounding box center [527, 306] width 1054 height 612
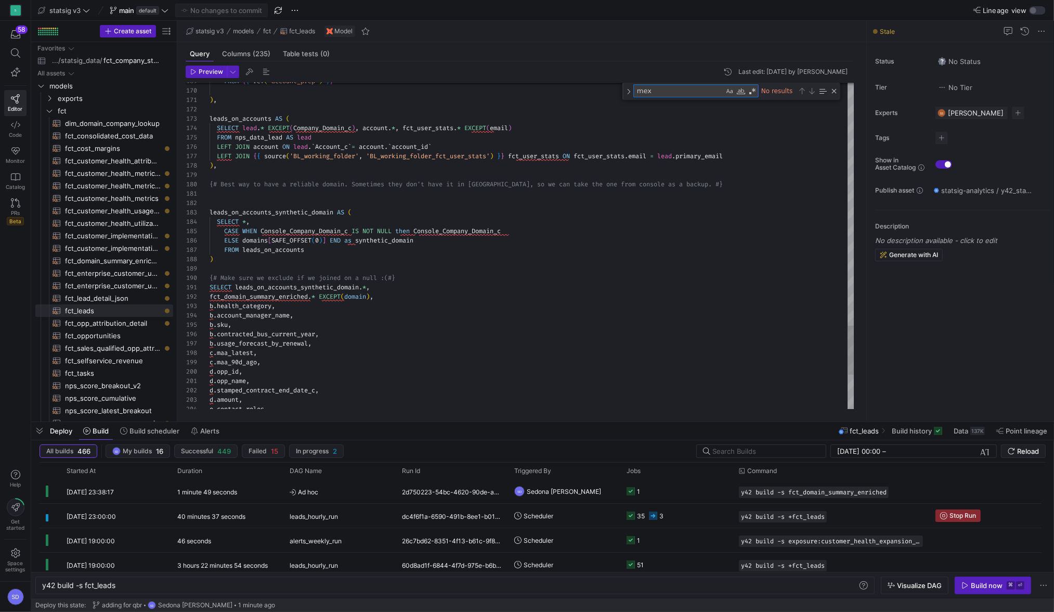
click at [656, 87] on textarea "mex" at bounding box center [679, 91] width 90 height 12
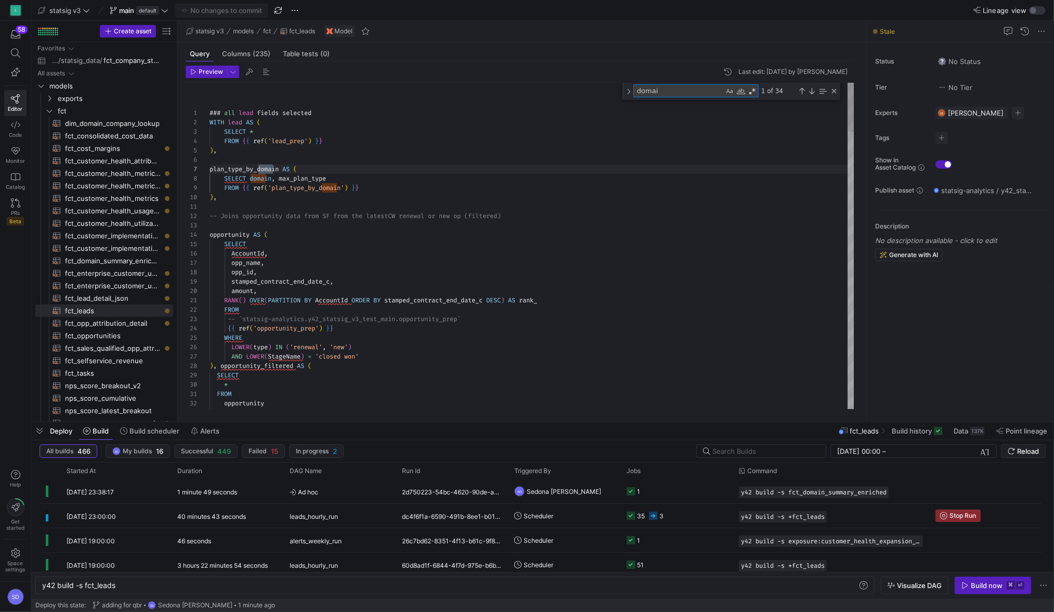
type textarea "domain"
type textarea "cr.ContactId, --cr.Role AS contact_role, STRING_AGG(cr.role, ', ') as contact_r…"
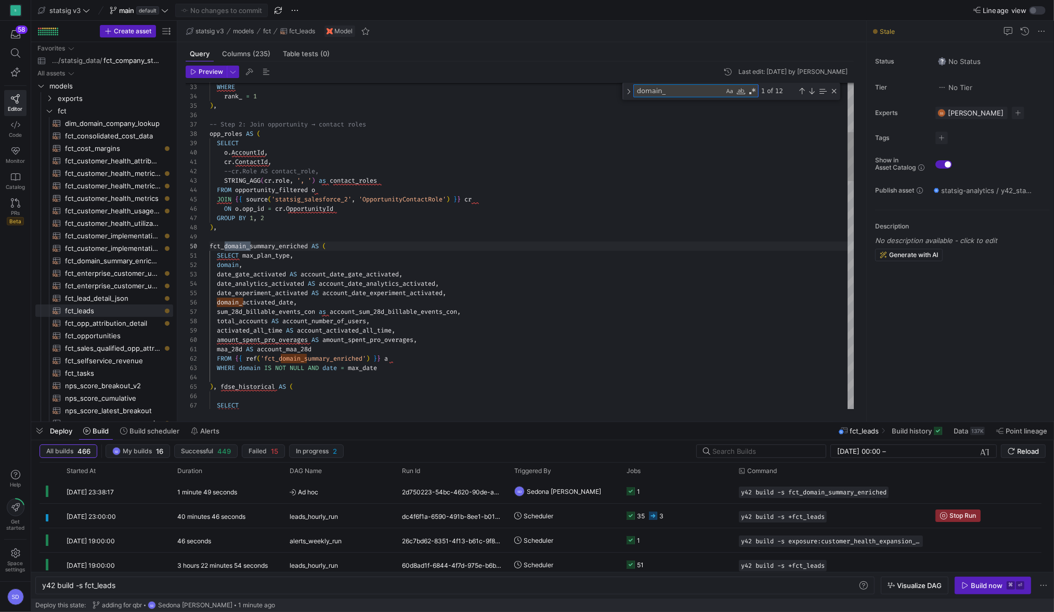
scroll to position [94, 41]
type textarea "domain_du"
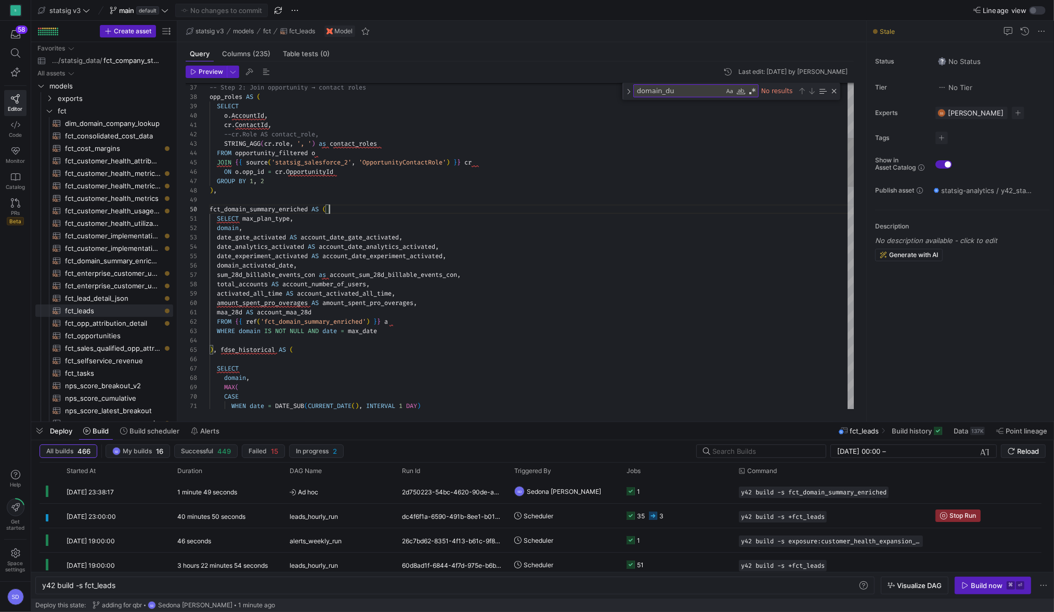
scroll to position [84, 213]
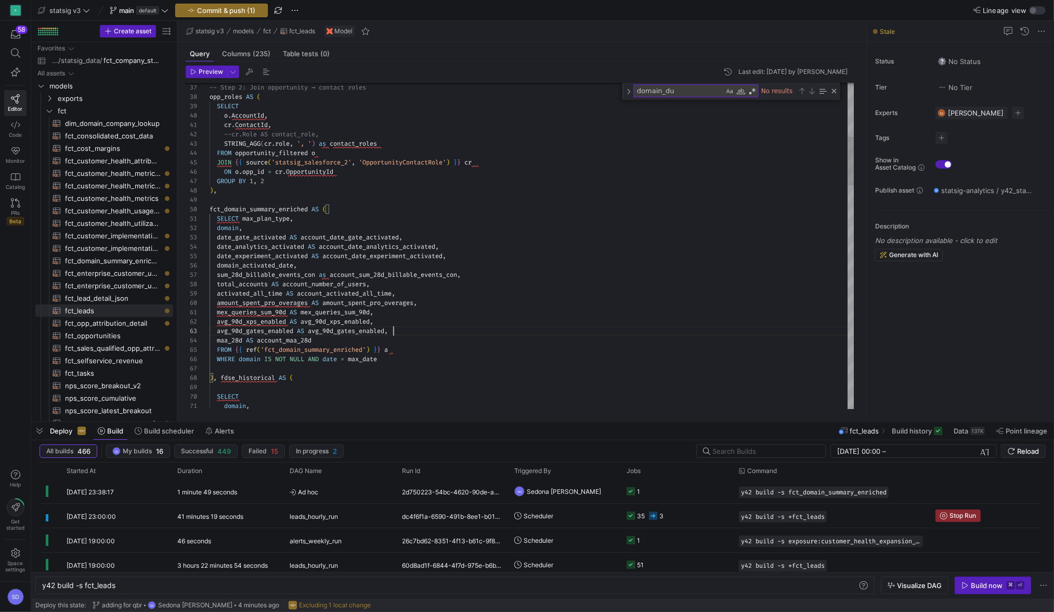
scroll to position [19, 183]
type textarea "mex_queries_sum_90d AS mex_queries_sum_90d, avg_90d_xps_enabled AS avg_90d_xps_…"
click at [211, 72] on span "Preview" at bounding box center [211, 71] width 24 height 7
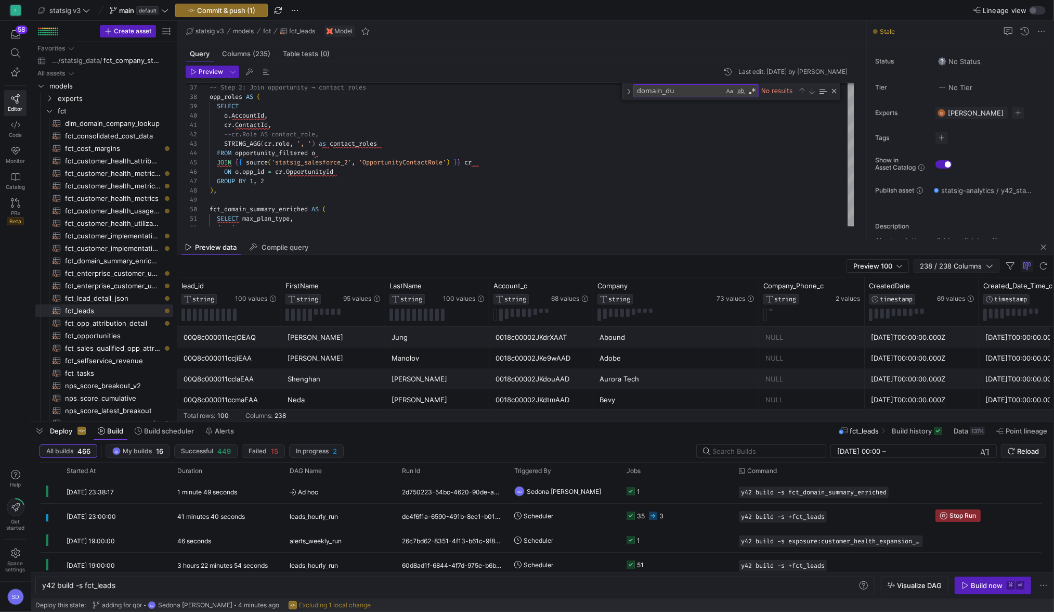
click at [941, 271] on span "button" at bounding box center [957, 266] width 86 height 12
click at [970, 287] on input "Filter Columns Input" at bounding box center [1008, 284] width 83 height 21
paste input "avg_90d_gates_enabled"
type input "avg_90d_gates_enabled"
checkbox input "false"
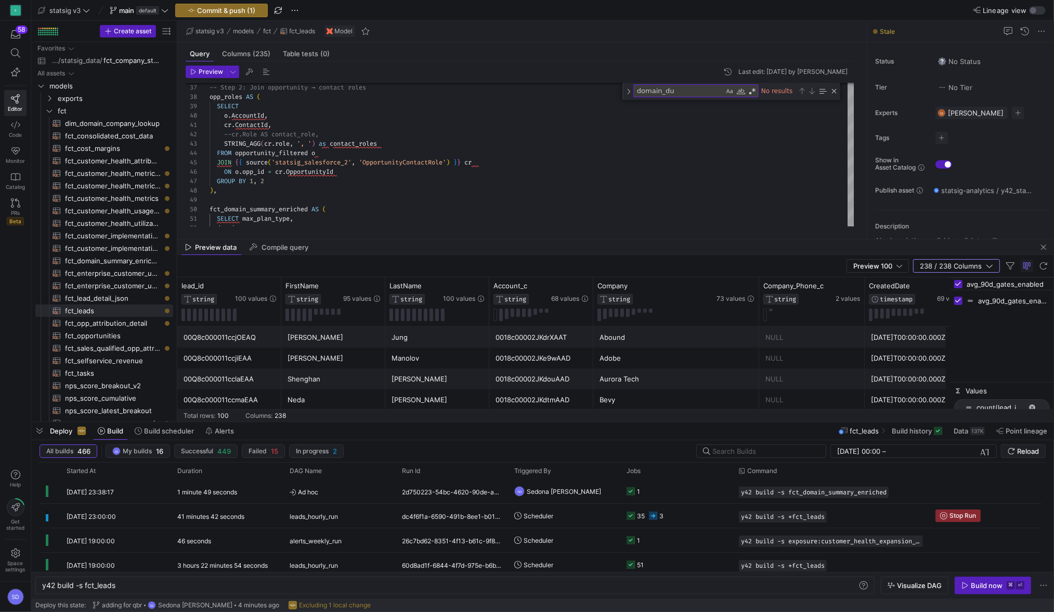
checkbox input "false"
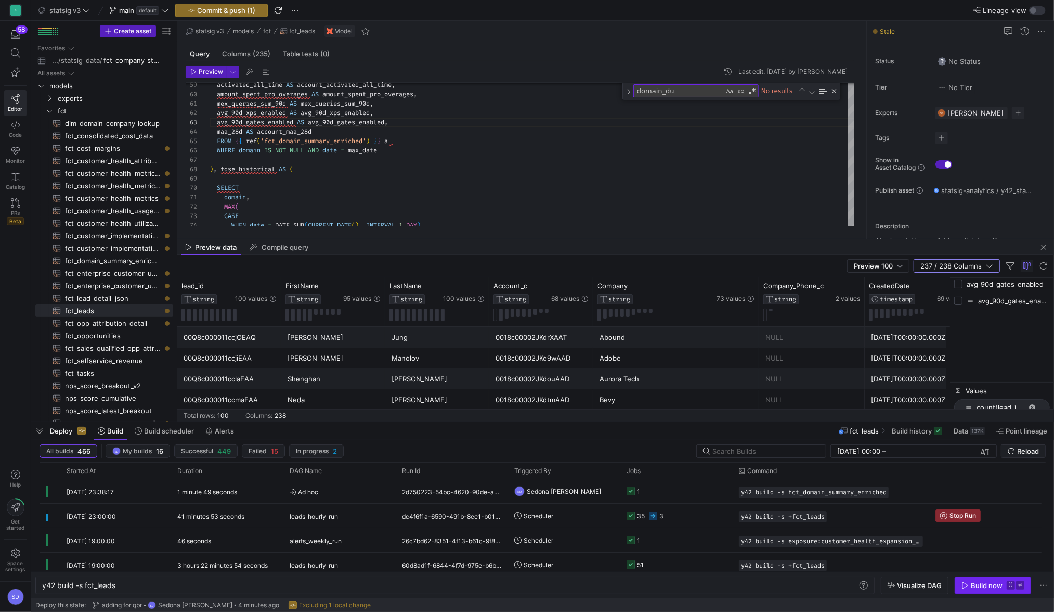
click at [989, 586] on div "Build now" at bounding box center [987, 585] width 32 height 8
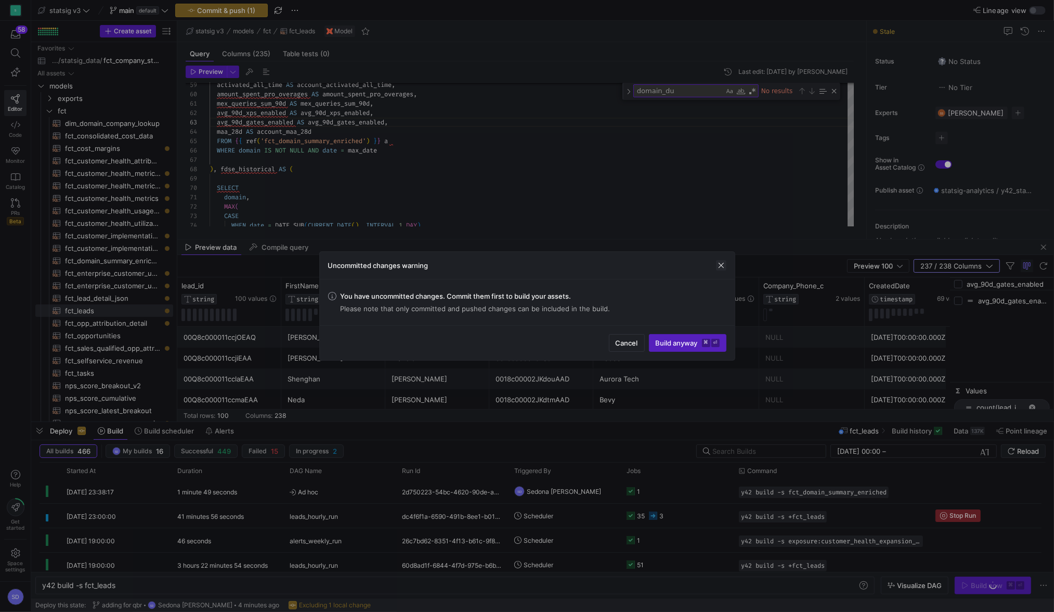
click at [720, 265] on span "button" at bounding box center [721, 265] width 10 height 10
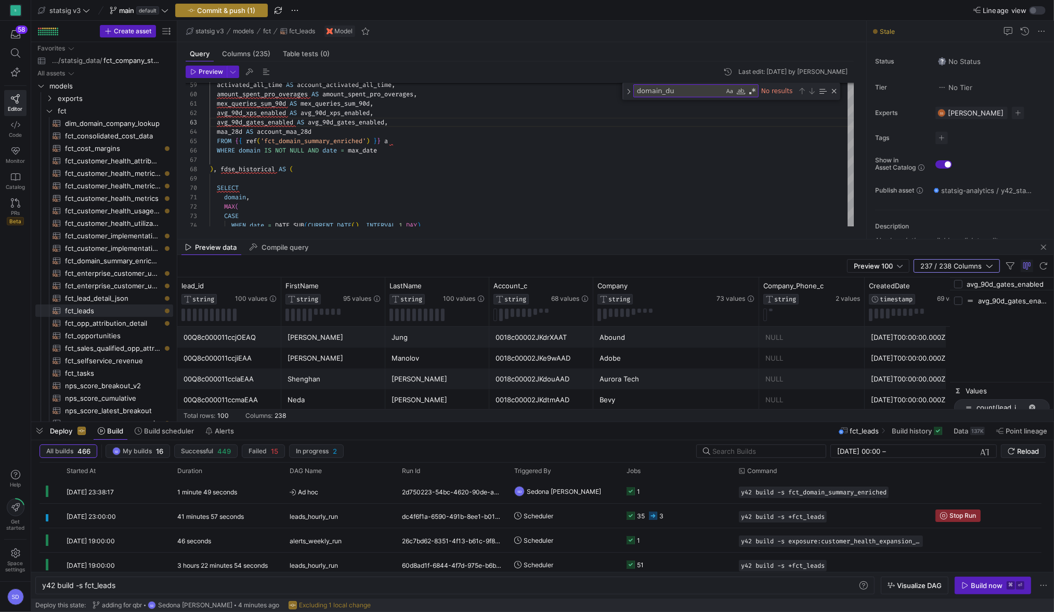
click at [224, 12] on span "Commit & push (1)" at bounding box center [226, 10] width 58 height 8
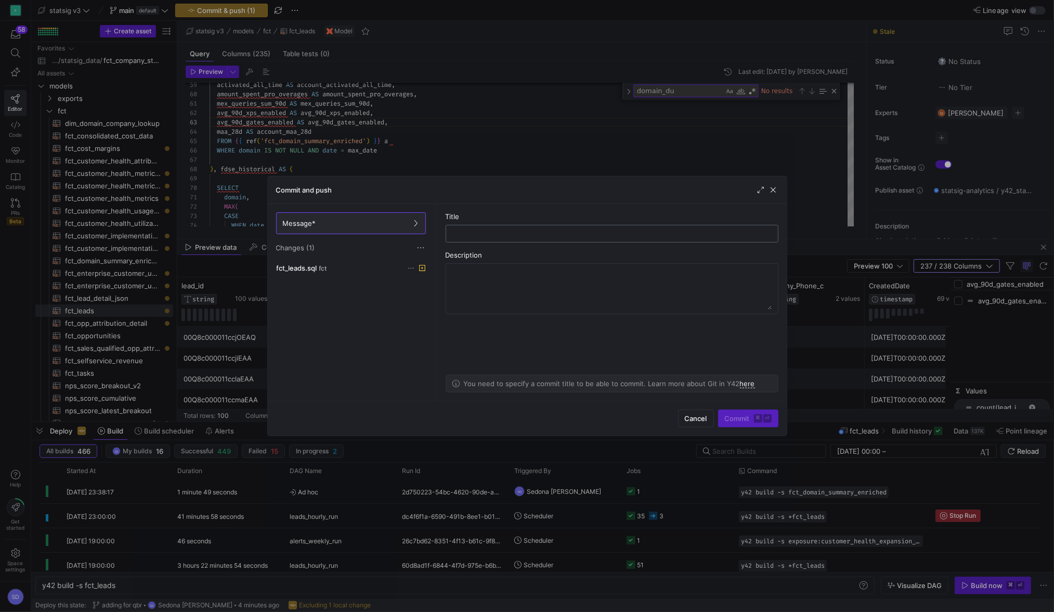
click at [477, 235] on input "text" at bounding box center [612, 233] width 315 height 8
click at [341, 155] on div at bounding box center [527, 306] width 1054 height 612
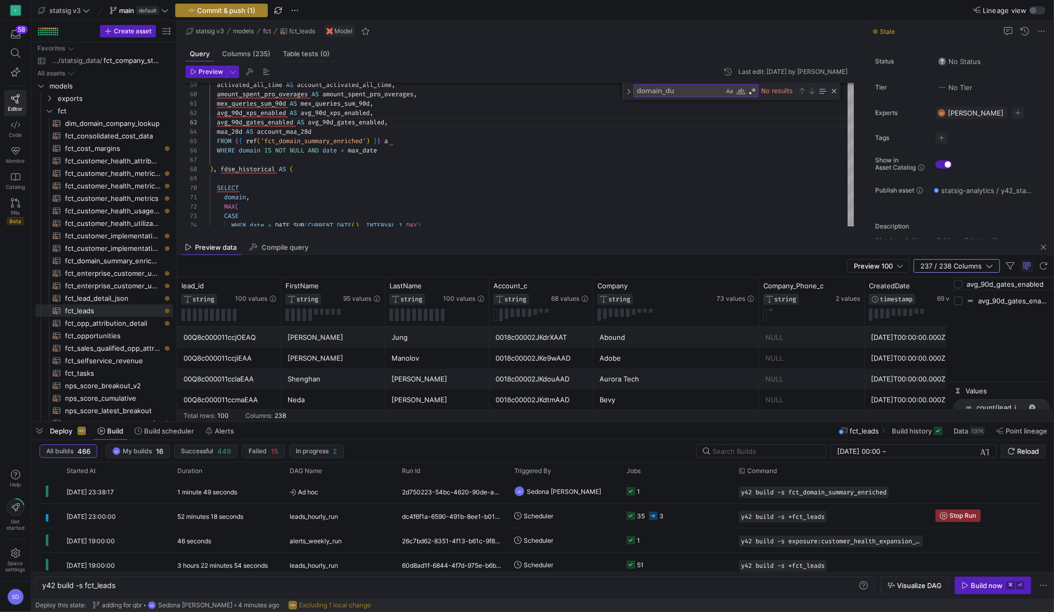
click at [236, 11] on span "Commit & push (1)" at bounding box center [226, 10] width 58 height 8
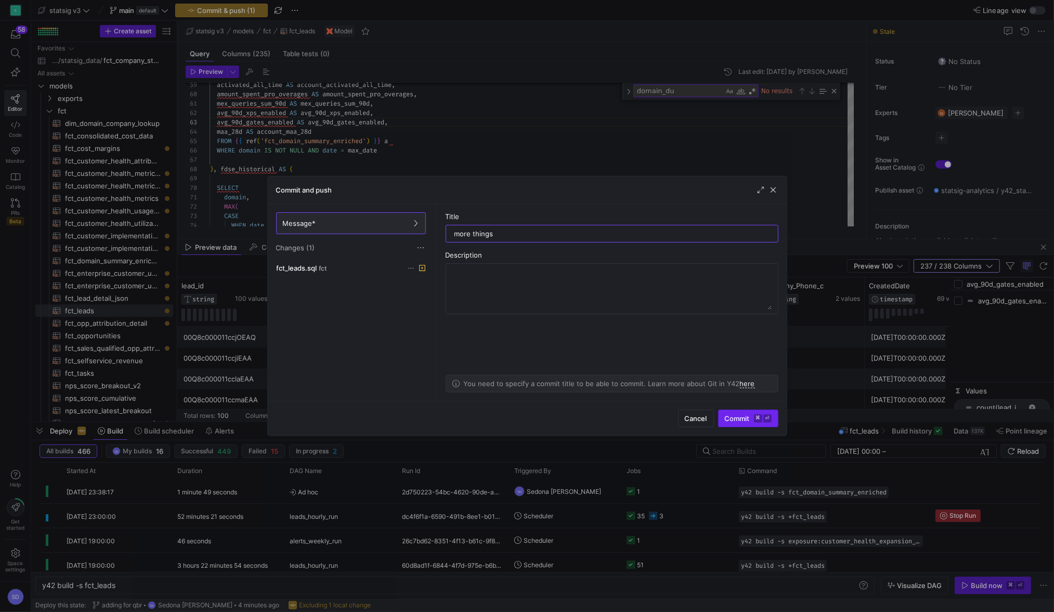
type input "more things"
click at [728, 421] on span "Commit ⌘ ⏎" at bounding box center [748, 418] width 47 height 8
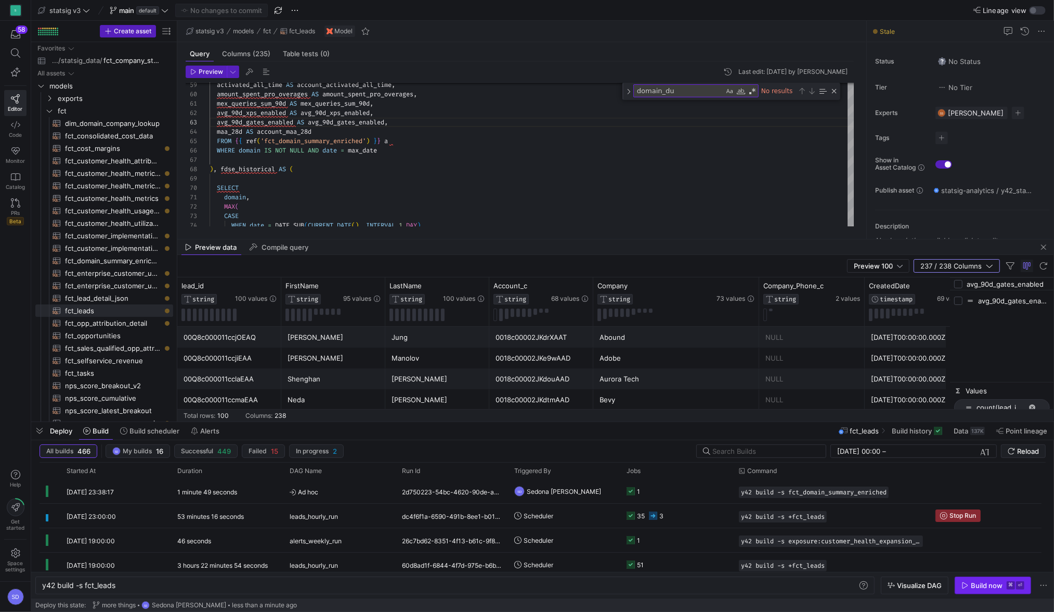
click at [998, 590] on span "button" at bounding box center [992, 585] width 75 height 17
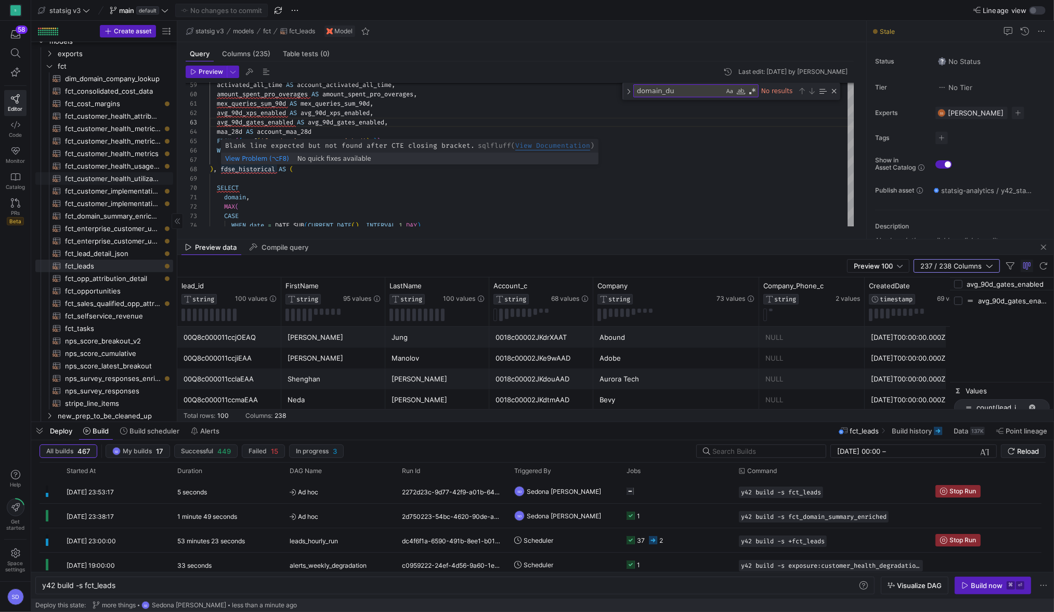
scroll to position [44, 0]
click at [95, 215] on span "fct_domain_summary_enriched​​​​​​​​​​" at bounding box center [113, 217] width 96 height 12
type textarea "{{ config(materialized='table') }} with fct_company_stats as ( select * from {{…"
type textarea "y42 build -s fct_domain_summary_enriched"
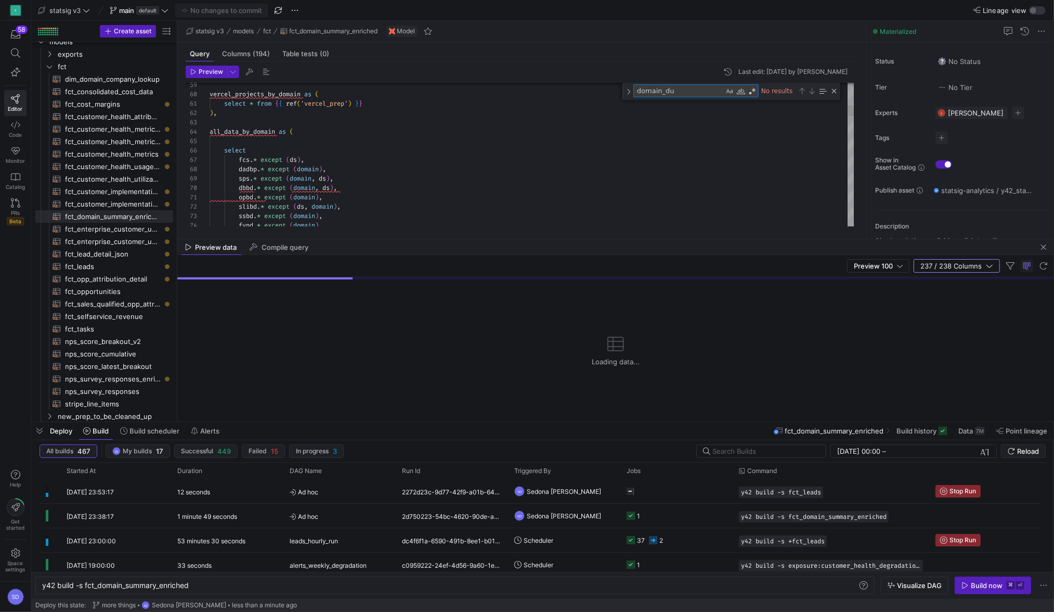
click at [653, 92] on textarea "domain_du" at bounding box center [679, 91] width 90 height 12
click at [654, 92] on textarea "domain_du" at bounding box center [679, 91] width 90 height 12
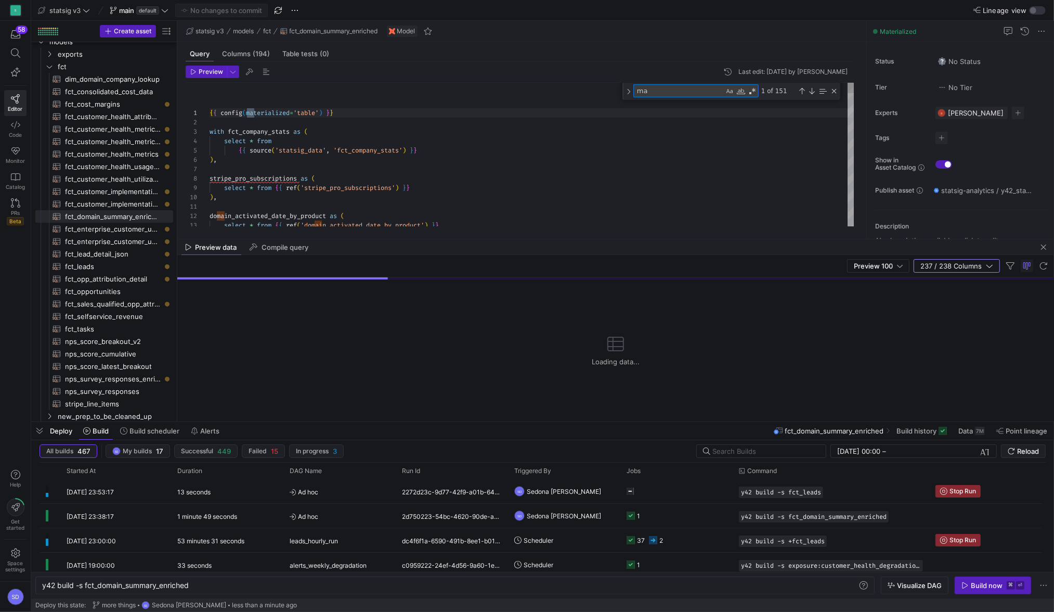
scroll to position [94, 45]
click at [1044, 245] on span "button" at bounding box center [1044, 247] width 12 height 12
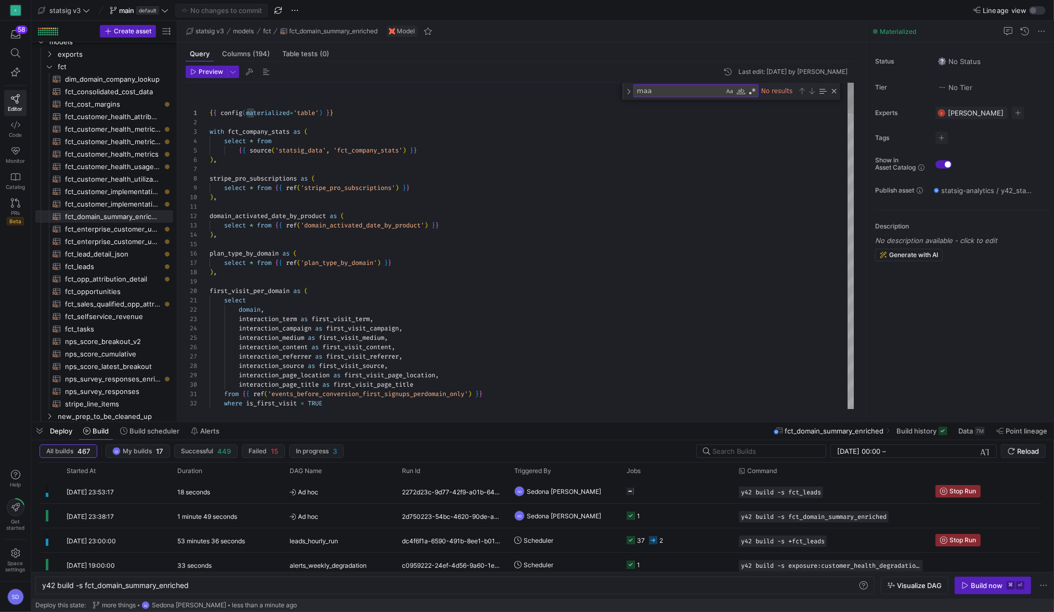
click at [691, 95] on textarea "maa" at bounding box center [679, 91] width 90 height 12
type textarea "w"
type textarea "partition by `domain` ) as max_date, COALESCE (waa > 0 and SUM(`billable_events…"
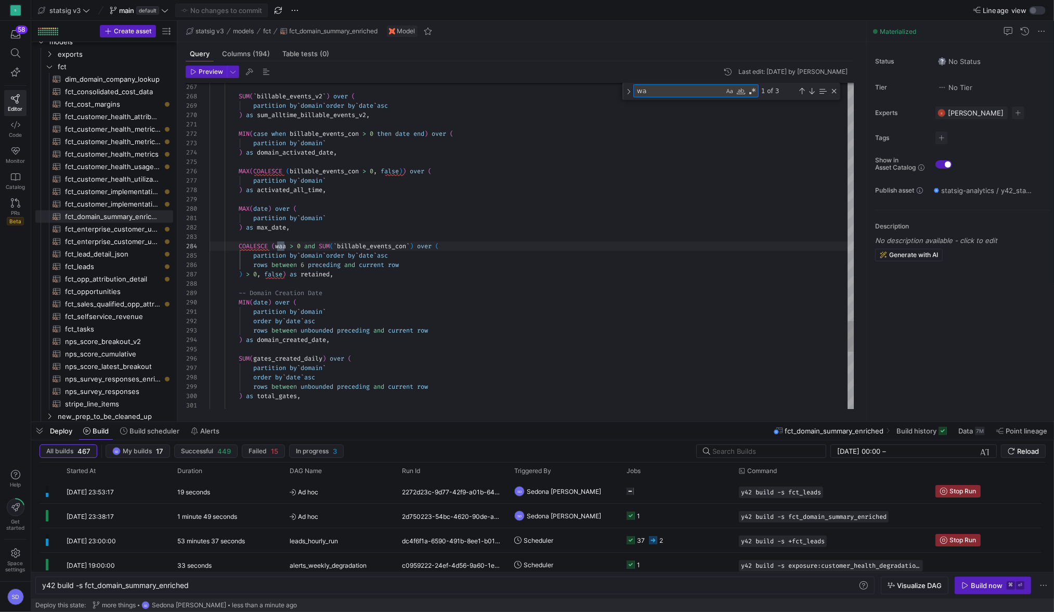
scroll to position [94, 78]
type textarea "waa"
click at [812, 88] on div "Next Match (Enter)" at bounding box center [812, 91] width 8 height 8
drag, startPoint x: 341, startPoint y: 274, endPoint x: 239, endPoint y: 242, distance: 106.9
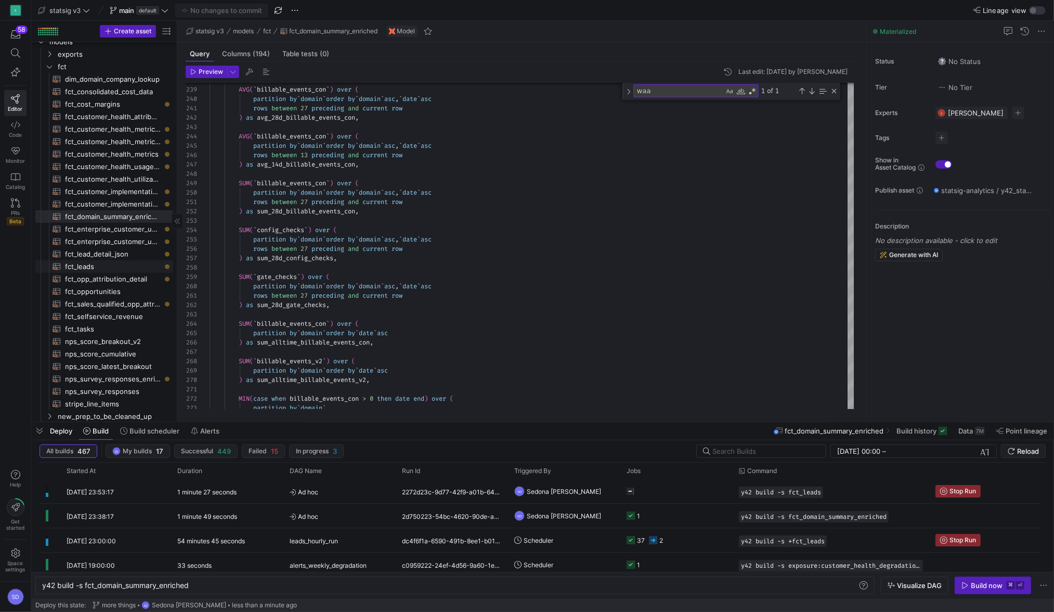
click at [87, 268] on span "fct_leads​​​​​​​​​​" at bounding box center [113, 267] width 96 height 12
type textarea "### all lead fields selected WITH lead AS ( SELECT * FROM {{ ref('lead_prep') }…"
type textarea "y42 build -s fct_leads"
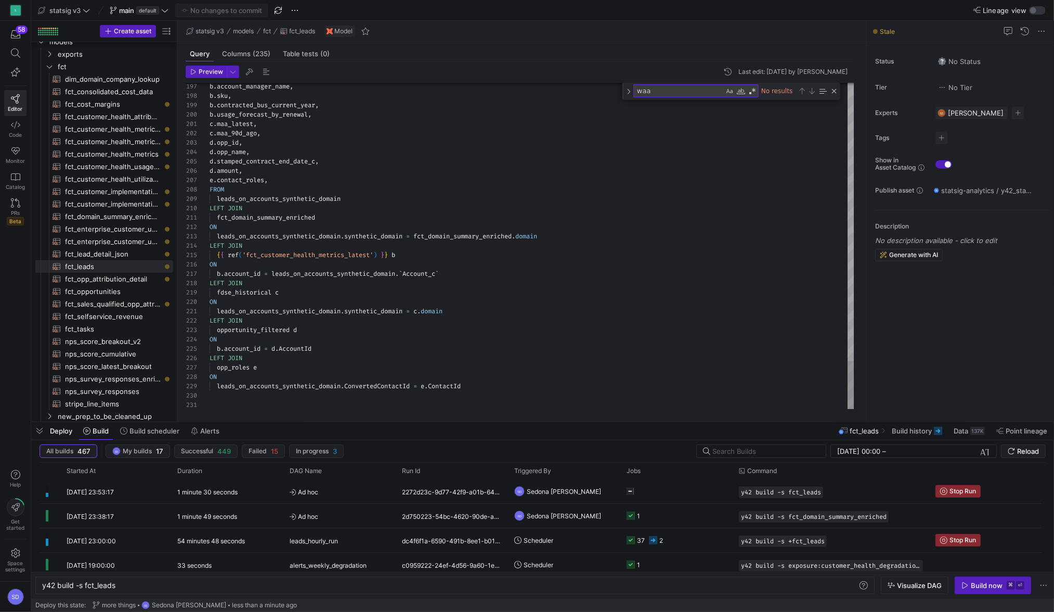
type textarea "c.maa_latest, c.maa_90d_ago, d.opp_id, d.opp_name, d.stamped_contract_end_date_…"
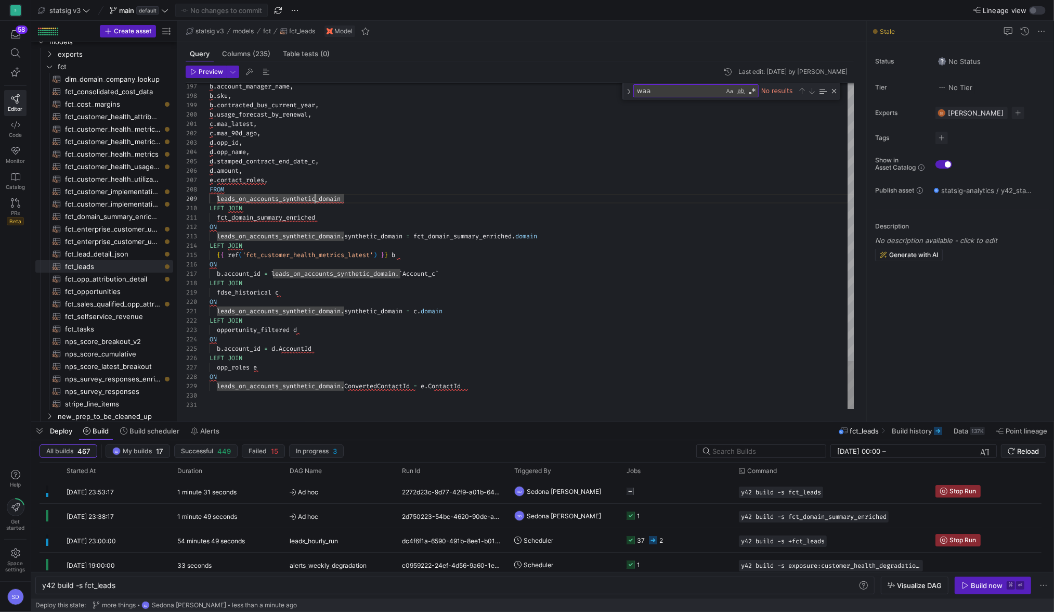
click at [677, 88] on textarea "waa" at bounding box center [679, 91] width 90 height 12
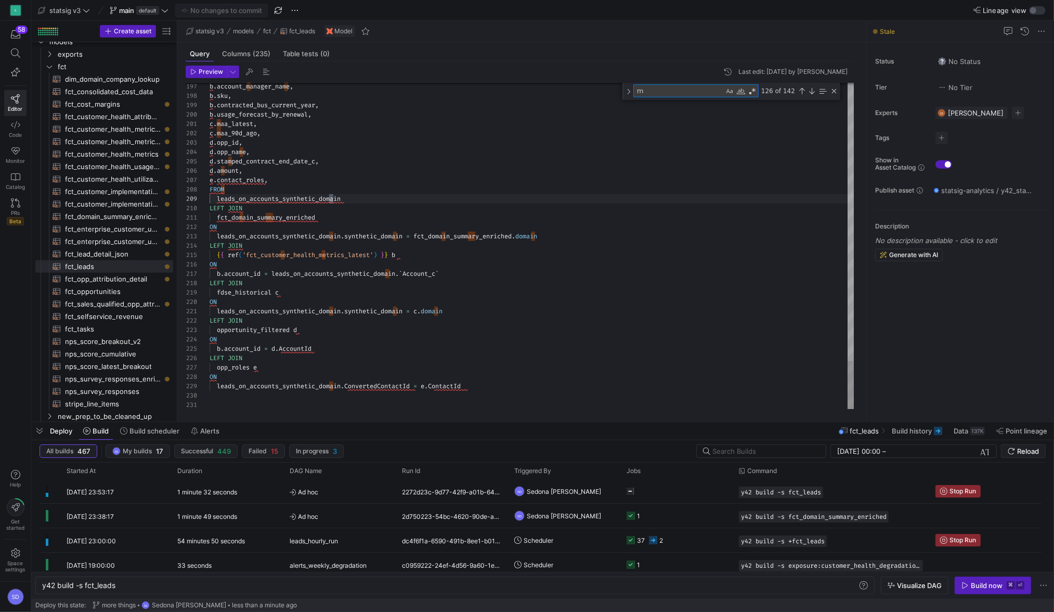
type textarea "ma"
type textarea "mex_queries_sum_90d AS mex_queries_sum_90d, avg_90d_xps_enabled AS avg_90d_xps_…"
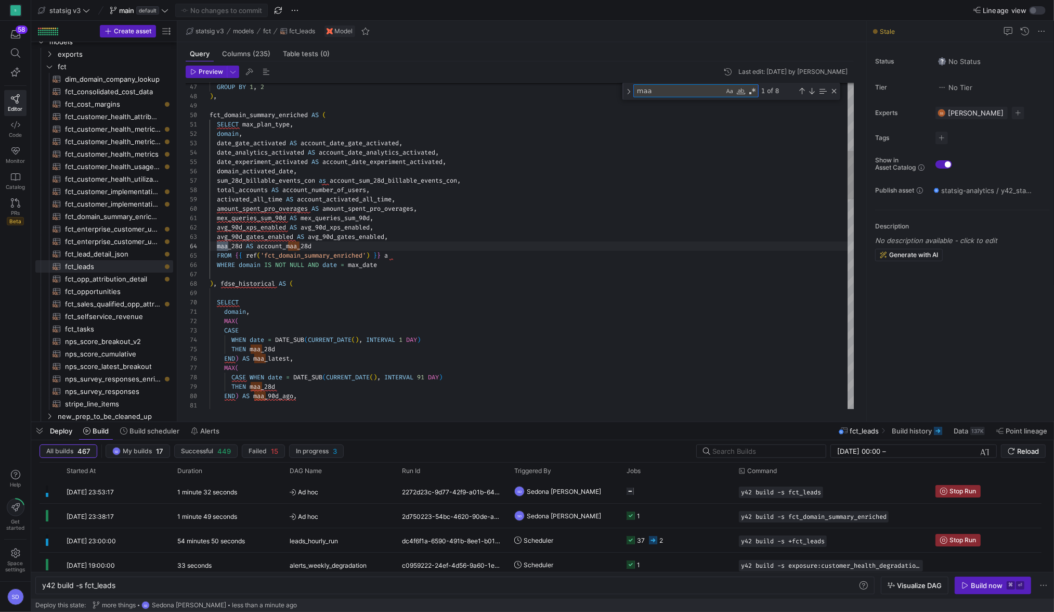
scroll to position [94, 19]
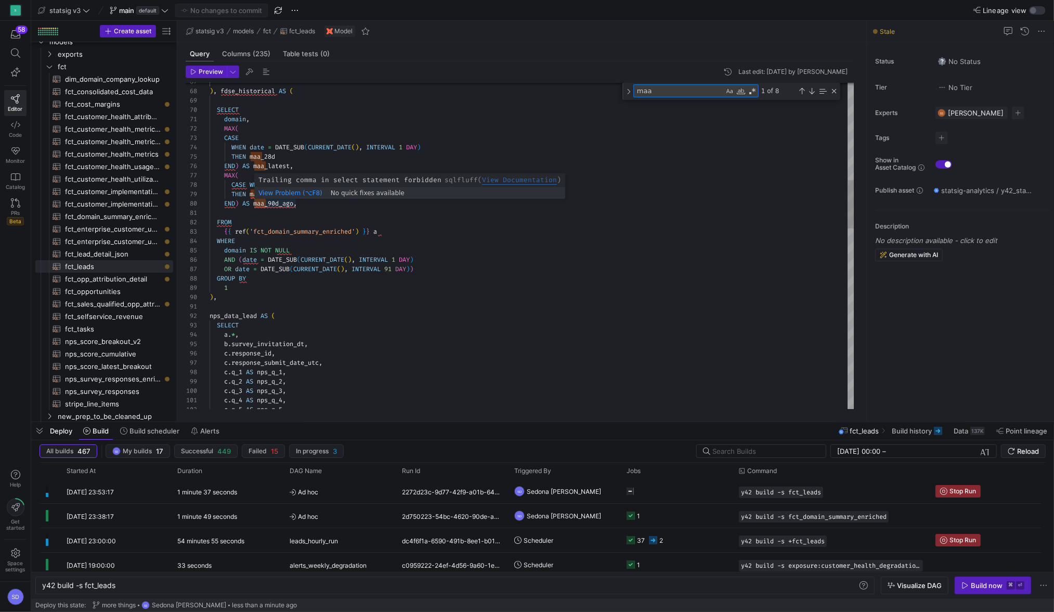
type textarea "maa"
type textarea "domain, MAX( CASE WHEN date = DATE_SUB(CURRENT_DATE(), INTERVAL 1 DAY) THEN maa…"
drag, startPoint x: 304, startPoint y: 204, endPoint x: 214, endPoint y: 174, distance: 95.4
click at [214, 174] on div ") , fdse_historical AS ( SELECT domain , MAX ( CASE WHEN date = DATE_SUB ( CURR…" at bounding box center [532, 528] width 645 height 2188
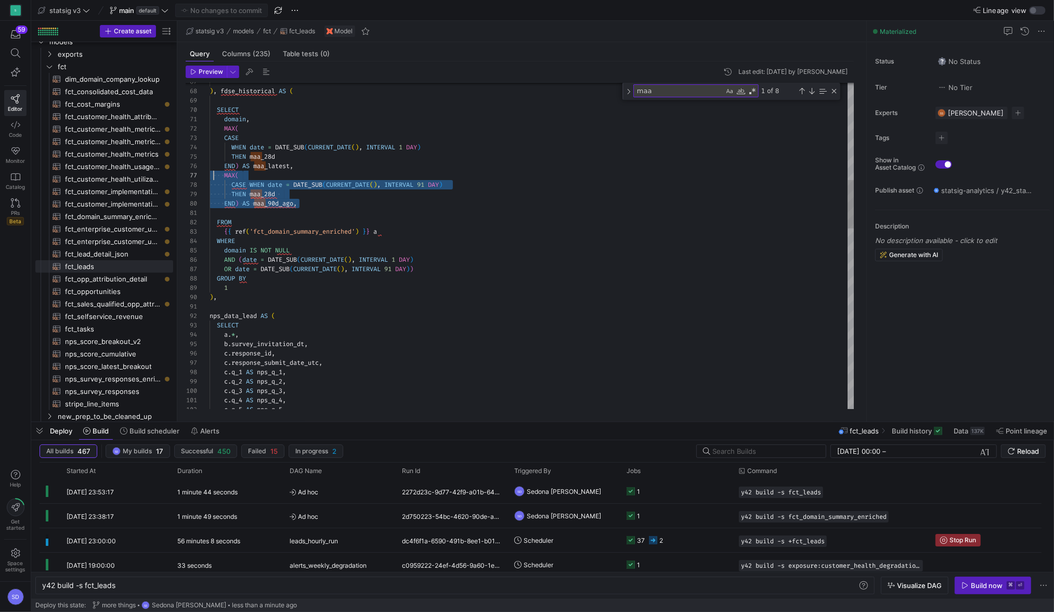
click at [285, 200] on div ") , fdse_historical AS ( SELECT domain , MAX ( CASE WHEN date = DATE_SUB ( CURR…" at bounding box center [532, 528] width 645 height 2188
click at [238, 186] on div ") , fdse_historical AS ( SELECT domain , MAX ( CASE WHEN date = DATE_SUB ( CURR…" at bounding box center [532, 528] width 645 height 2188
drag, startPoint x: 306, startPoint y: 203, endPoint x: 214, endPoint y: 177, distance: 95.2
click at [214, 177] on div ") , fdse_historical AS ( SELECT domain , MAX ( CASE WHEN date = DATE_SUB ( CURR…" at bounding box center [532, 528] width 645 height 2188
click at [304, 193] on div ") , fdse_historical AS ( SELECT domain , MAX ( CASE WHEN date = DATE_SUB ( CURR…" at bounding box center [532, 528] width 645 height 2188
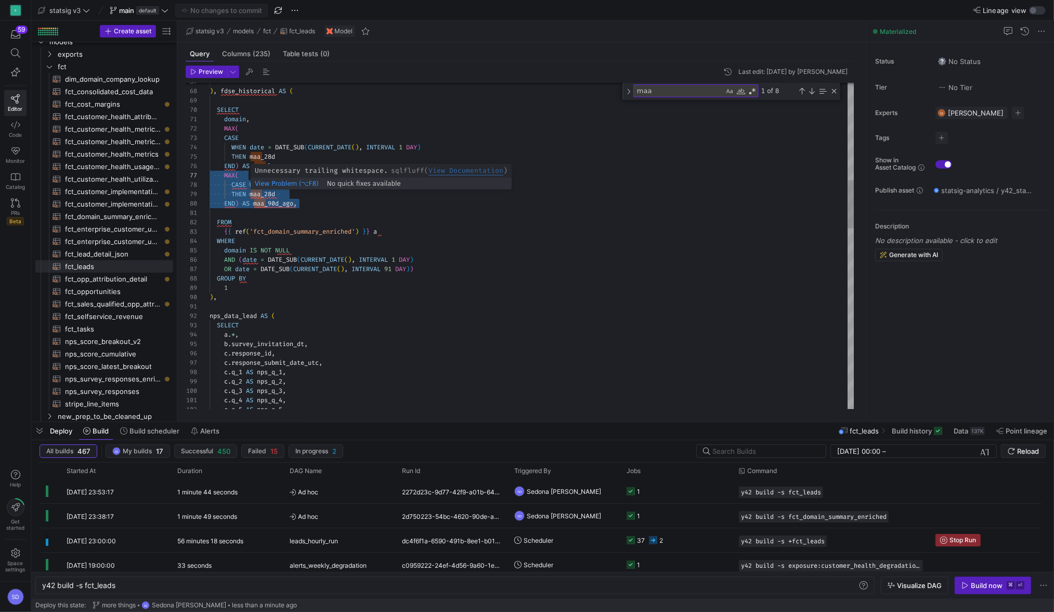
scroll to position [74, 71]
drag, startPoint x: 304, startPoint y: 193, endPoint x: 229, endPoint y: 188, distance: 74.5
click at [230, 189] on div ") , fdse_historical AS ( SELECT domain , MAX ( CASE WHEN date = DATE_SUB ( CURR…" at bounding box center [532, 528] width 645 height 2188
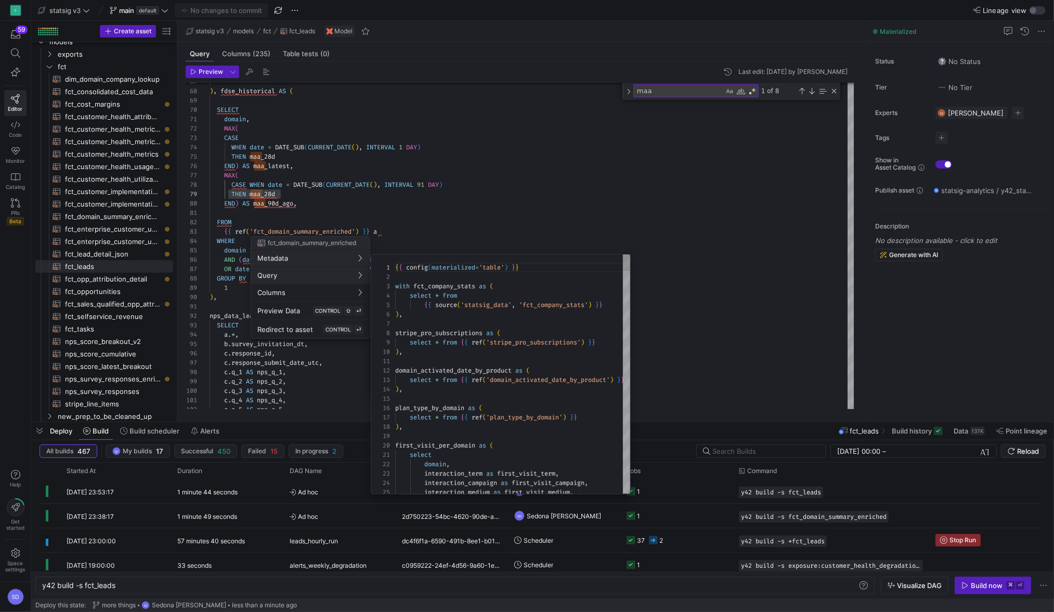
scroll to position [94, 0]
click at [307, 169] on div at bounding box center [527, 306] width 1054 height 612
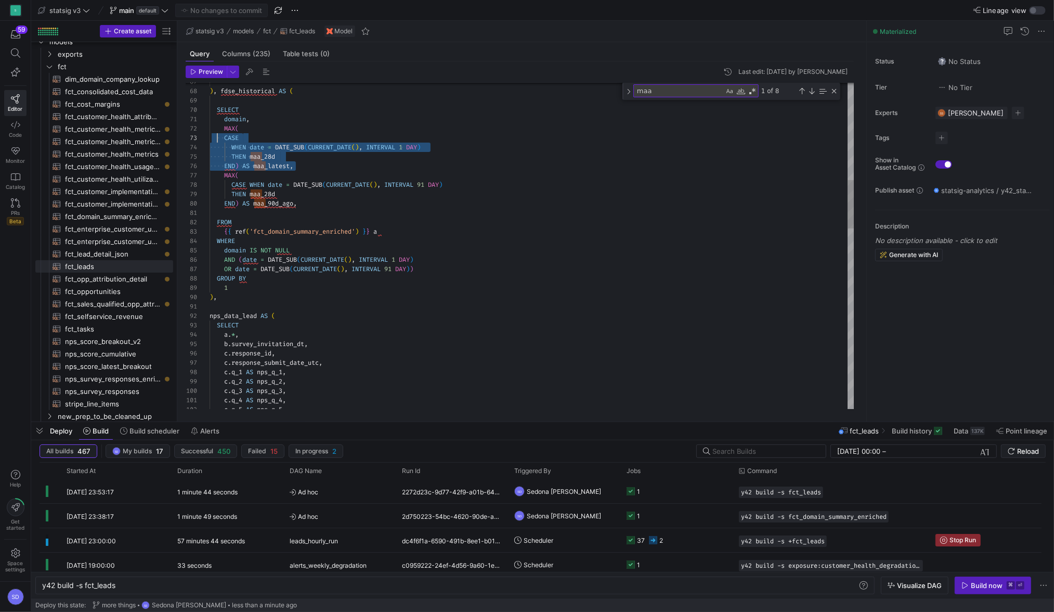
scroll to position [19, 7]
drag, startPoint x: 310, startPoint y: 170, endPoint x: 218, endPoint y: 136, distance: 97.9
click at [218, 136] on div ") , fdse_historical AS ( SELECT domain , MAX ( CASE WHEN date = DATE_SUB ( CURR…" at bounding box center [532, 528] width 645 height 2188
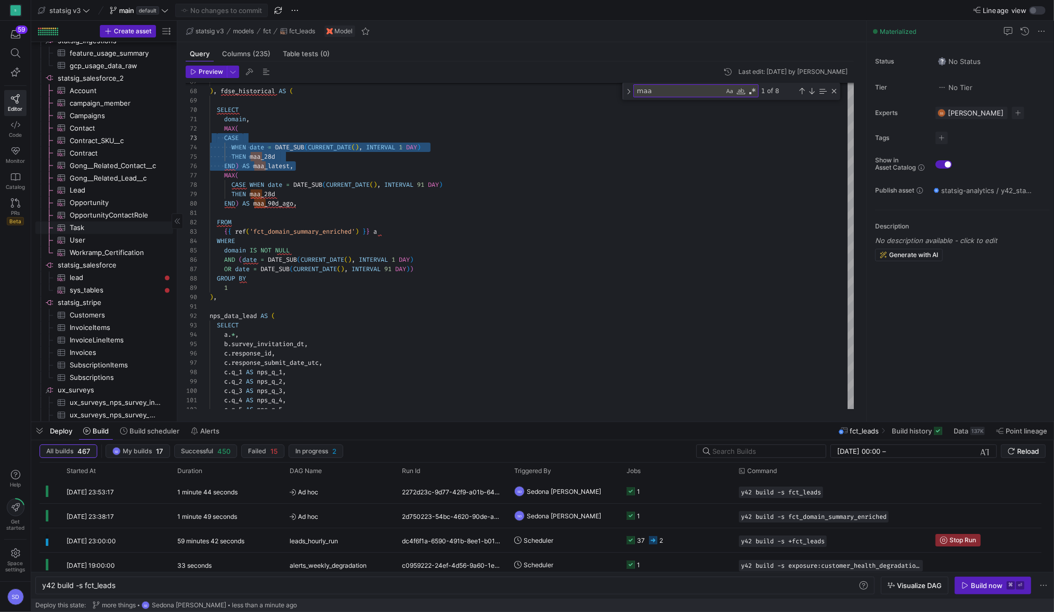
scroll to position [1775, 0]
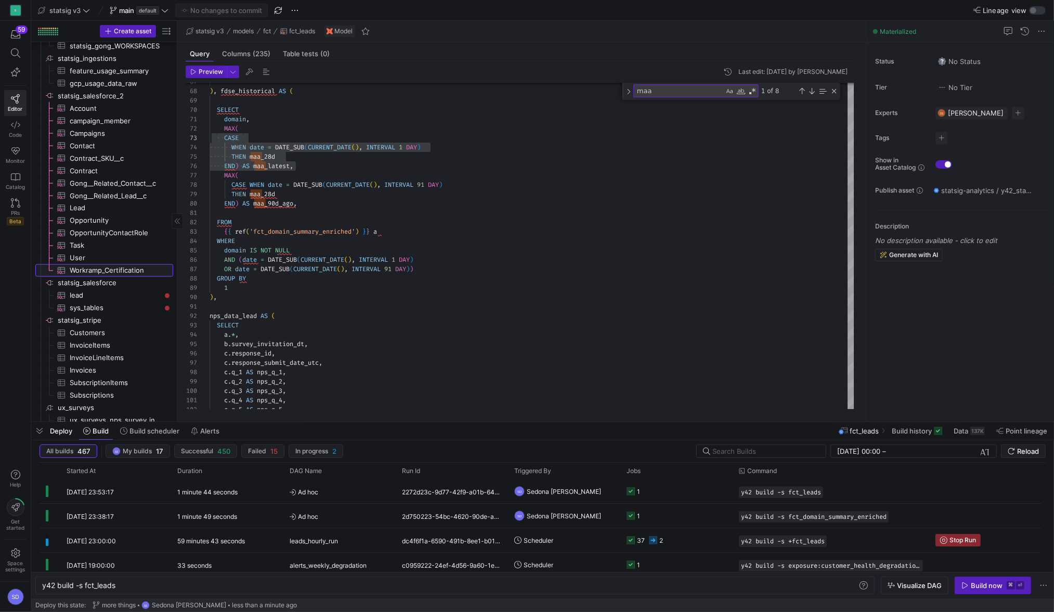
click at [88, 269] on span "Workramp_Certification​​​​​​​​​" at bounding box center [116, 271] width 92 height 12
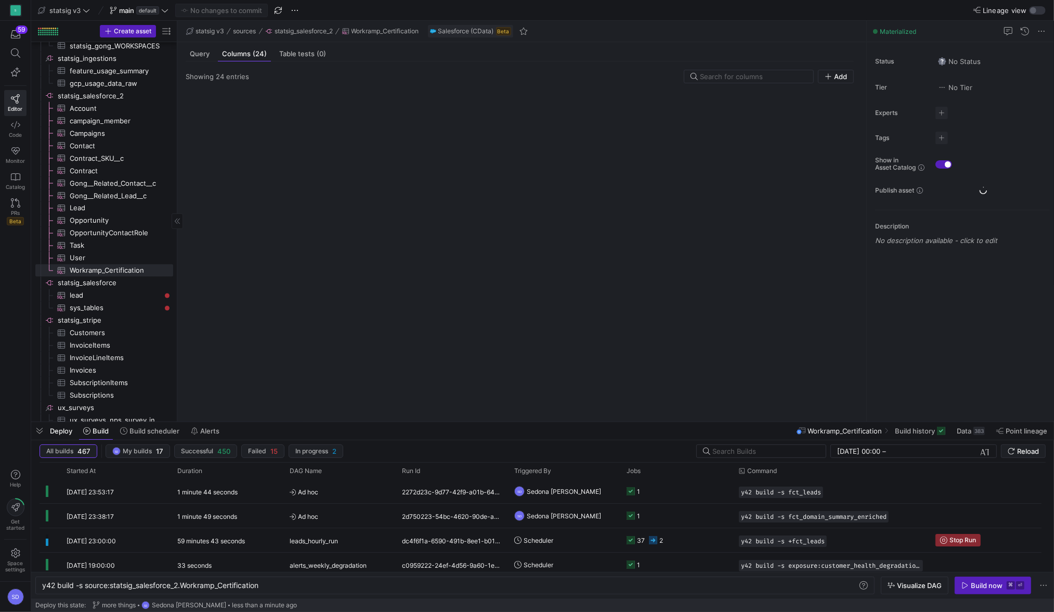
type textarea "y42 build -s source:statsig_salesforce_2.Workramp_Certification"
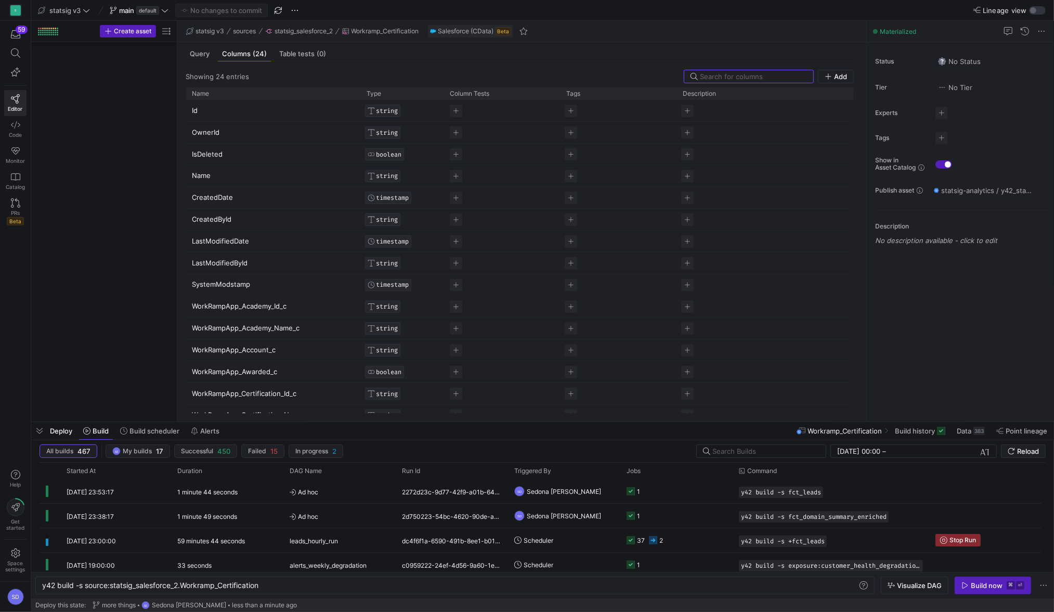
scroll to position [1775, 0]
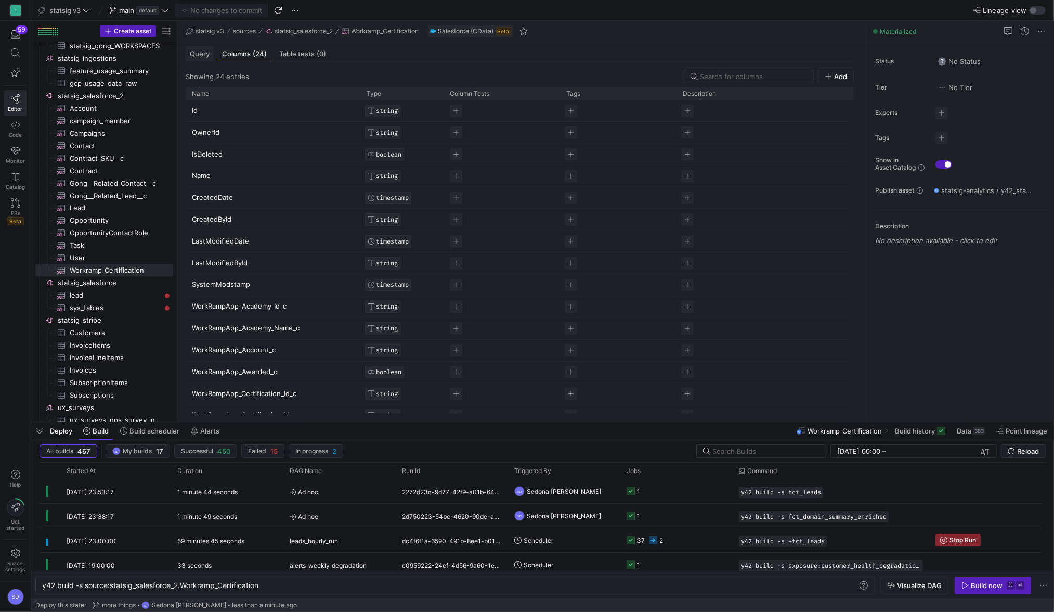
click at [197, 57] on span "Query" at bounding box center [200, 53] width 20 height 7
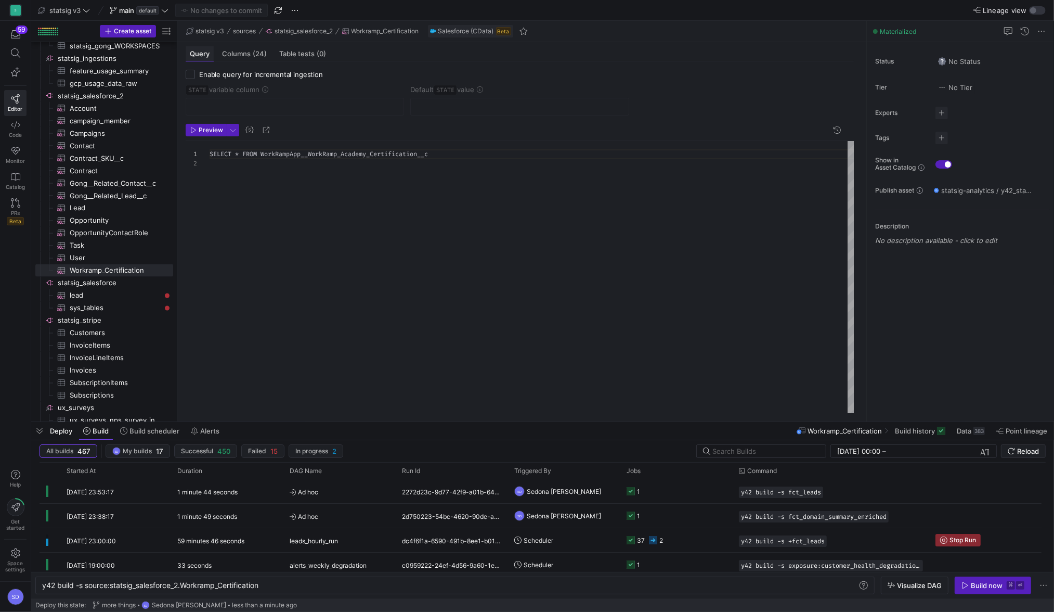
scroll to position [9, 0]
click at [233, 50] on span "Columns (24)" at bounding box center [244, 53] width 45 height 7
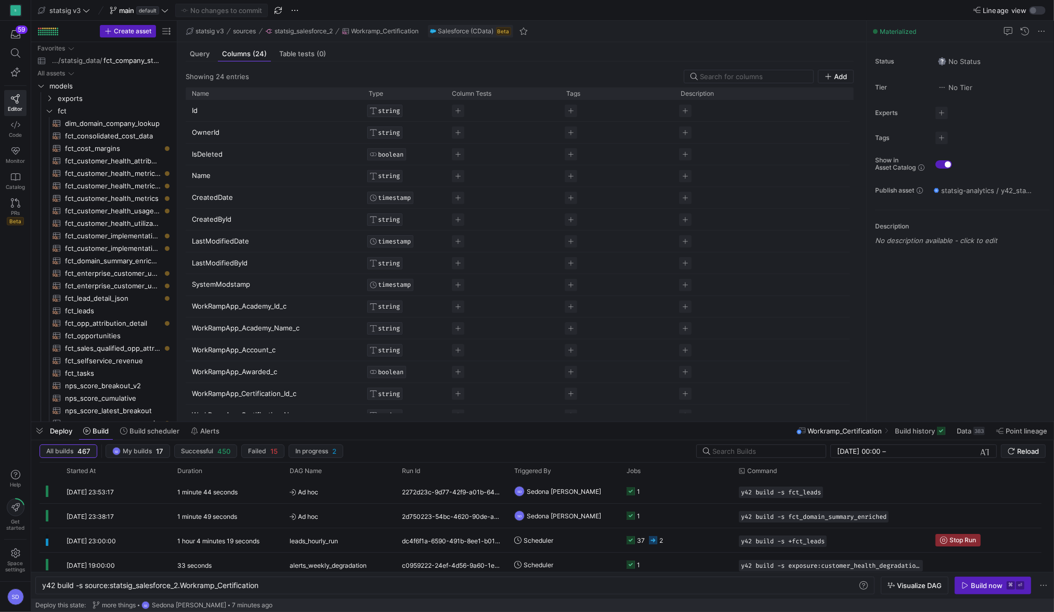
click at [91, 312] on span "fct_leads​​​​​​​​​​" at bounding box center [113, 311] width 96 height 12
click at [84, 312] on span "fct_leads​​​​​​​​​​" at bounding box center [113, 311] width 96 height 12
click at [83, 312] on span "fct_leads​​​​​​​​​​" at bounding box center [113, 311] width 96 height 12
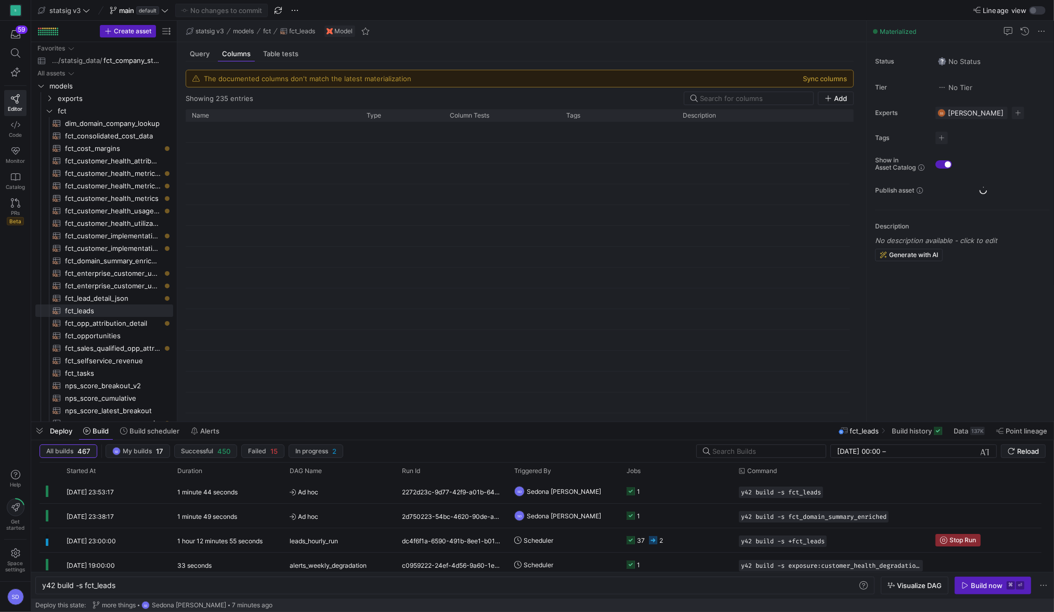
type textarea "y42 build -s fct_leads"
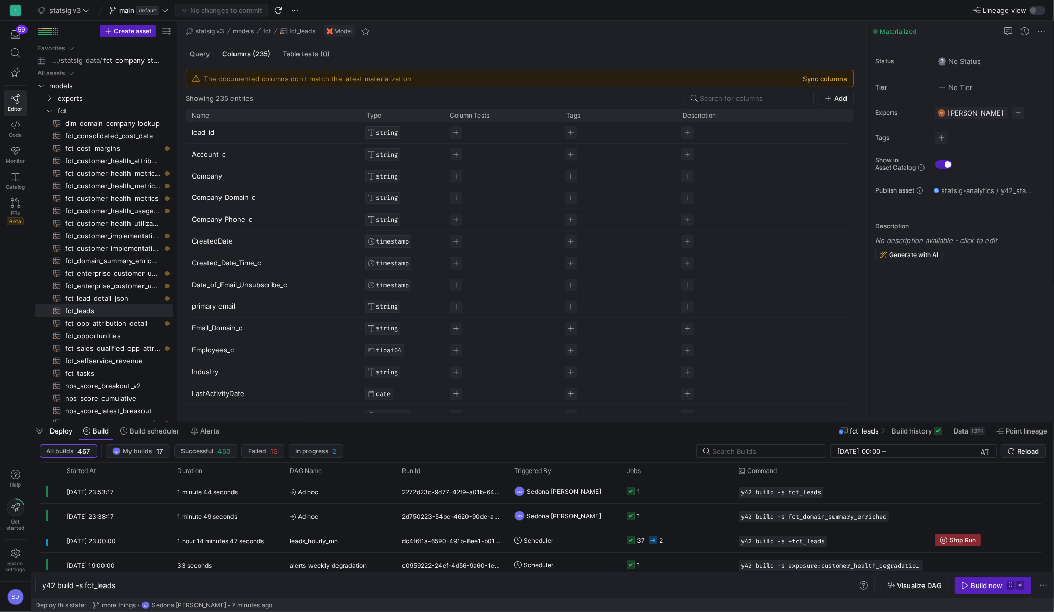
drag, startPoint x: 824, startPoint y: 78, endPoint x: 819, endPoint y: 76, distance: 5.6
click at [824, 78] on button "Sync columns" at bounding box center [825, 78] width 44 height 8
click at [819, 76] on button "Sync columns" at bounding box center [825, 78] width 44 height 8
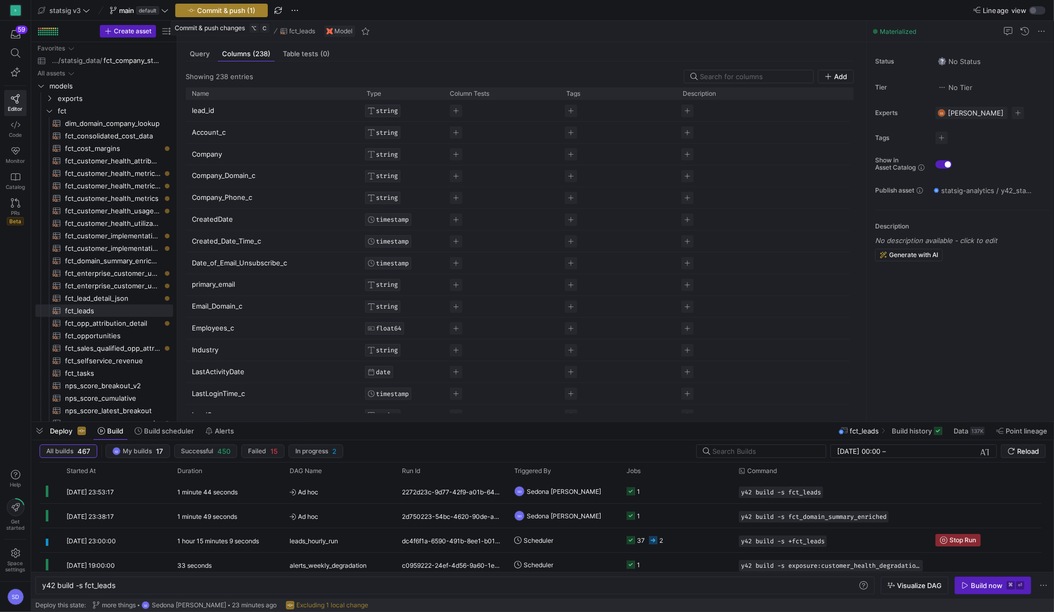
click at [223, 11] on span "Commit & push (1)" at bounding box center [226, 10] width 58 height 8
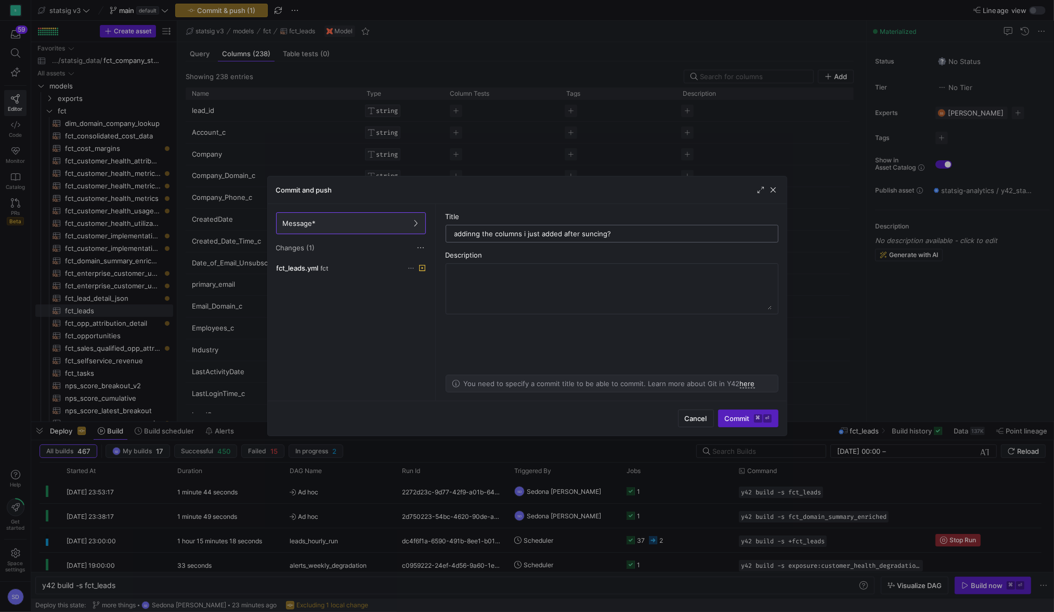
click at [593, 229] on input "addinng the columns i just added after suncing?" at bounding box center [612, 233] width 315 height 8
click at [593, 230] on input "addinng the columns i just added after suncing?" at bounding box center [612, 233] width 315 height 8
type input "addinng the columns i just added after syncing??"
click at [751, 419] on span "Commit ⌘ ⏎" at bounding box center [748, 418] width 47 height 8
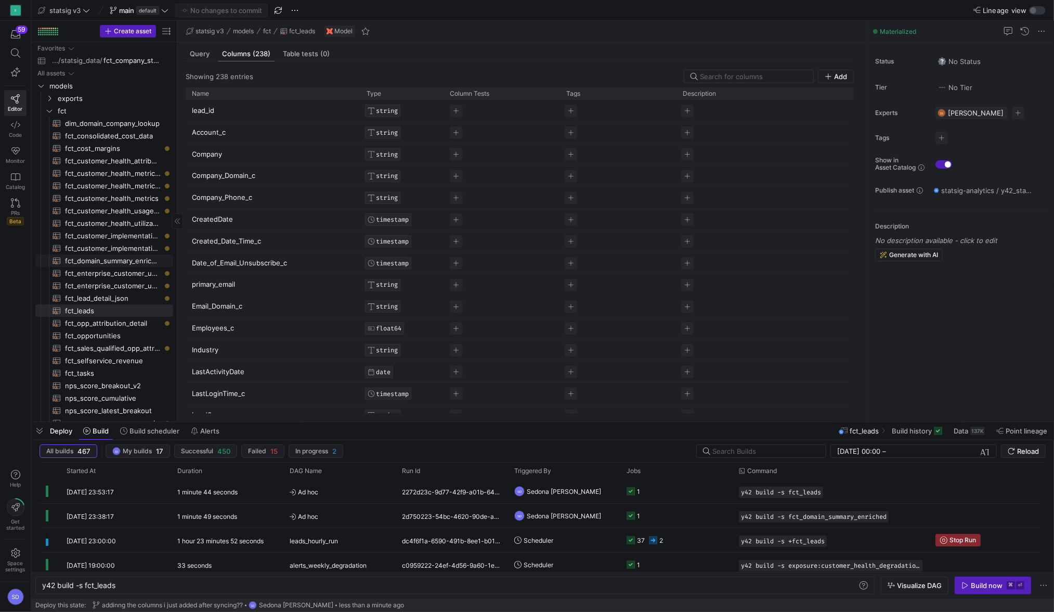
click at [96, 263] on span "fct_domain_summary_enriched​​​​​​​​​​" at bounding box center [113, 261] width 96 height 12
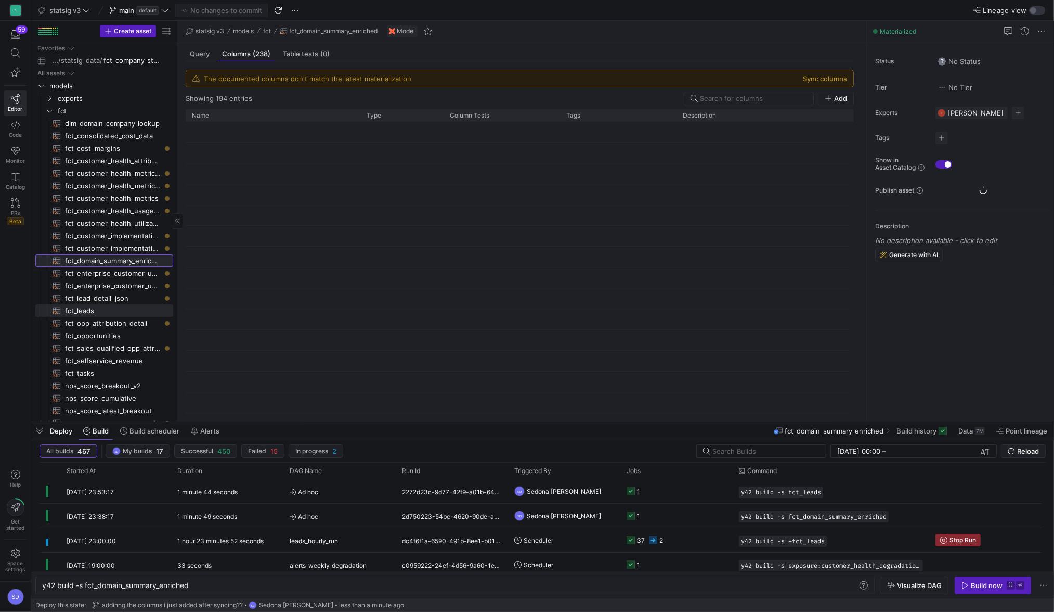
type textarea "y42 build -s fct_domain_summary_enriched"
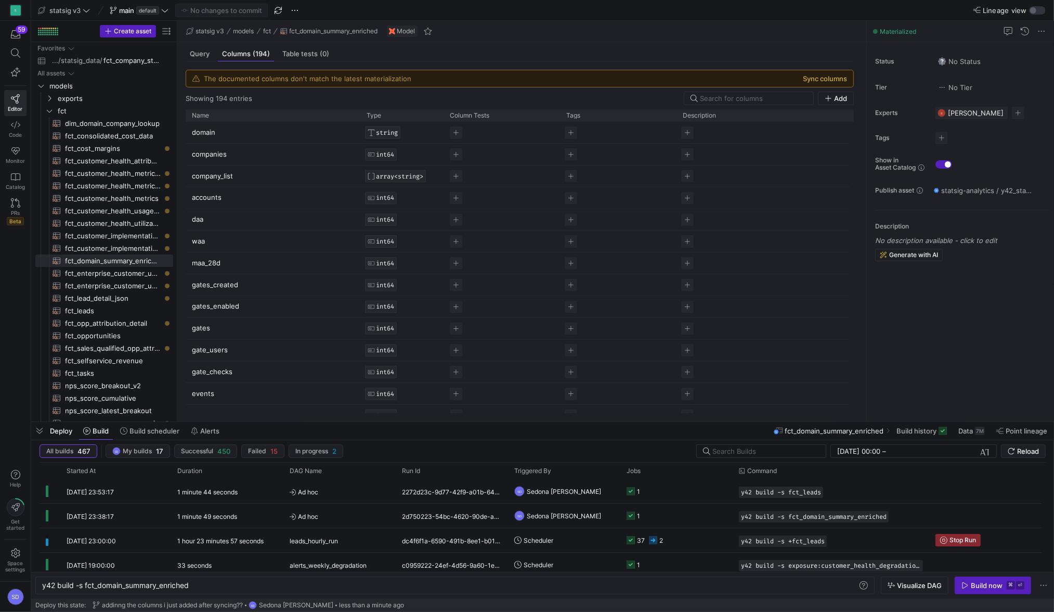
click at [813, 79] on button "Sync columns" at bounding box center [825, 78] width 44 height 8
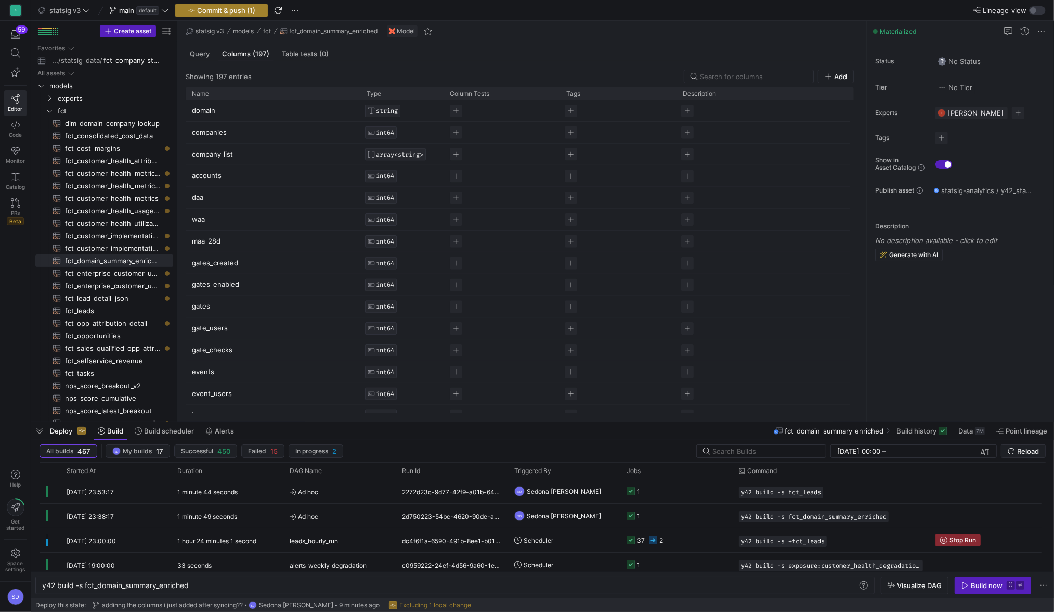
click at [226, 12] on span "Commit & push (1)" at bounding box center [226, 10] width 58 height 8
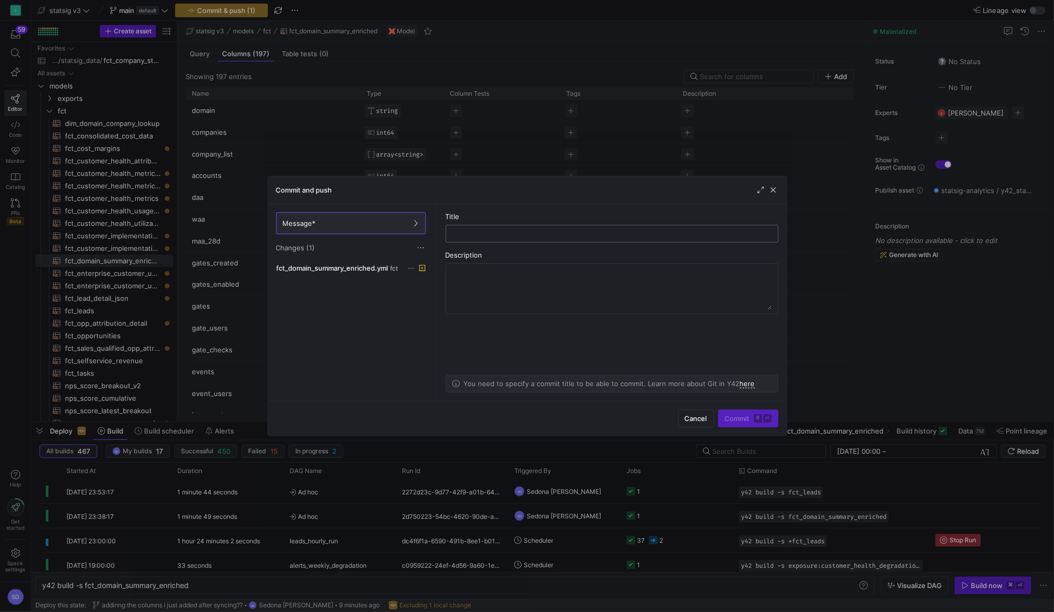
click at [489, 234] on input "text" at bounding box center [612, 233] width 315 height 8
type input "adding columns i jsut added"
click at [734, 419] on span "Commit ⌘ ⏎" at bounding box center [748, 418] width 47 height 8
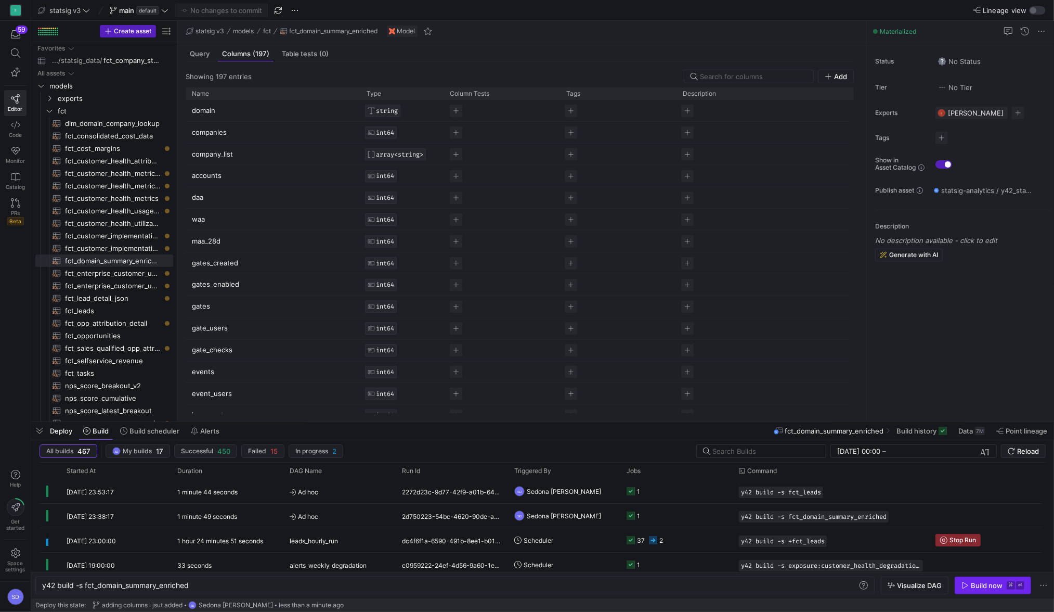
click at [966, 589] on span "Build now ⌘ ⏎" at bounding box center [993, 585] width 63 height 8
